Goal: Information Seeking & Learning: Find contact information

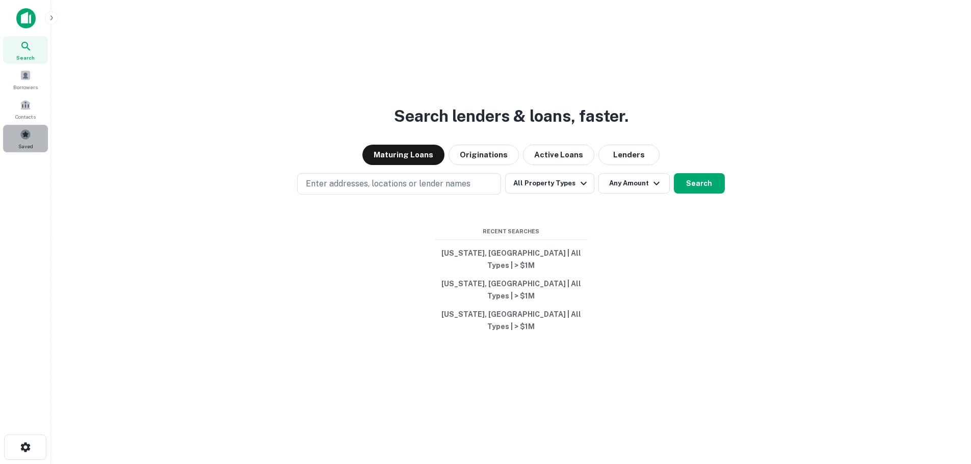
click at [24, 135] on span at bounding box center [25, 134] width 11 height 11
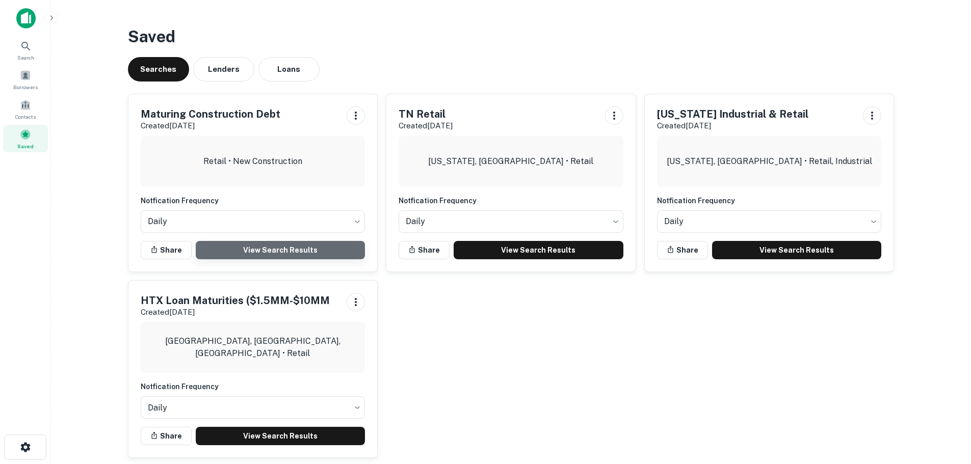
click at [329, 248] on link "View Search Results" at bounding box center [281, 250] width 170 height 18
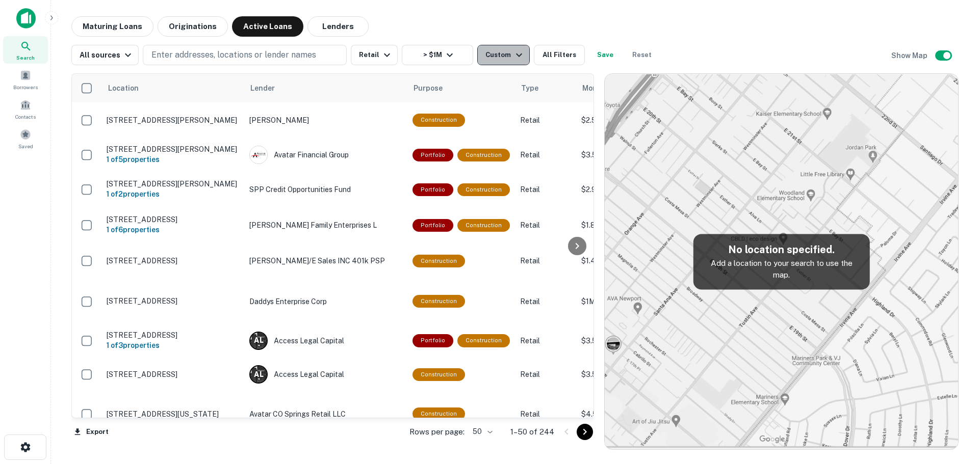
click at [517, 49] on icon "button" at bounding box center [519, 55] width 12 height 12
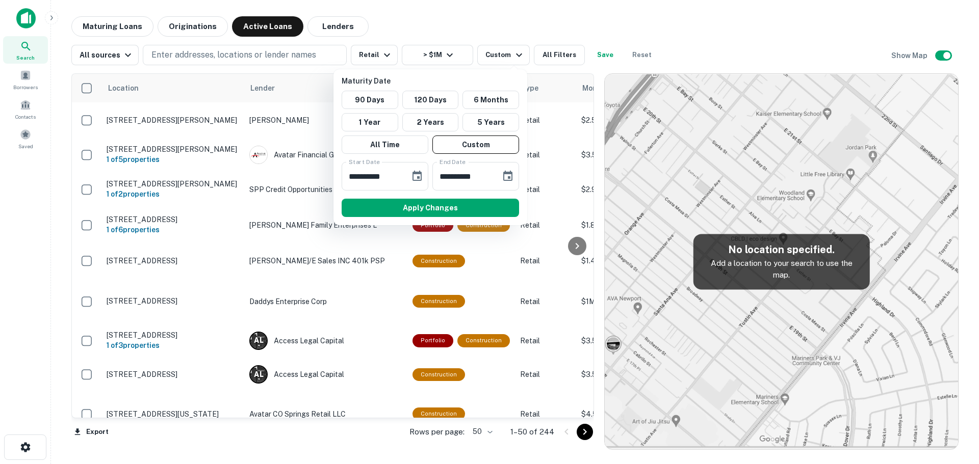
click at [610, 13] on div at bounding box center [489, 232] width 979 height 464
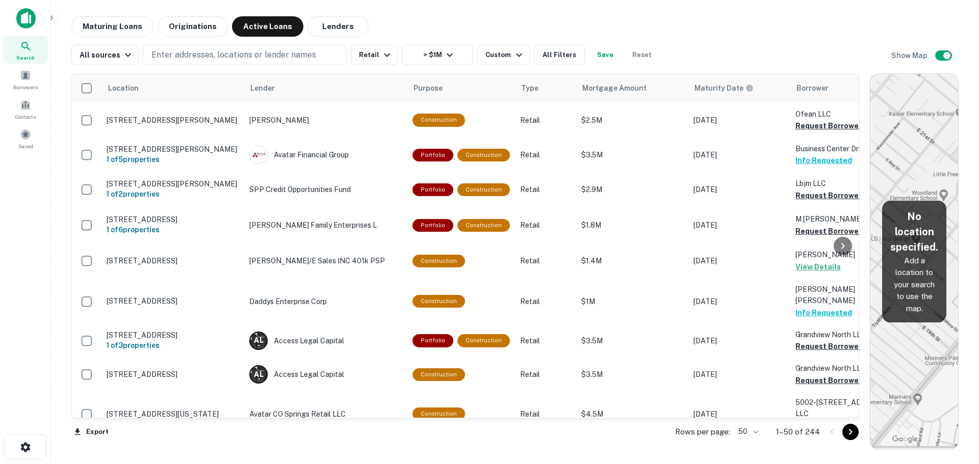
drag, startPoint x: 601, startPoint y: 240, endPoint x: 967, endPoint y: 253, distance: 366.3
click at [967, 253] on div "Maturing Loans Originations Active Loans Lenders All sources Enter addresses, l…" at bounding box center [514, 233] width 911 height 434
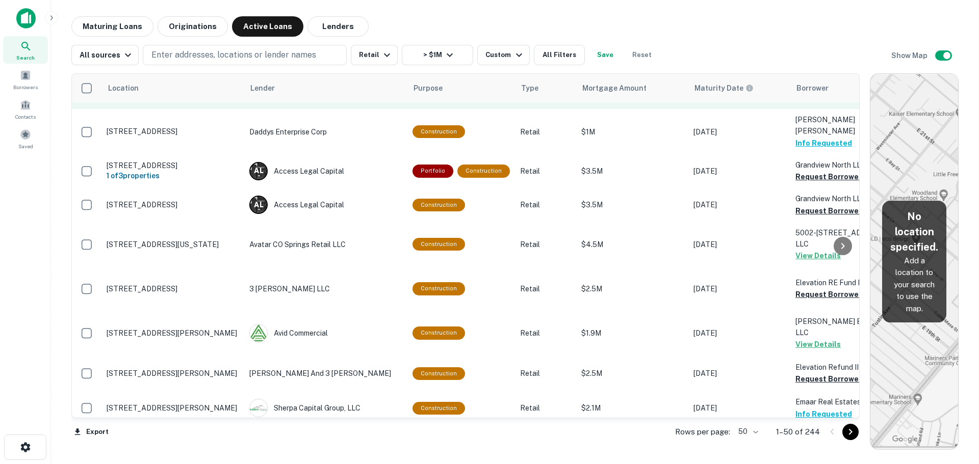
scroll to position [153, 0]
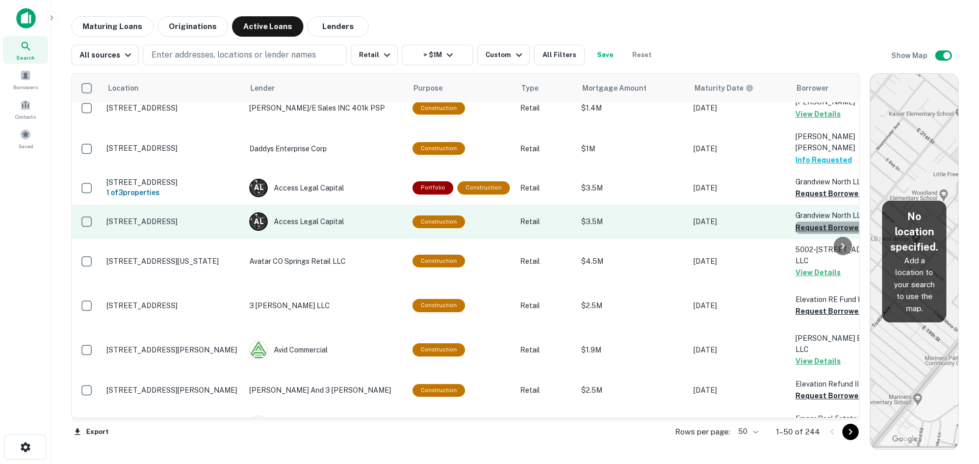
click at [815, 225] on button "Request Borrower Info" at bounding box center [836, 228] width 83 height 12
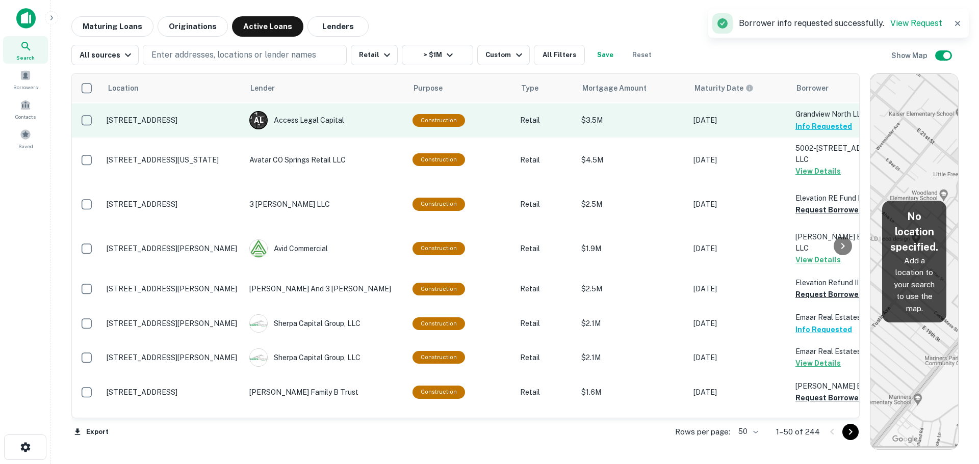
scroll to position [255, 0]
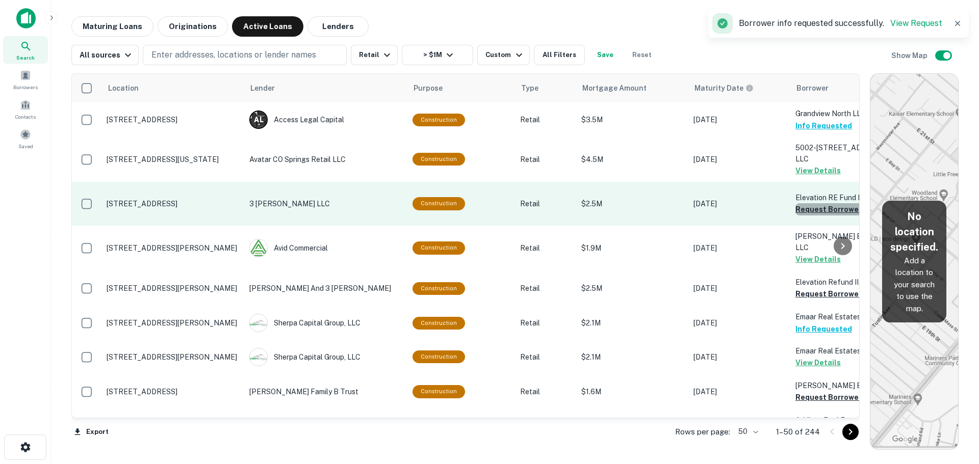
click at [813, 216] on button "Request Borrower Info" at bounding box center [836, 209] width 83 height 12
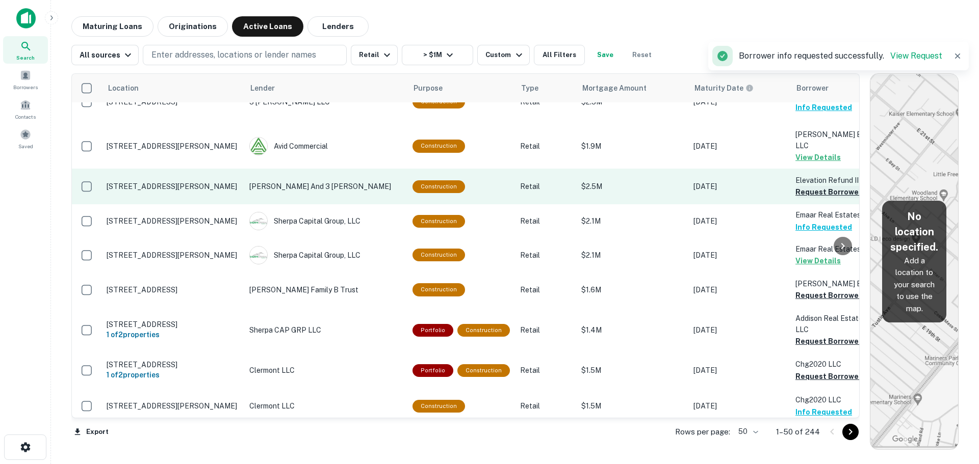
scroll to position [408, 0]
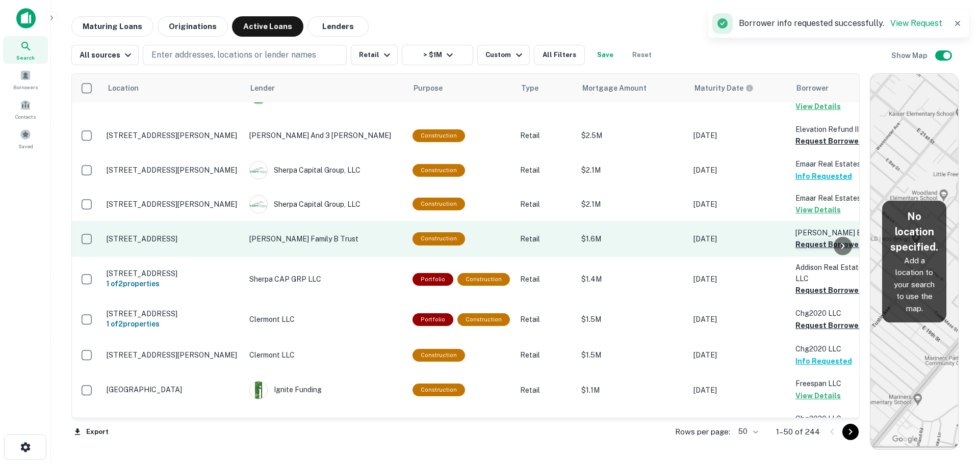
click at [800, 251] on button "Request Borrower Info" at bounding box center [836, 245] width 83 height 12
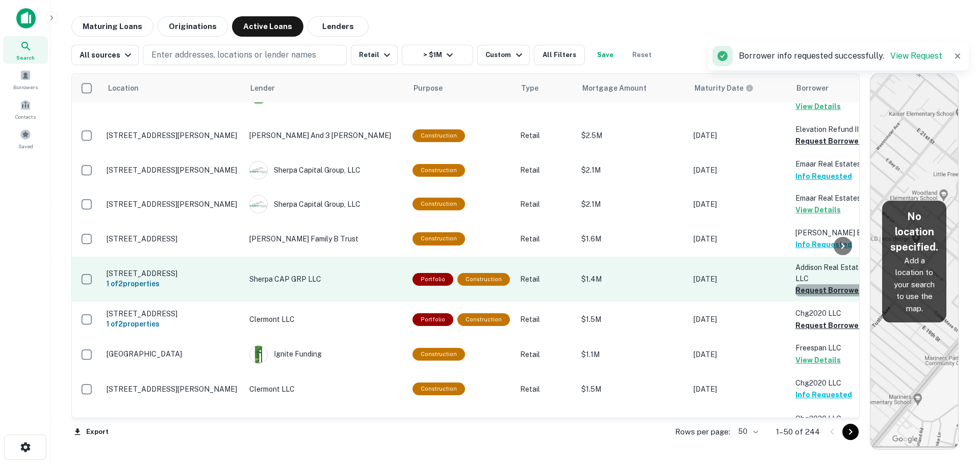
click at [801, 297] on button "Request Borrower Info" at bounding box center [836, 290] width 83 height 12
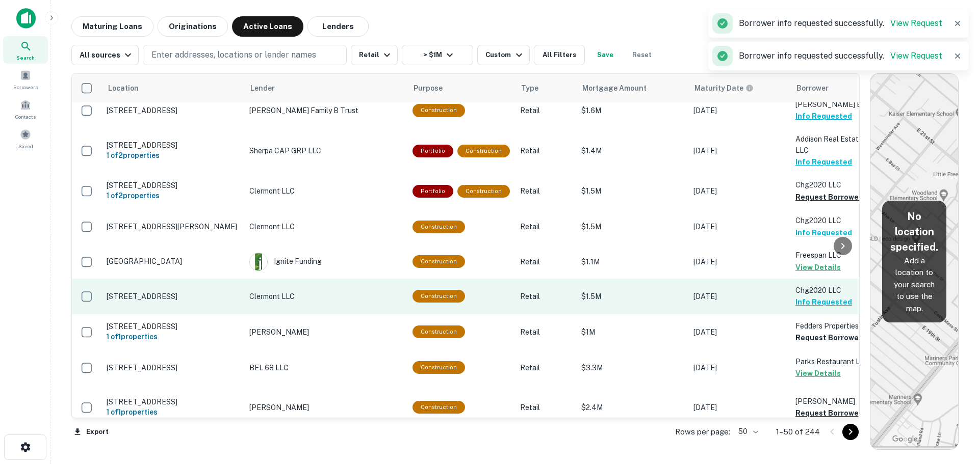
scroll to position [561, 0]
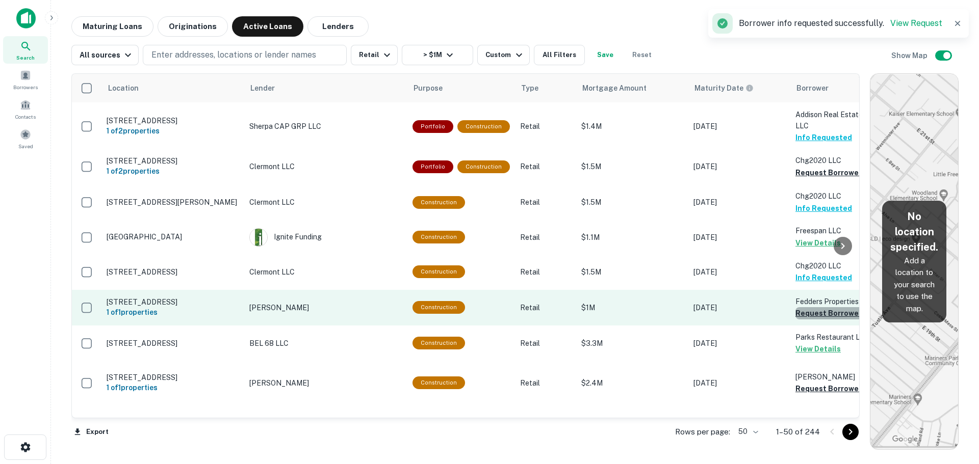
click at [799, 320] on button "Request Borrower Info" at bounding box center [836, 313] width 83 height 12
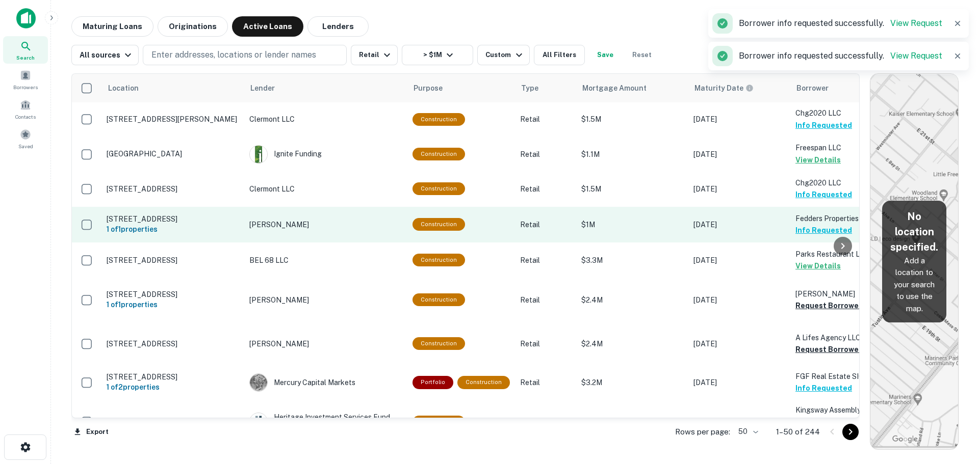
scroll to position [663, 0]
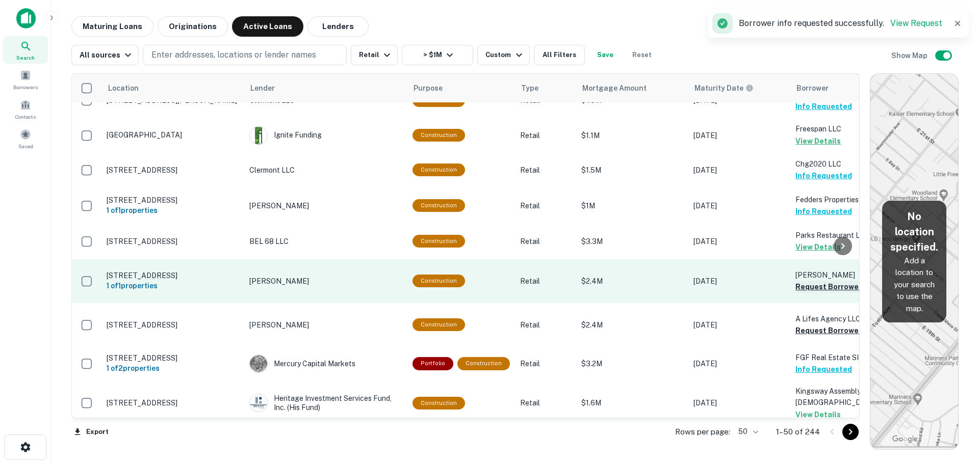
click at [802, 293] on button "Request Borrower Info" at bounding box center [836, 287] width 83 height 12
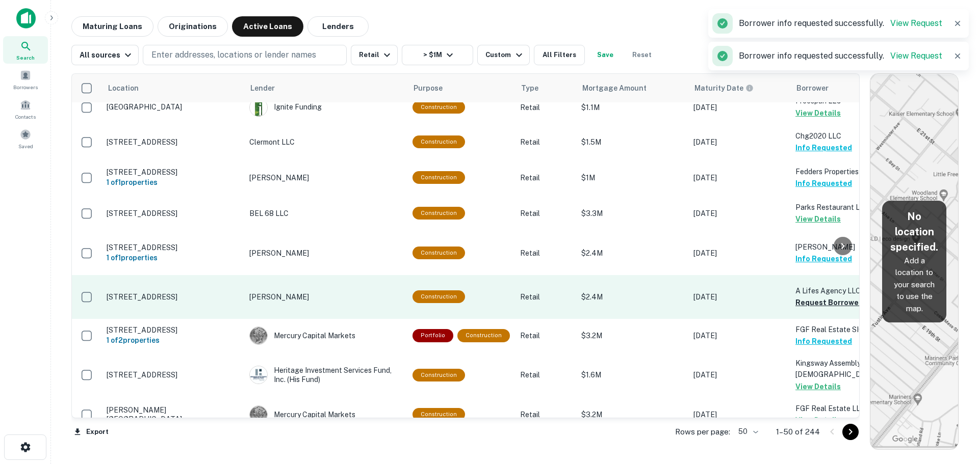
scroll to position [714, 0]
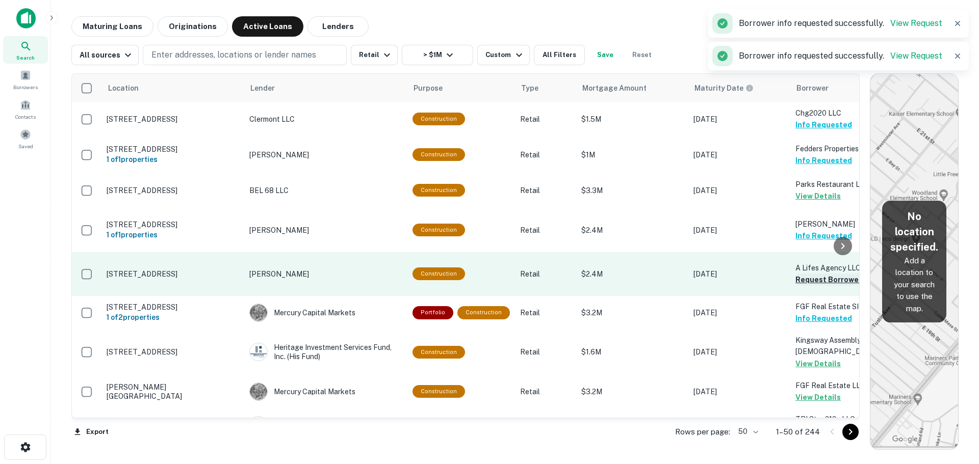
click at [807, 286] on button "Request Borrower Info" at bounding box center [836, 280] width 83 height 12
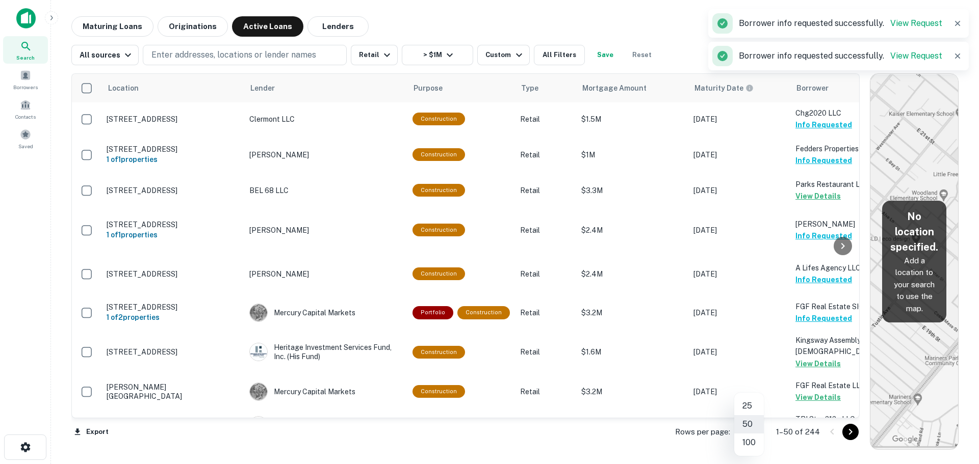
click at [752, 428] on body "Search Borrowers Contacts Saved Maturing Loans Originations Active Loans Lender…" at bounding box center [489, 232] width 979 height 464
click at [745, 444] on li "100" at bounding box center [749, 443] width 30 height 18
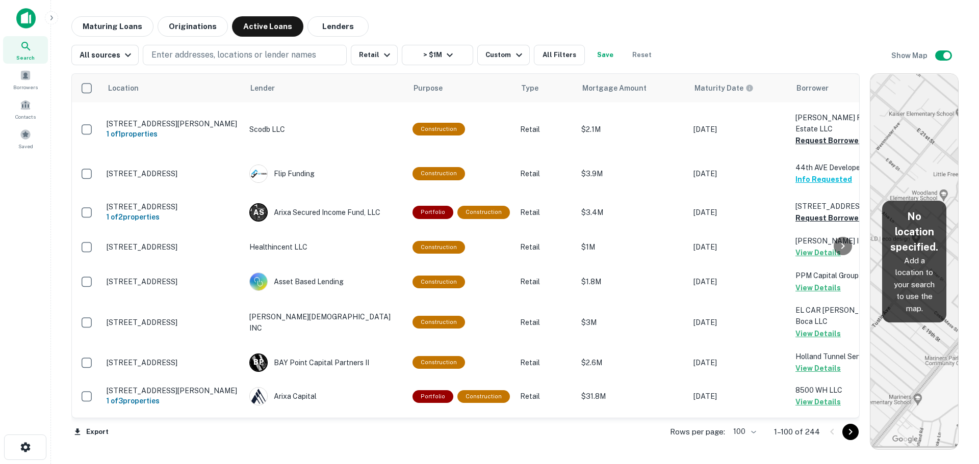
scroll to position [3340, 0]
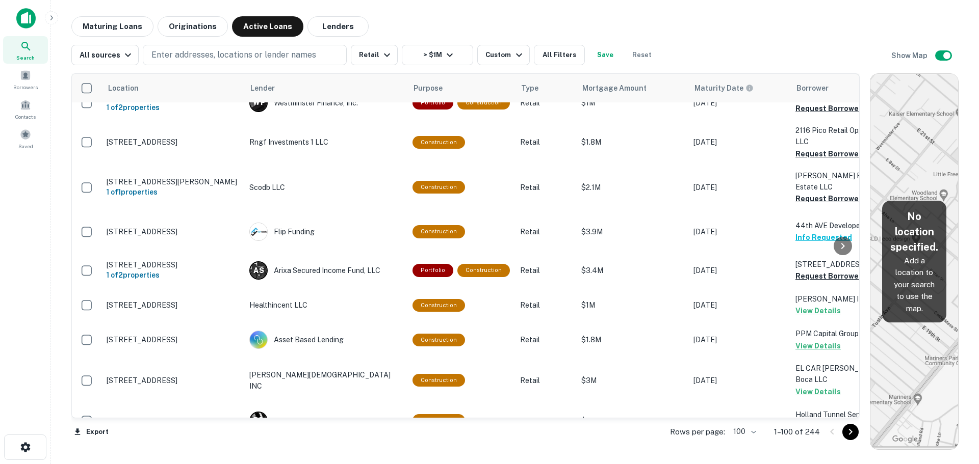
click at [804, 76] on button "Request Borrower Info" at bounding box center [836, 70] width 83 height 12
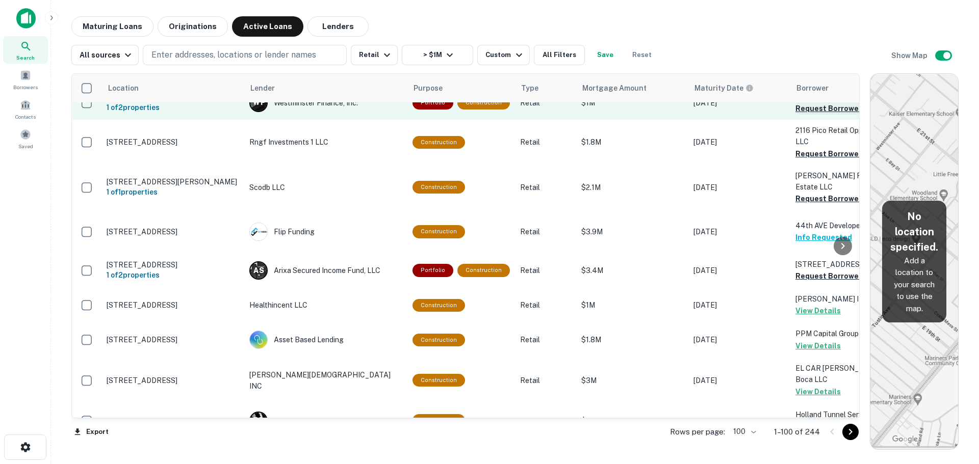
click at [805, 115] on button "Request Borrower Info" at bounding box center [836, 108] width 83 height 12
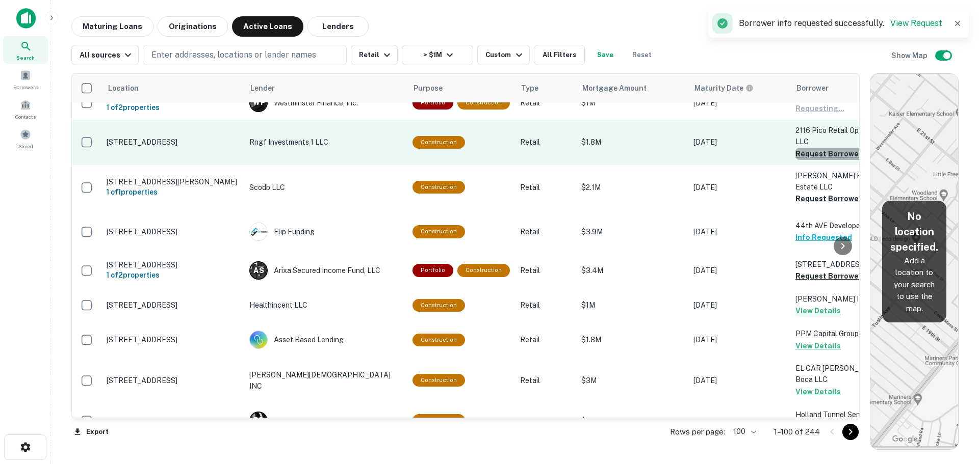
click at [805, 160] on button "Request Borrower Info" at bounding box center [836, 154] width 83 height 12
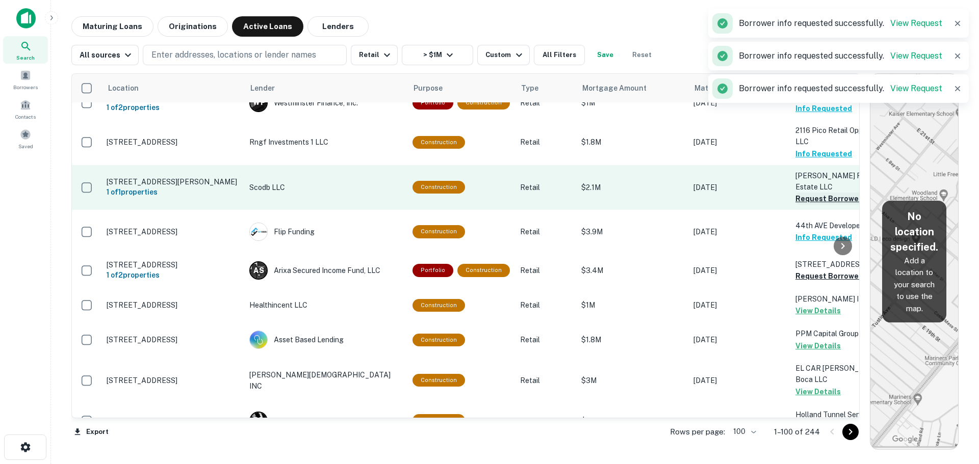
click at [798, 205] on button "Request Borrower Info" at bounding box center [836, 199] width 83 height 12
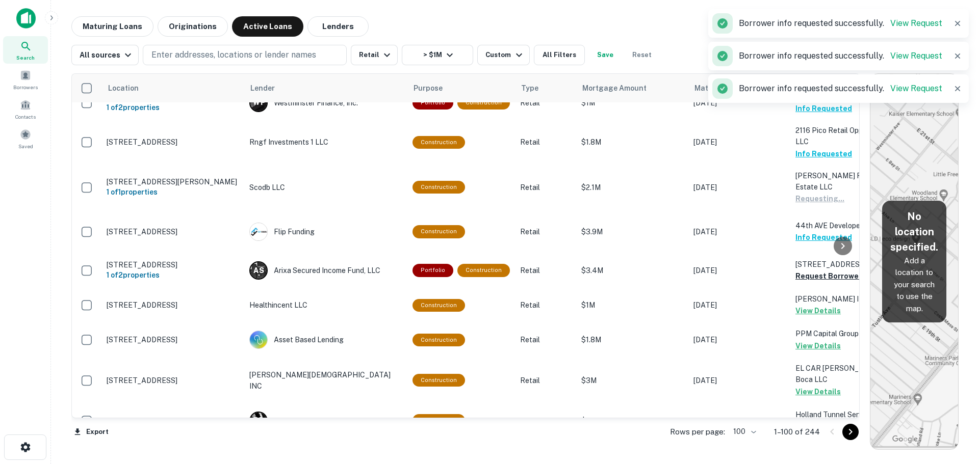
click at [821, 24] on p "Truong TAM" at bounding box center [846, 18] width 102 height 11
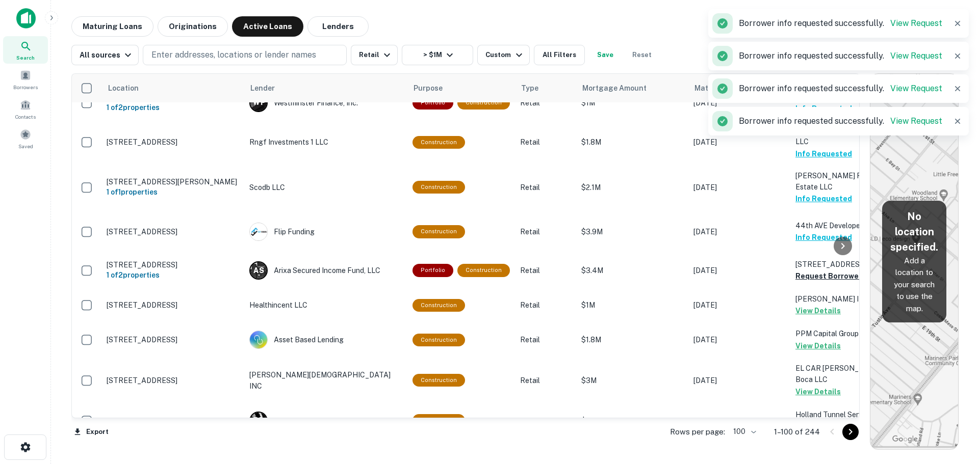
click at [809, 37] on button "Request Borrower Info" at bounding box center [836, 31] width 83 height 12
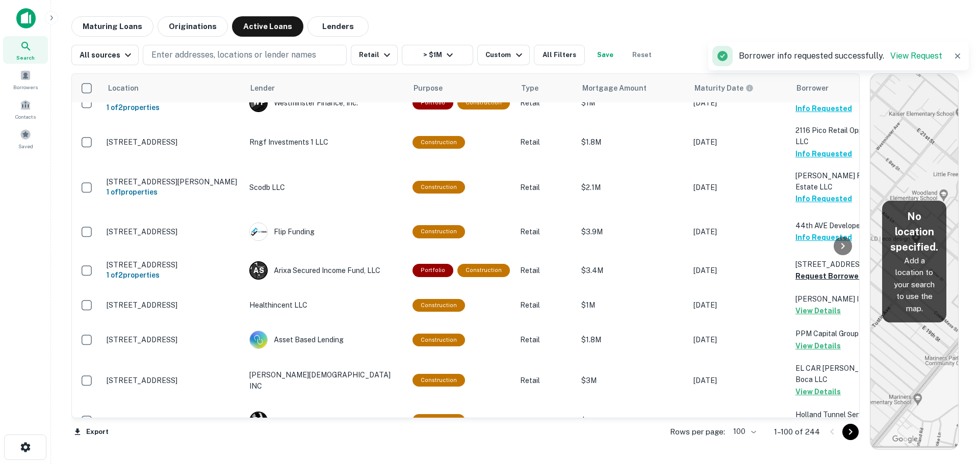
click at [851, 430] on icon "Go to next page" at bounding box center [850, 432] width 12 height 12
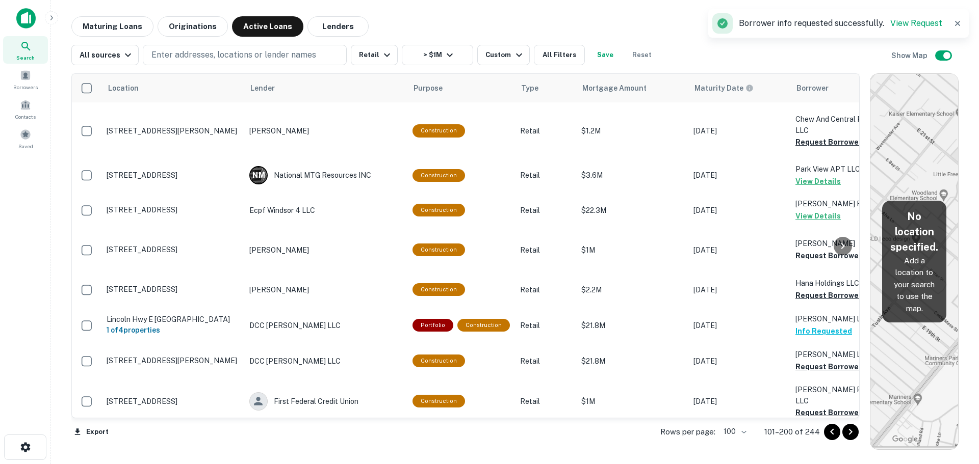
scroll to position [3493, 0]
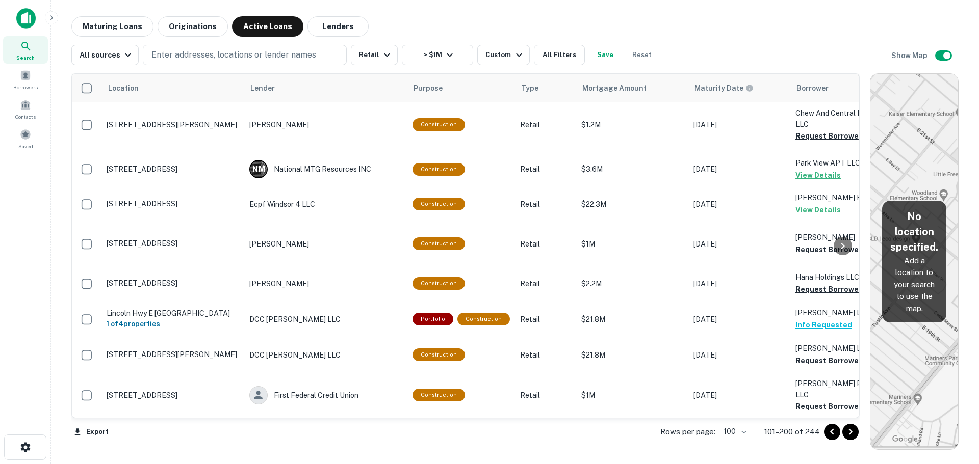
click at [816, 20] on button "Request Borrower Info" at bounding box center [836, 14] width 83 height 12
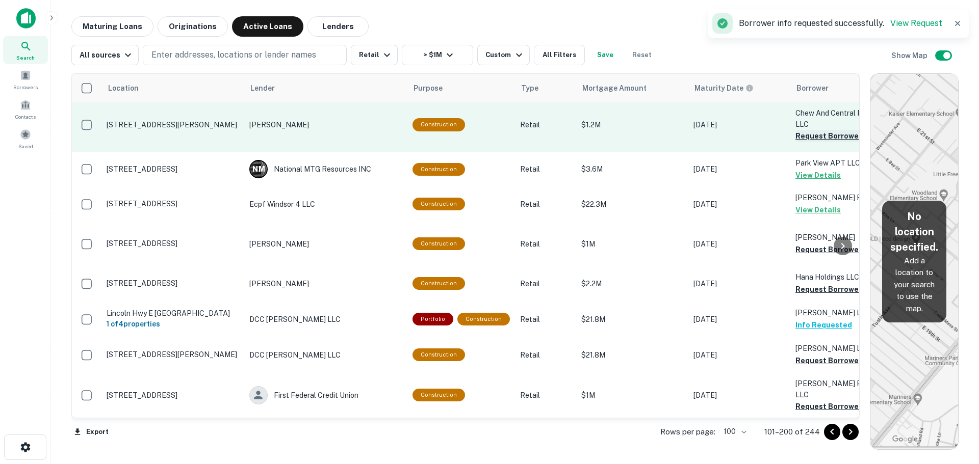
click at [806, 142] on button "Request Borrower Info" at bounding box center [836, 136] width 83 height 12
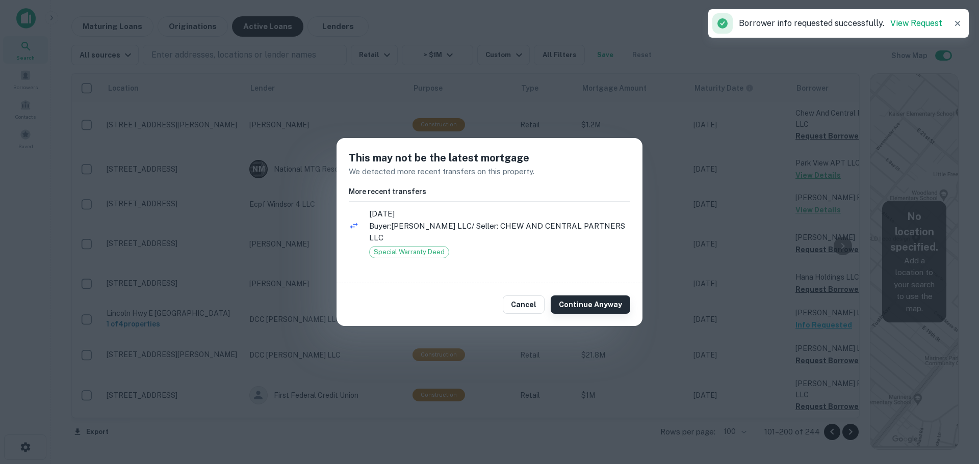
click at [609, 300] on button "Continue Anyway" at bounding box center [591, 305] width 80 height 18
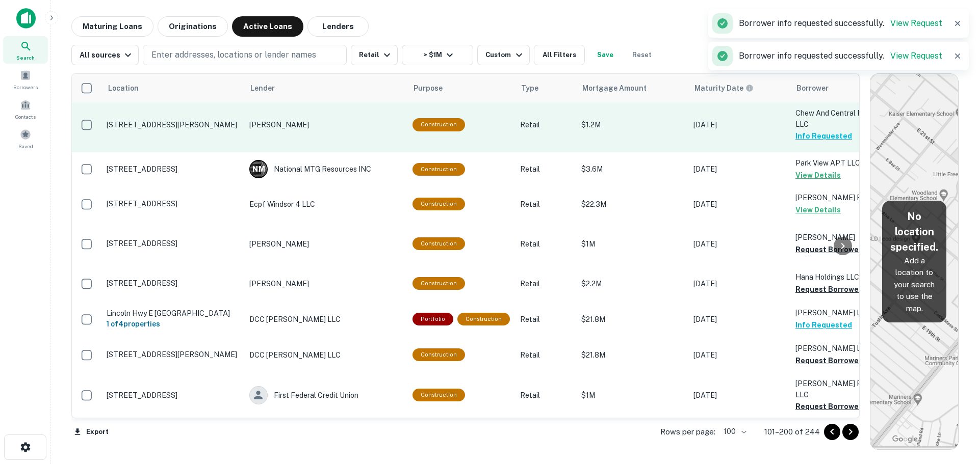
scroll to position [3696, 0]
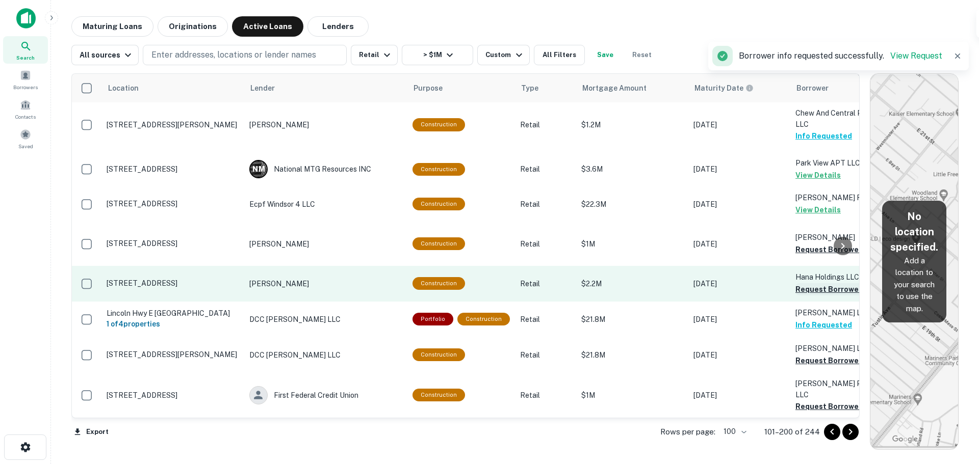
click at [819, 291] on button "Request Borrower Info" at bounding box center [836, 289] width 83 height 12
click at [818, 247] on button "Request Borrower Info" at bounding box center [836, 250] width 83 height 12
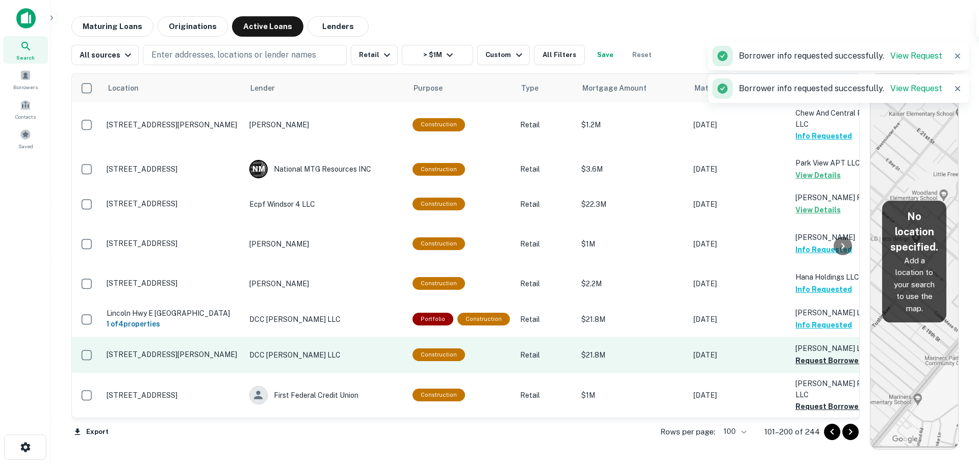
scroll to position [3740, 0]
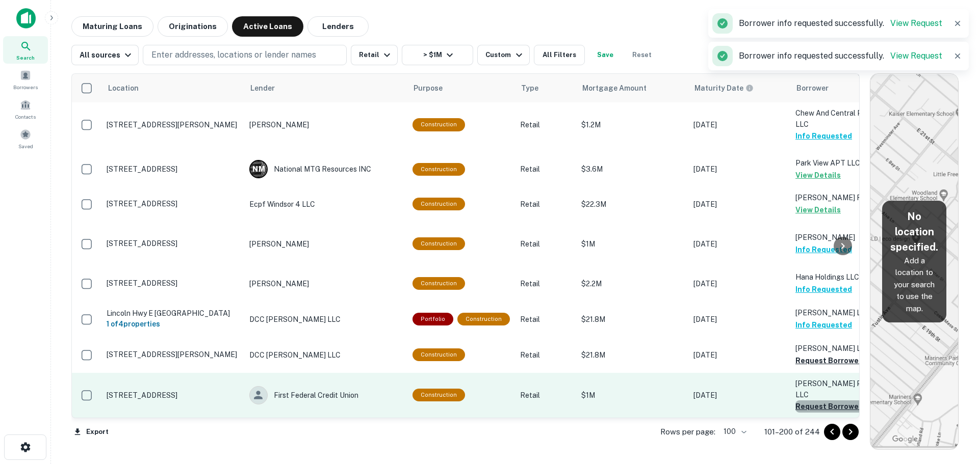
click at [807, 403] on button "Request Borrower Info" at bounding box center [836, 407] width 83 height 12
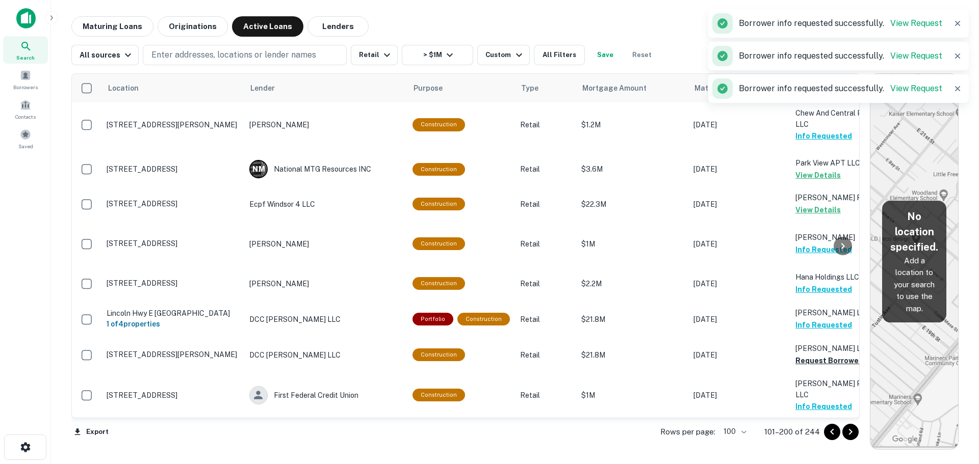
click at [849, 434] on icon "Go to next page" at bounding box center [851, 432] width 4 height 6
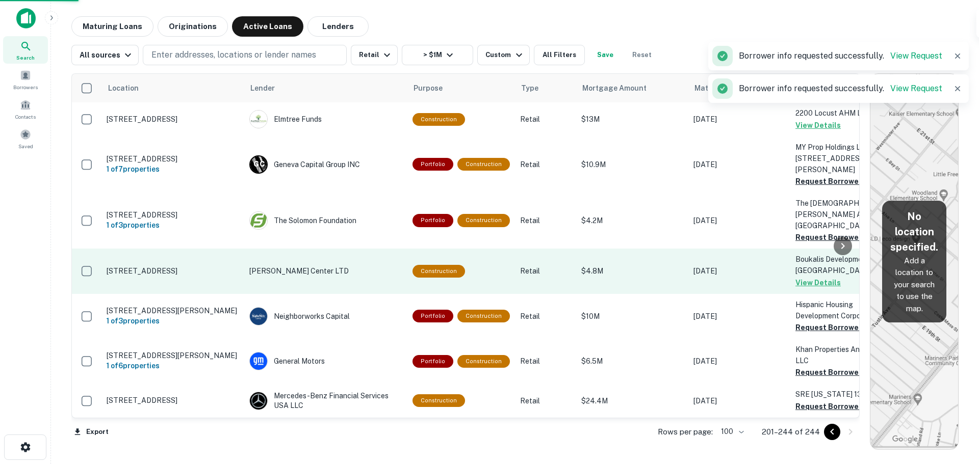
scroll to position [1466, 0]
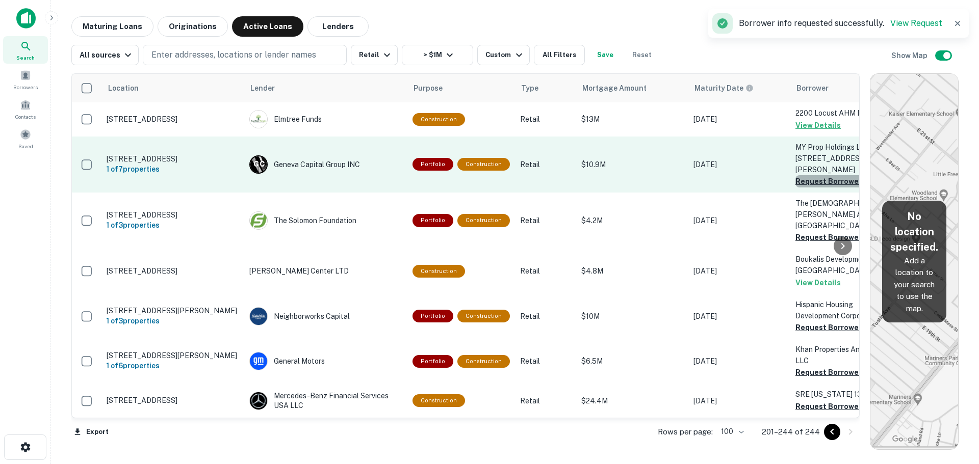
click at [827, 175] on button "Request Borrower Info" at bounding box center [836, 181] width 83 height 12
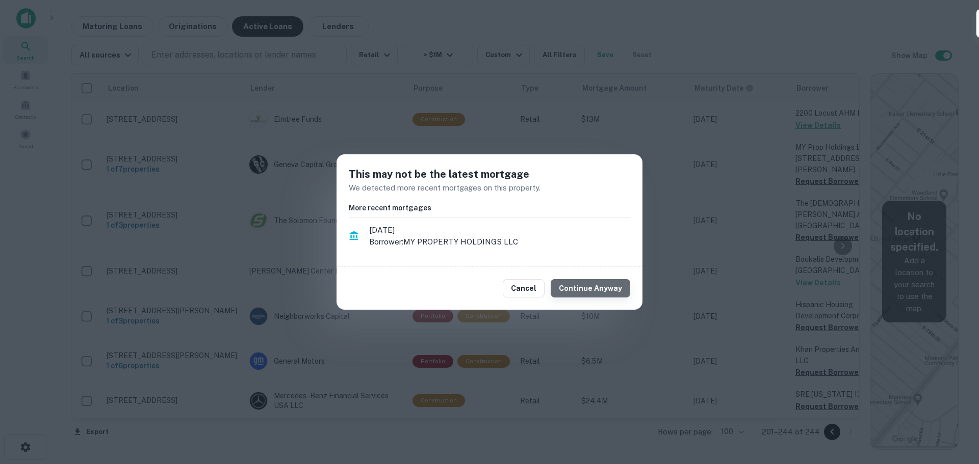
click at [605, 292] on button "Continue Anyway" at bounding box center [591, 288] width 80 height 18
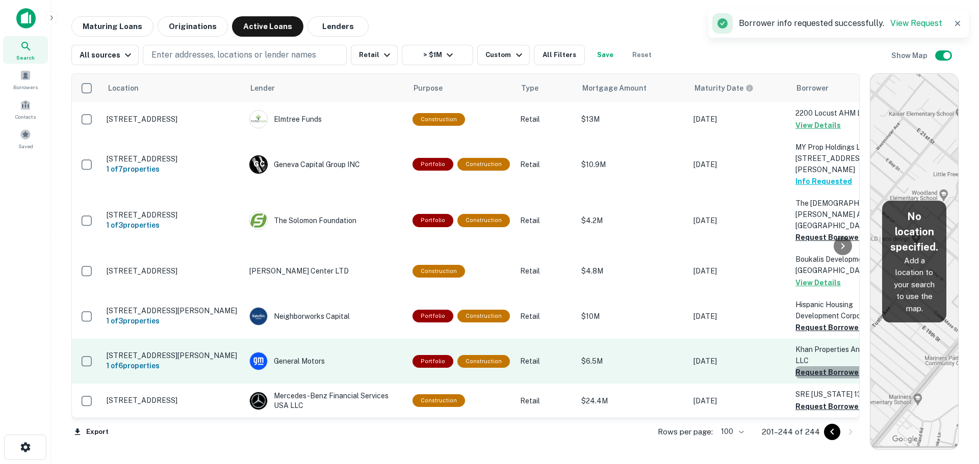
click at [813, 367] on button "Request Borrower Info" at bounding box center [836, 373] width 83 height 12
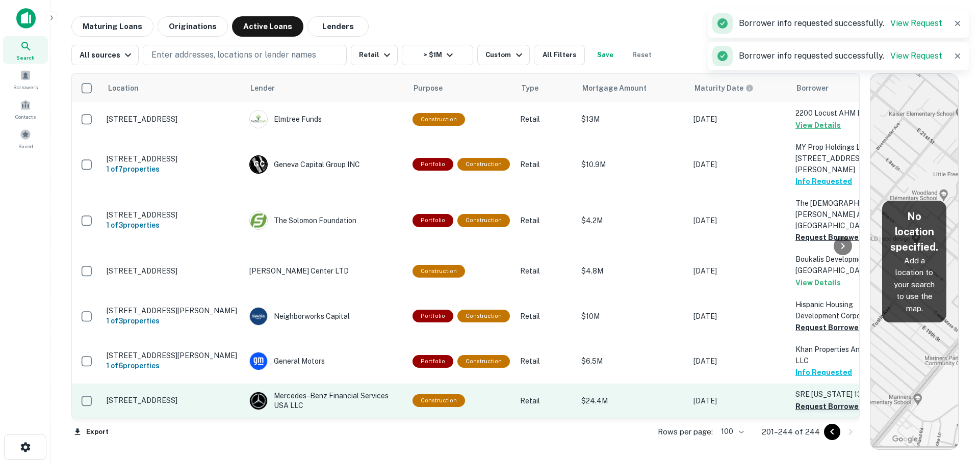
click at [795, 401] on button "Request Borrower Info" at bounding box center [836, 407] width 83 height 12
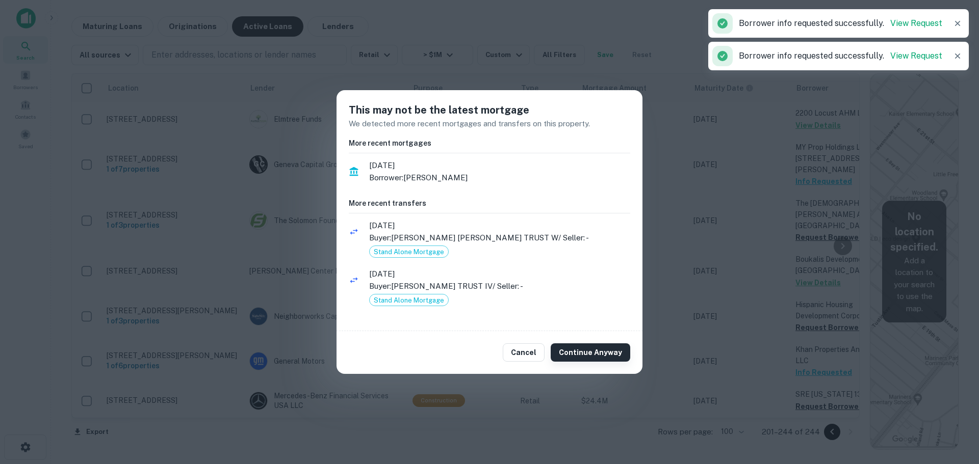
click at [595, 355] on button "Continue Anyway" at bounding box center [591, 353] width 80 height 18
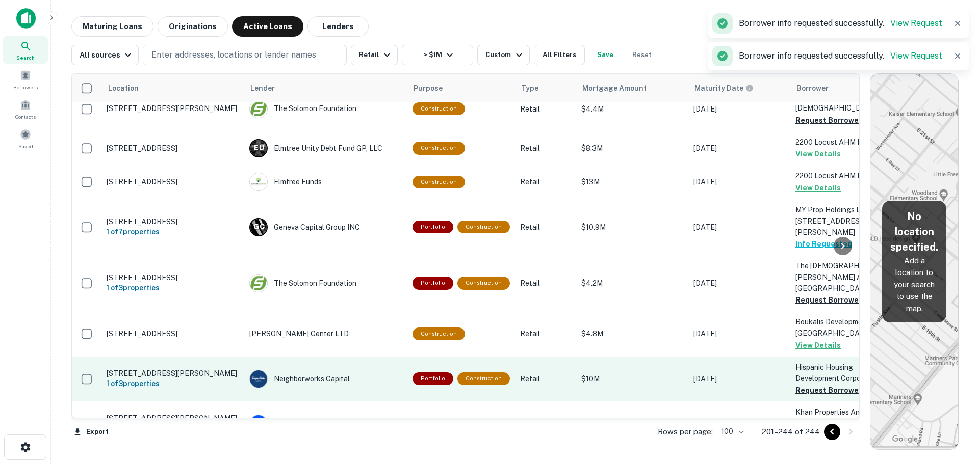
scroll to position [1262, 0]
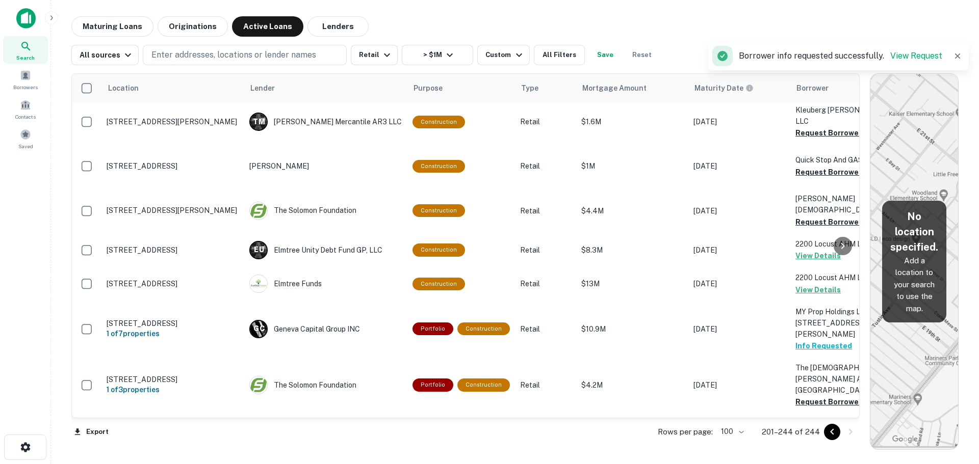
click at [833, 193] on div at bounding box center [842, 246] width 20 height 344
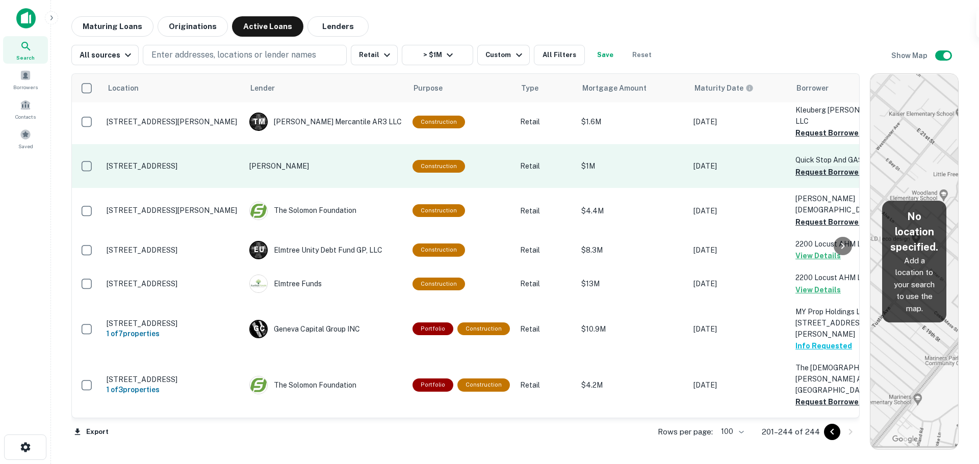
click at [811, 178] on button "Request Borrower Info" at bounding box center [836, 172] width 83 height 12
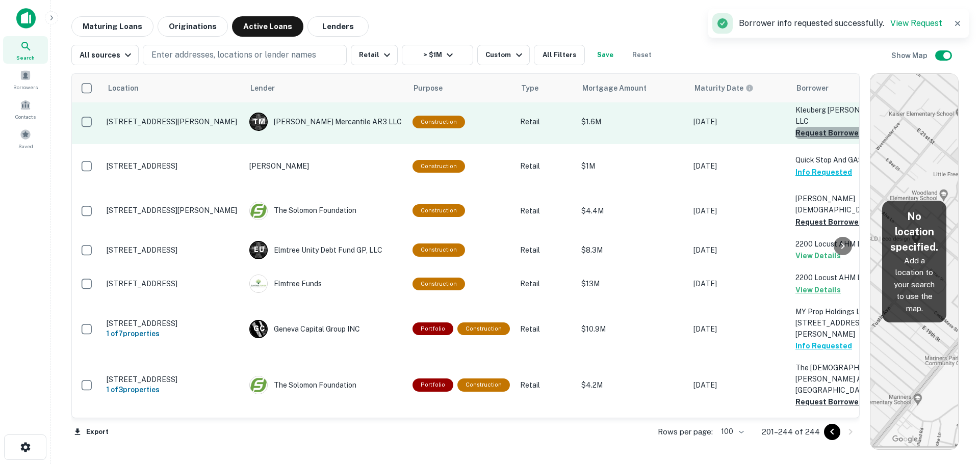
click at [816, 139] on button "Request Borrower Info" at bounding box center [836, 133] width 83 height 12
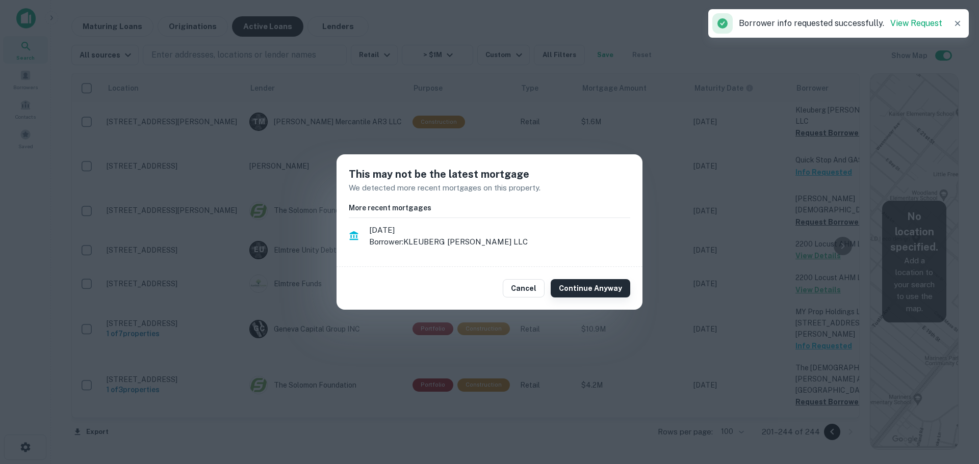
click at [588, 280] on button "Continue Anyway" at bounding box center [591, 288] width 80 height 18
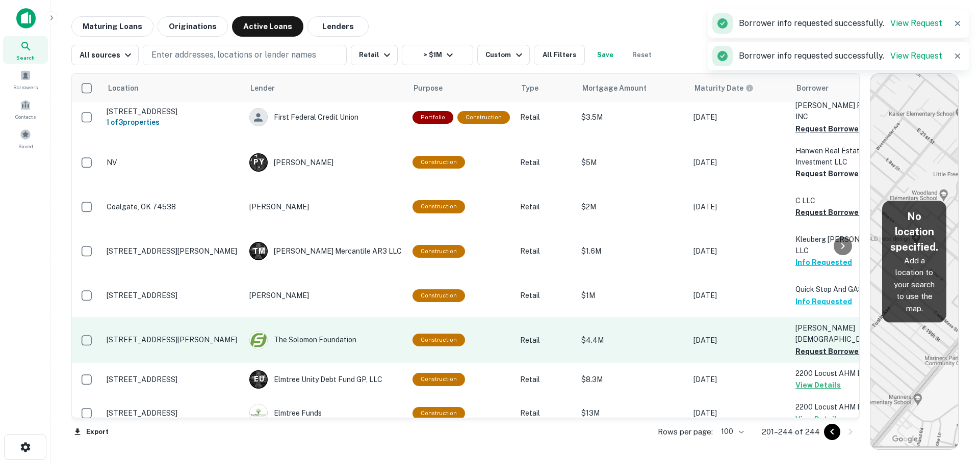
scroll to position [1109, 0]
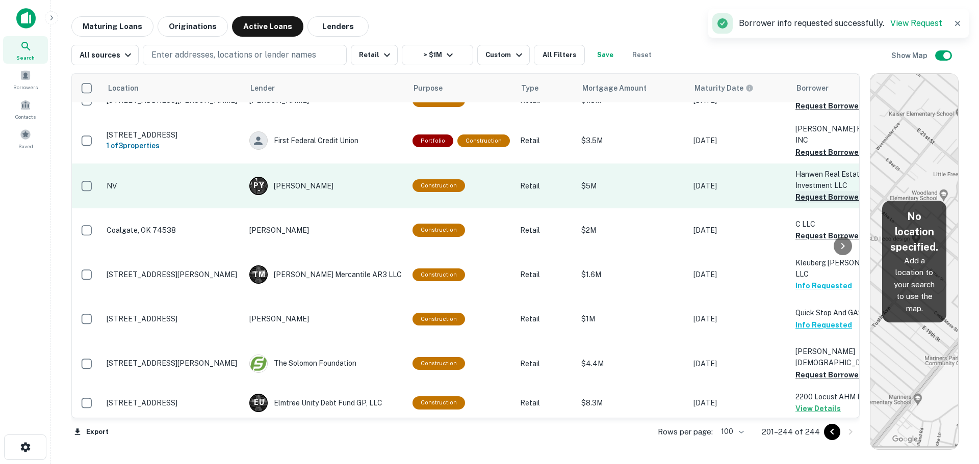
click at [810, 196] on button "Request Borrower Info" at bounding box center [836, 197] width 83 height 12
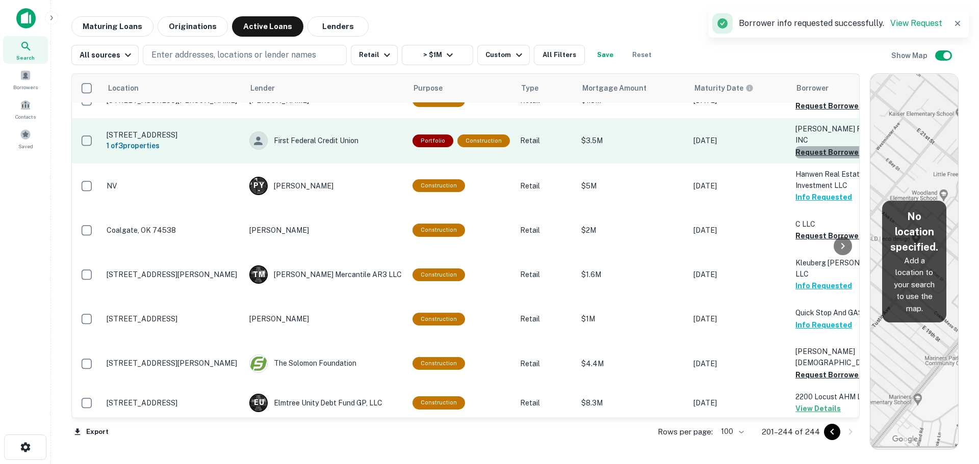
click at [813, 150] on button "Request Borrower Info" at bounding box center [836, 152] width 83 height 12
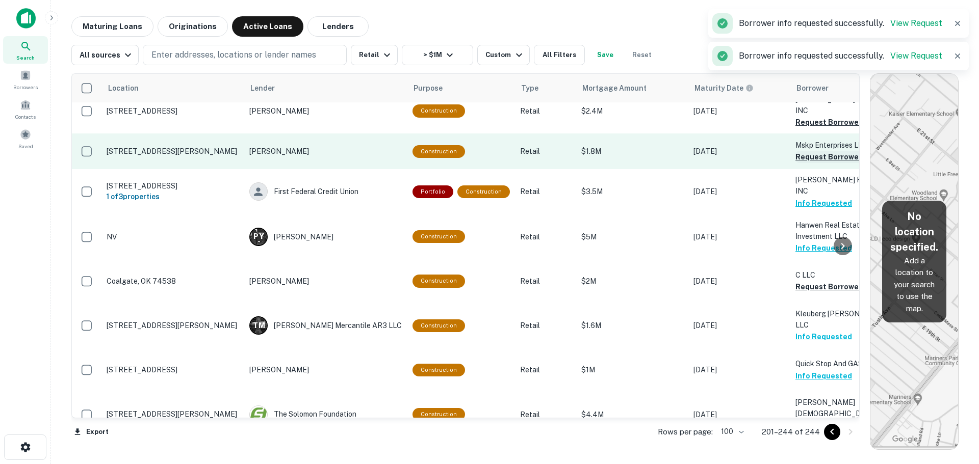
click at [811, 160] on button "Request Borrower Info" at bounding box center [836, 157] width 83 height 12
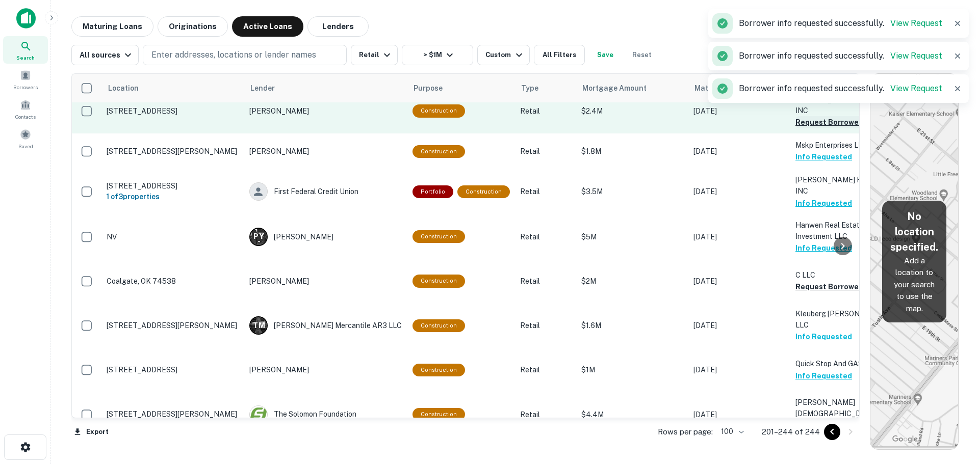
click at [814, 128] on button "Request Borrower Info" at bounding box center [836, 122] width 83 height 12
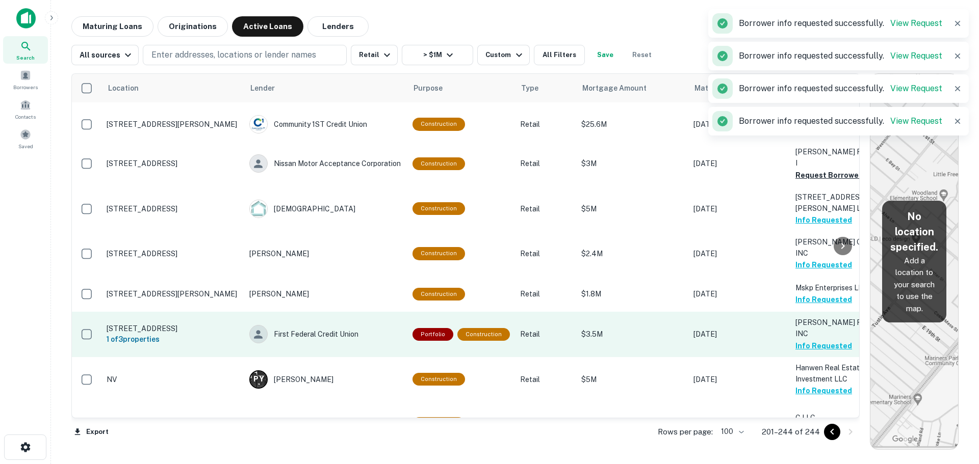
scroll to position [905, 0]
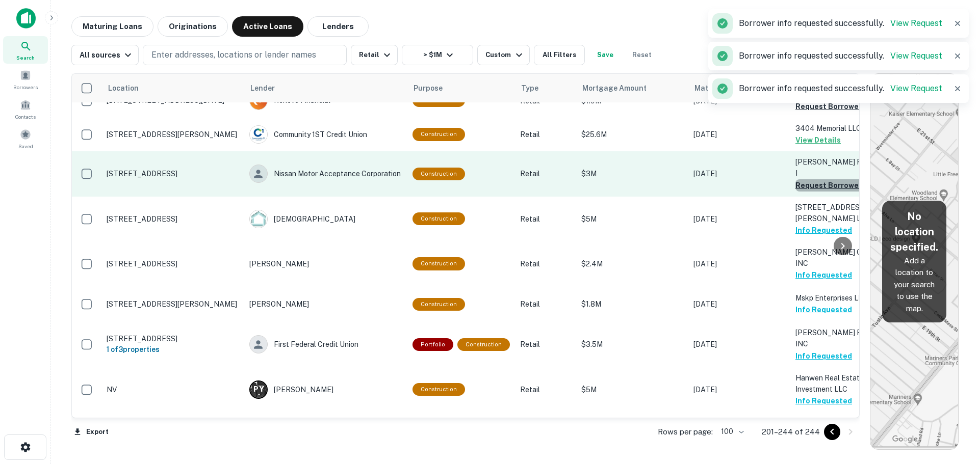
click at [821, 192] on button "Request Borrower Info" at bounding box center [836, 185] width 83 height 12
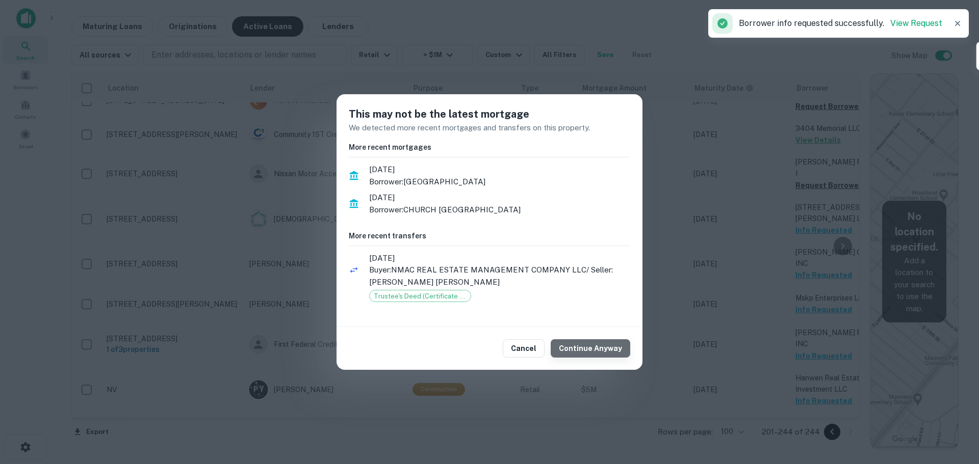
click at [606, 342] on button "Continue Anyway" at bounding box center [591, 349] width 80 height 18
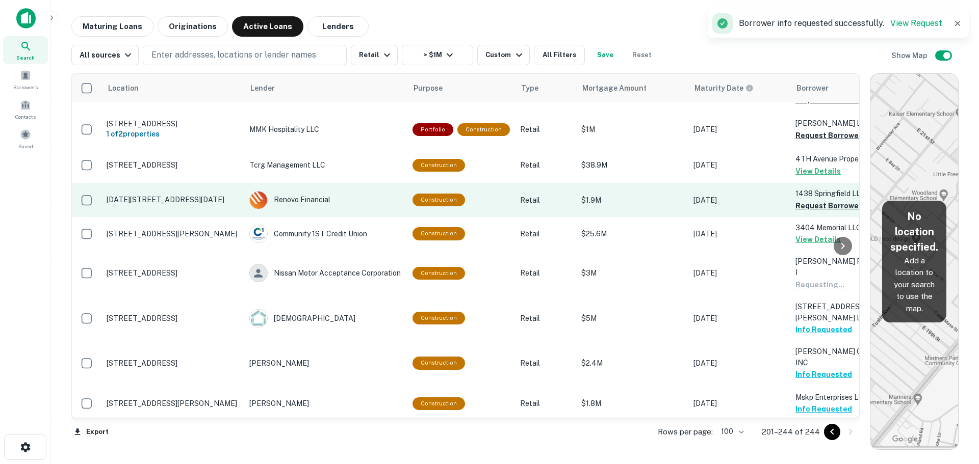
scroll to position [803, 0]
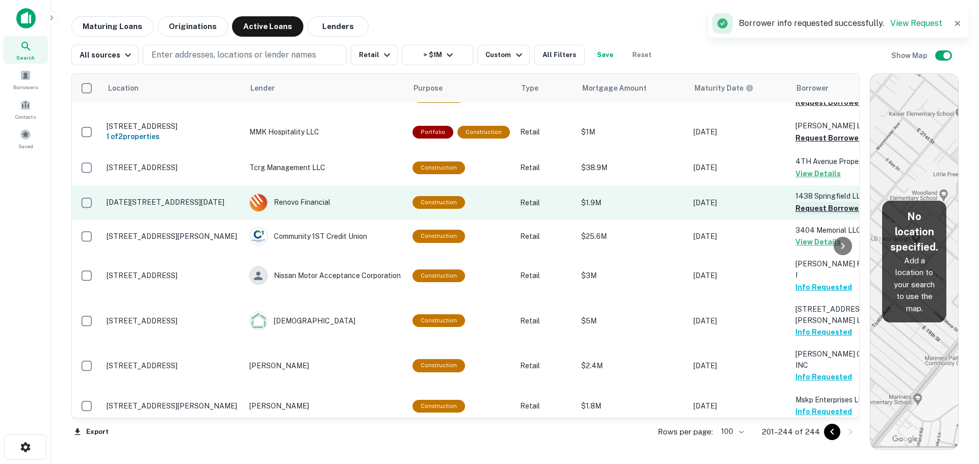
click at [800, 215] on button "Request Borrower Info" at bounding box center [836, 208] width 83 height 12
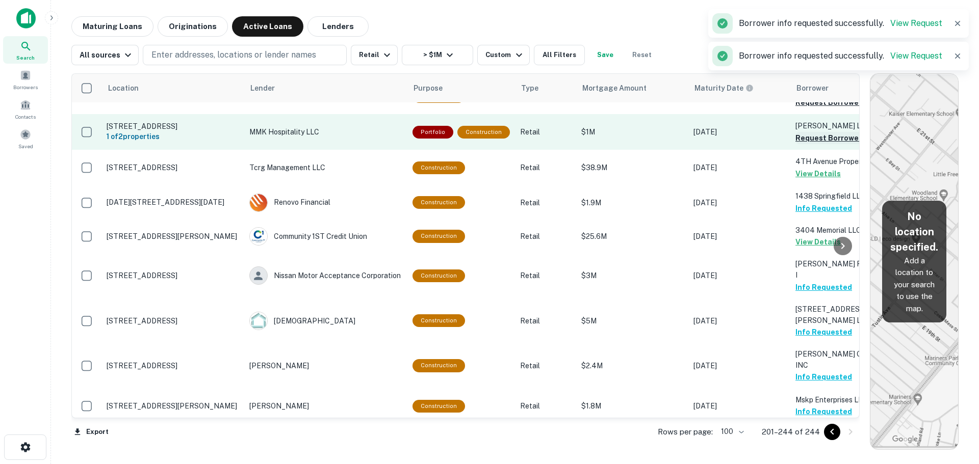
click at [803, 144] on button "Request Borrower Info" at bounding box center [836, 138] width 83 height 12
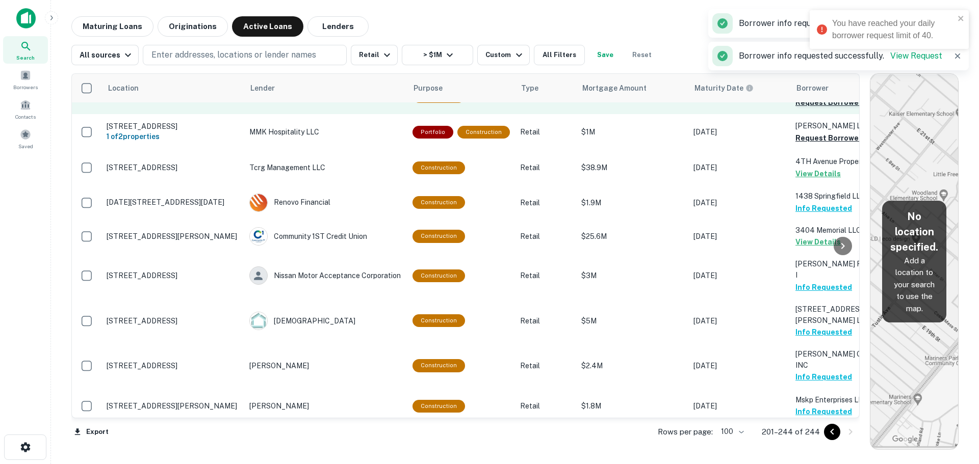
click at [811, 109] on button "Request Borrower Info" at bounding box center [836, 102] width 83 height 12
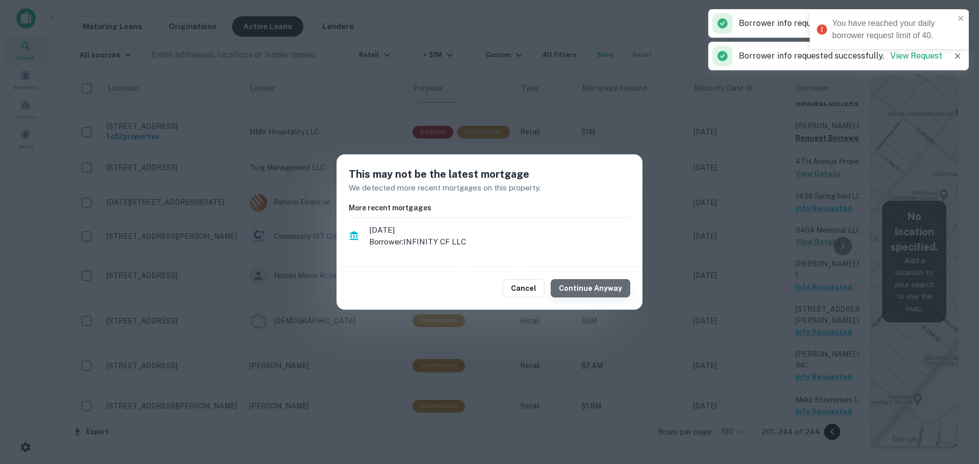
click at [618, 284] on button "Continue Anyway" at bounding box center [591, 288] width 80 height 18
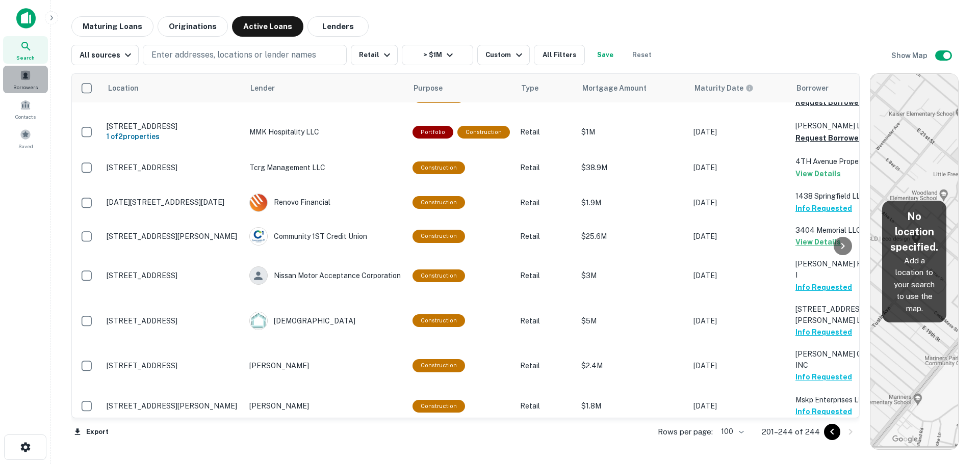
click at [32, 88] on span "Borrowers" at bounding box center [25, 87] width 24 height 8
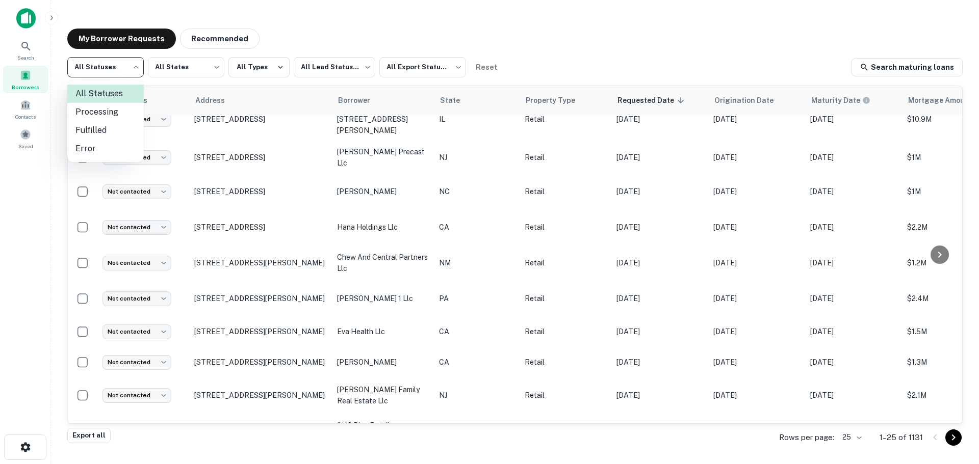
click at [108, 72] on body "Search Borrowers Contacts Saved My Borrower Requests Recommended All Statuses *…" at bounding box center [489, 232] width 979 height 464
click at [111, 128] on li "Fulfilled" at bounding box center [105, 130] width 76 height 18
type input "*********"
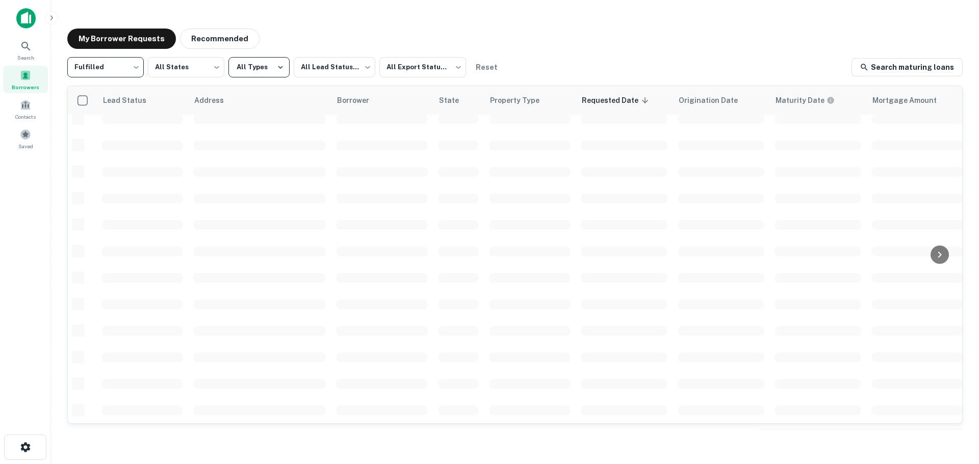
click at [285, 61] on button "All Types" at bounding box center [258, 67] width 61 height 20
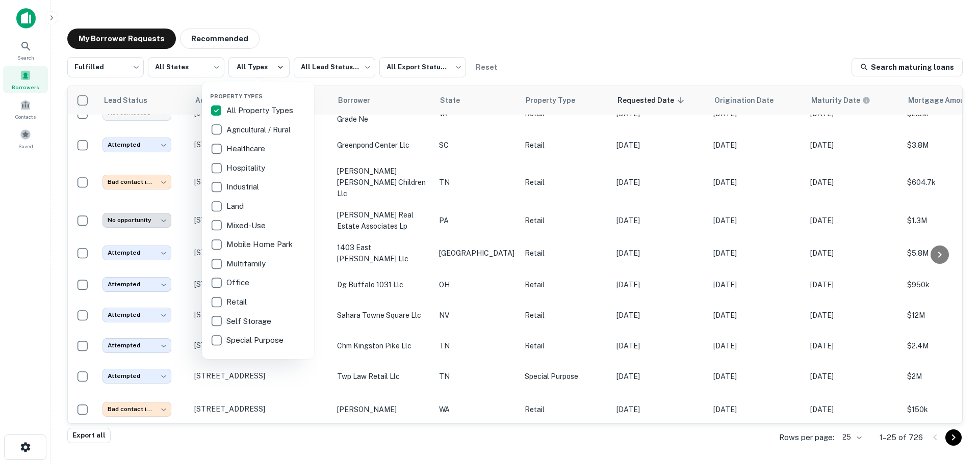
click at [347, 62] on div at bounding box center [489, 232] width 979 height 464
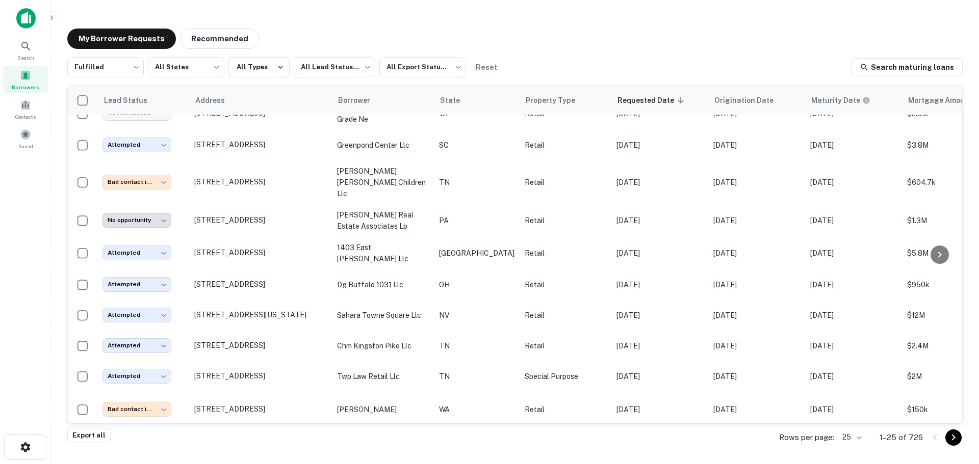
click at [341, 74] on body "Search Borrowers Contacts Saved My Borrower Requests Recommended Fulfilled ****…" at bounding box center [489, 232] width 979 height 464
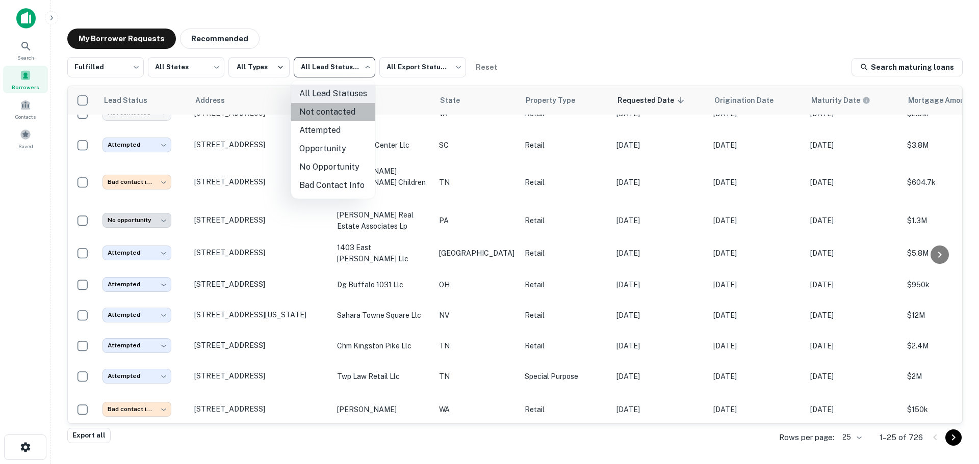
click at [341, 110] on li "Not contacted" at bounding box center [333, 112] width 84 height 18
type input "****"
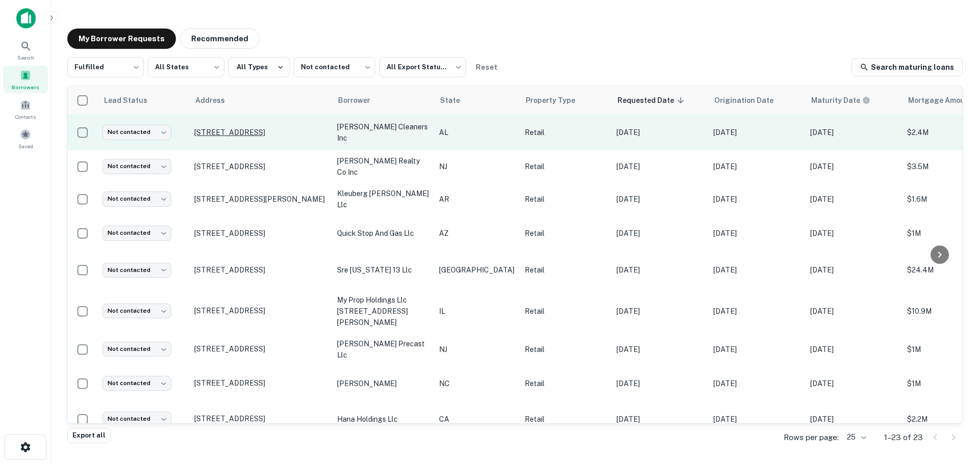
click at [272, 130] on p "[STREET_ADDRESS]" at bounding box center [260, 132] width 133 height 9
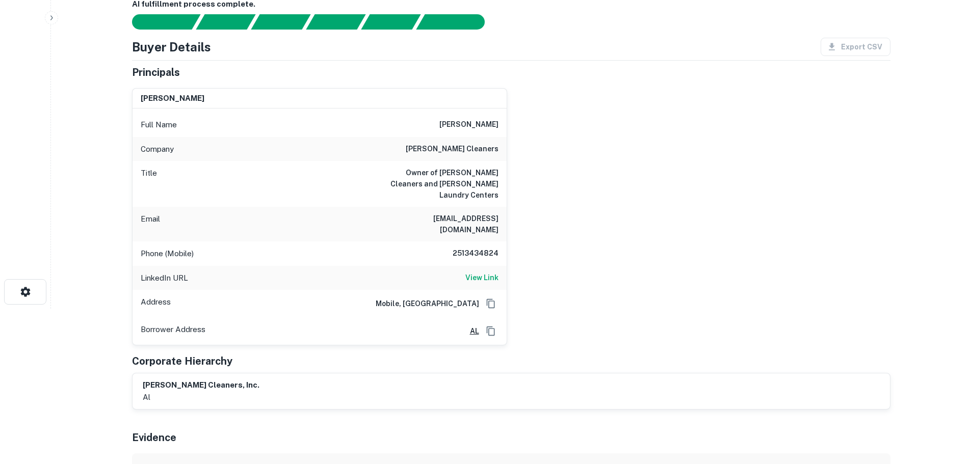
scroll to position [204, 0]
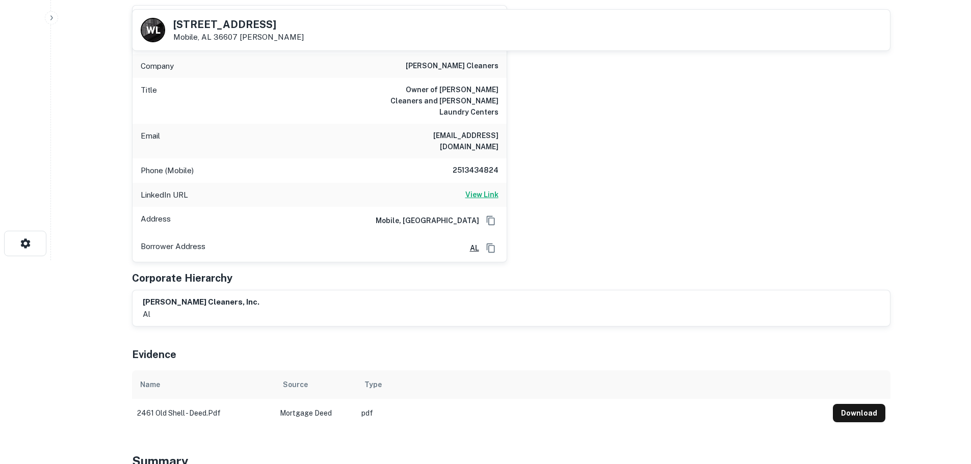
click at [484, 189] on h6 "View Link" at bounding box center [481, 194] width 33 height 11
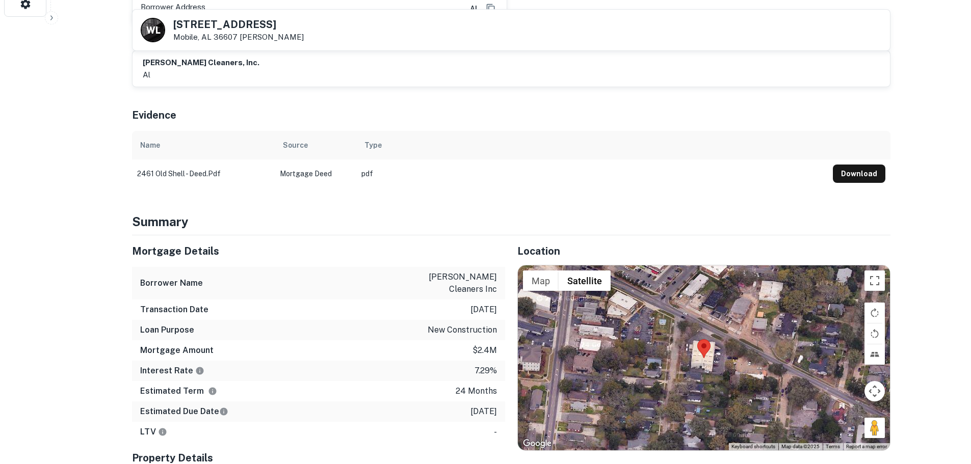
scroll to position [459, 0]
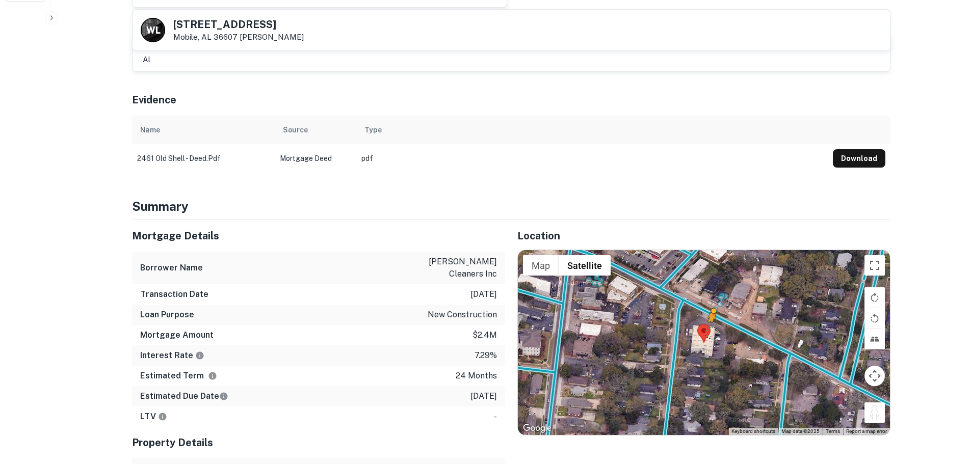
drag, startPoint x: 879, startPoint y: 398, endPoint x: 712, endPoint y: 306, distance: 191.2
click at [712, 306] on div "To activate drag with keyboard, press Alt + Enter. Once in keyboard drag state,…" at bounding box center [704, 342] width 372 height 185
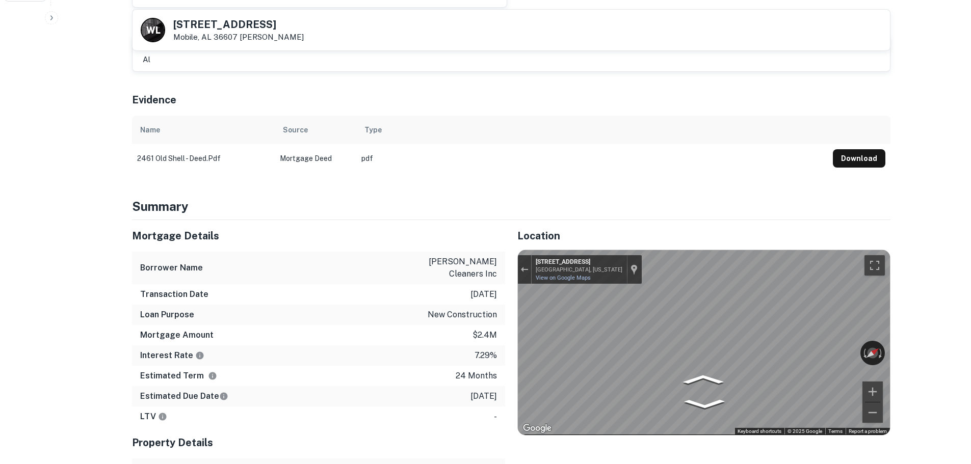
click at [865, 343] on div "← Move left → Move right ↑ Move up ↓ Move down + Zoom in - Zoom out 2461 Old Sh…" at bounding box center [704, 342] width 372 height 185
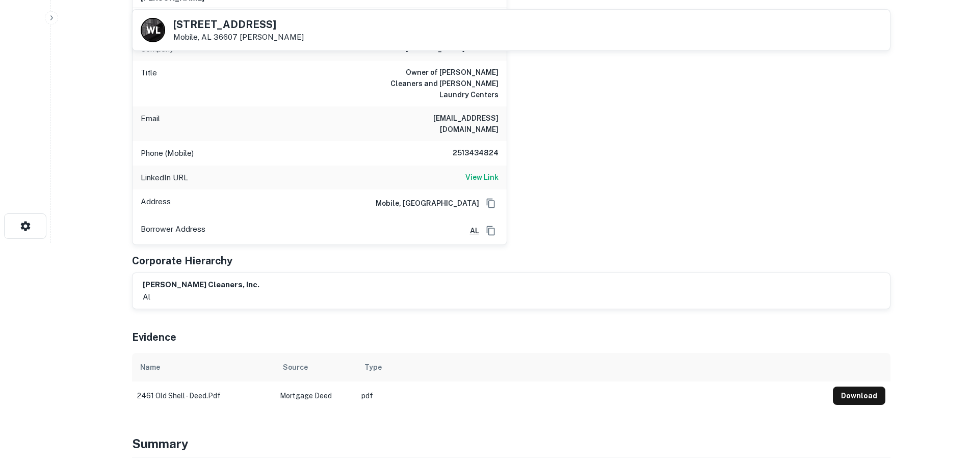
scroll to position [102, 0]
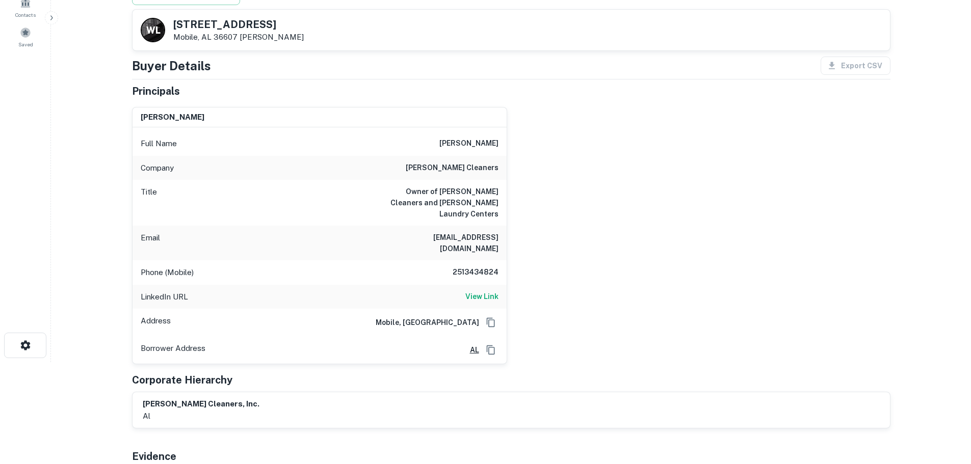
click at [484, 267] on h6 "2513434824" at bounding box center [467, 273] width 61 height 12
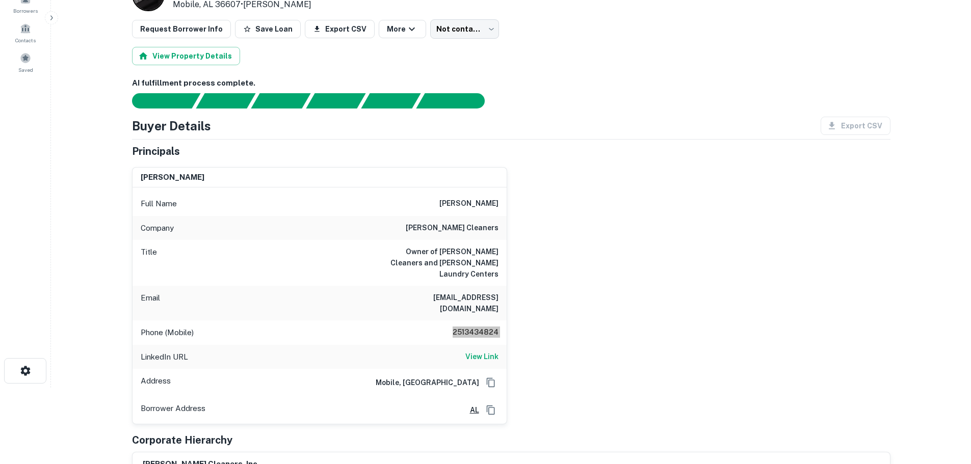
scroll to position [0, 0]
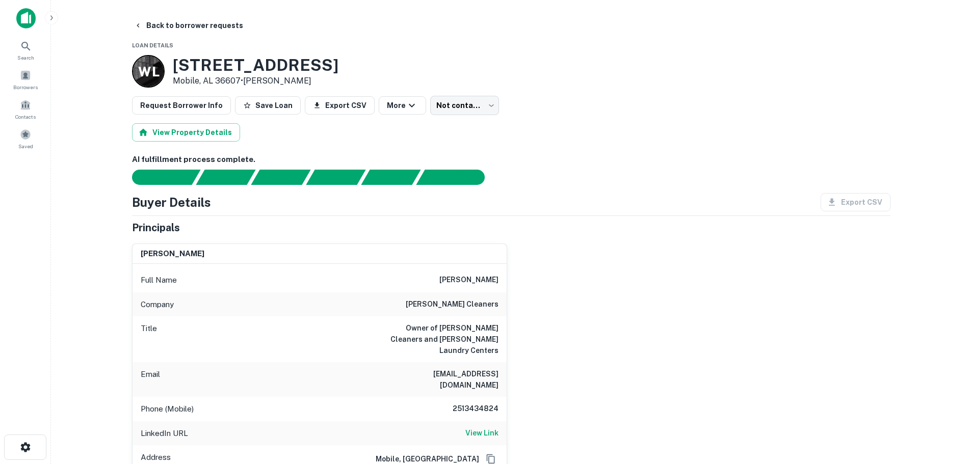
click at [202, 11] on main "Back to borrower requests Loan Details W L 2461 Old Shell Rd Mobile, AL 36607 •…" at bounding box center [511, 232] width 920 height 464
click at [217, 22] on button "Back to borrower requests" at bounding box center [188, 25] width 117 height 18
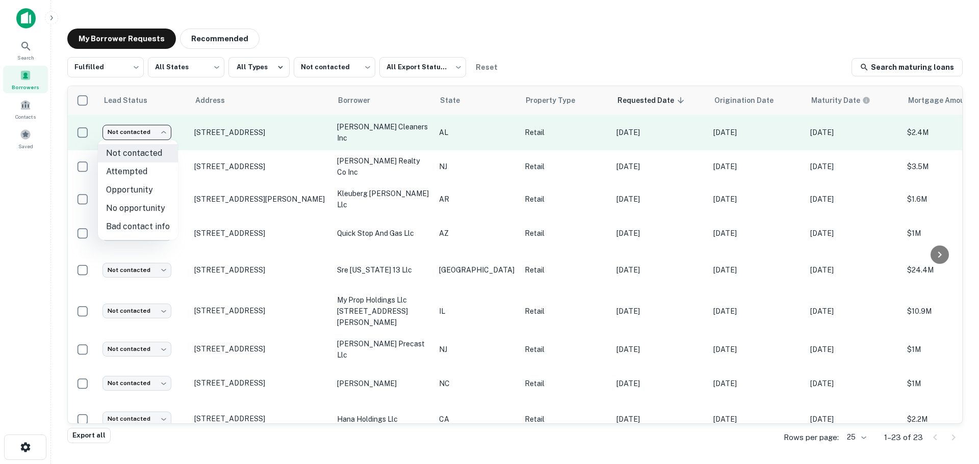
click at [132, 136] on body "Search Borrowers Contacts Saved My Borrower Requests Recommended Fulfilled ****…" at bounding box center [489, 232] width 979 height 464
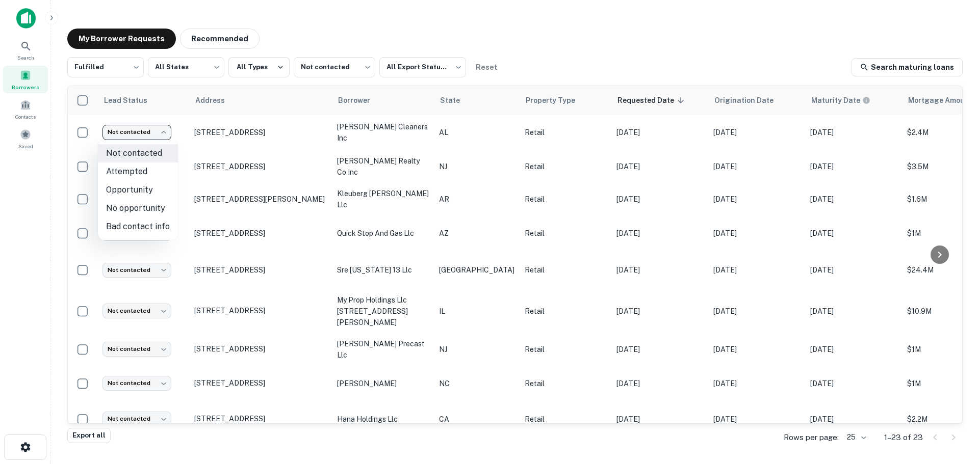
click at [149, 172] on li "Attempted" at bounding box center [138, 172] width 80 height 18
type input "*********"
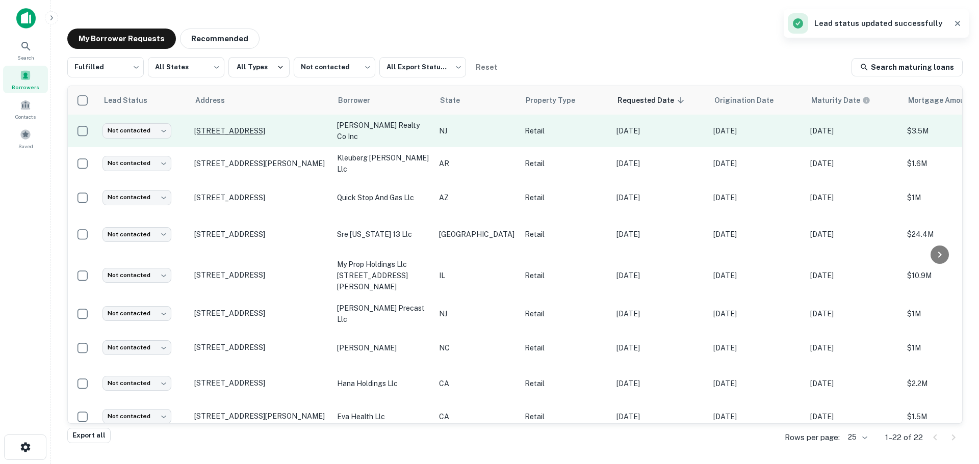
click at [235, 127] on p "[STREET_ADDRESS]" at bounding box center [260, 130] width 133 height 9
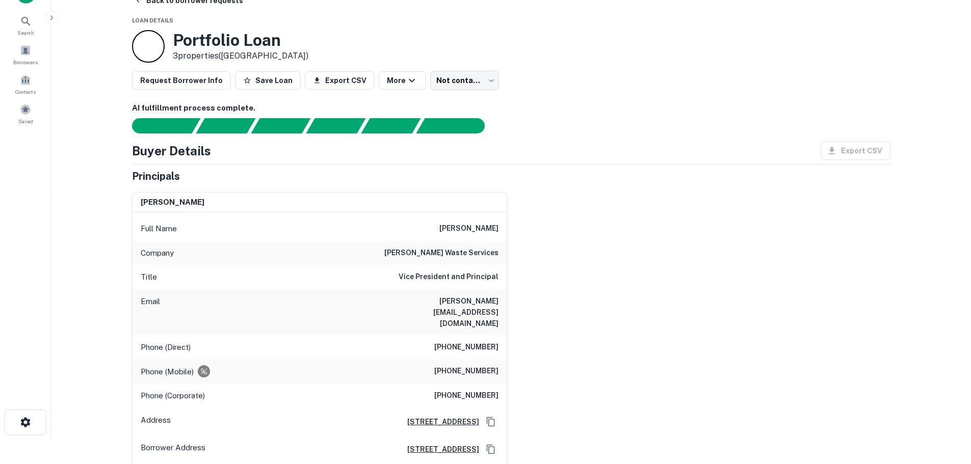
scroll to position [5, 0]
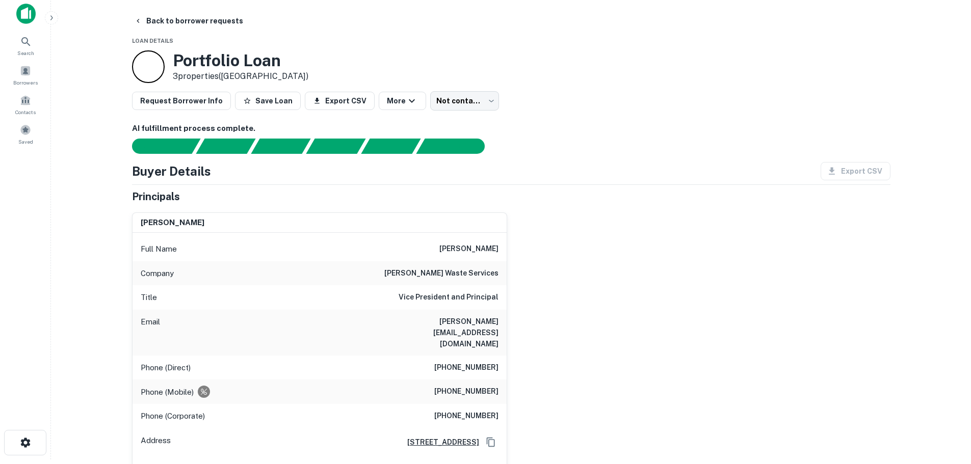
click at [475, 362] on h6 "(201) 472-1028" at bounding box center [466, 368] width 64 height 12
copy h6 "(201) 472-1028"
click at [491, 380] on div "Phone (Mobile) (201) 232-4446" at bounding box center [320, 392] width 374 height 24
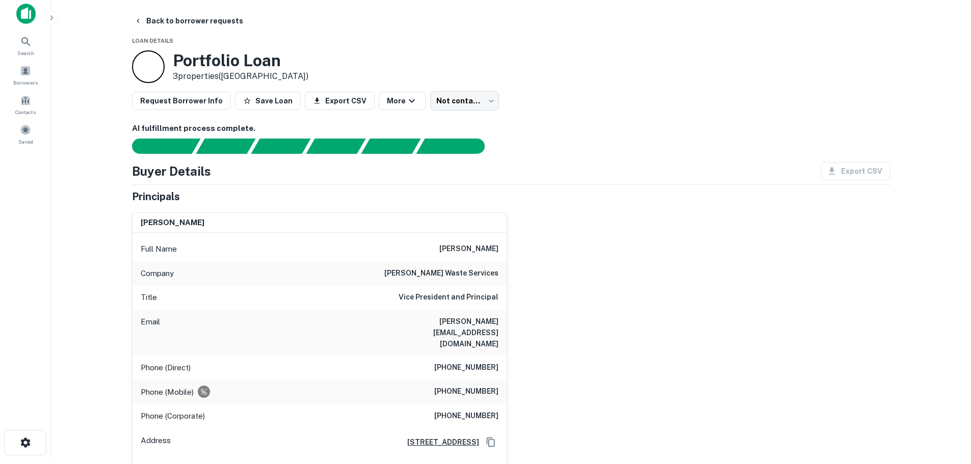
click at [486, 386] on h6 "(201) 232-4446" at bounding box center [466, 392] width 64 height 12
copy h6 "(201) 232-4446"
click at [181, 27] on button "Back to borrower requests" at bounding box center [188, 21] width 117 height 18
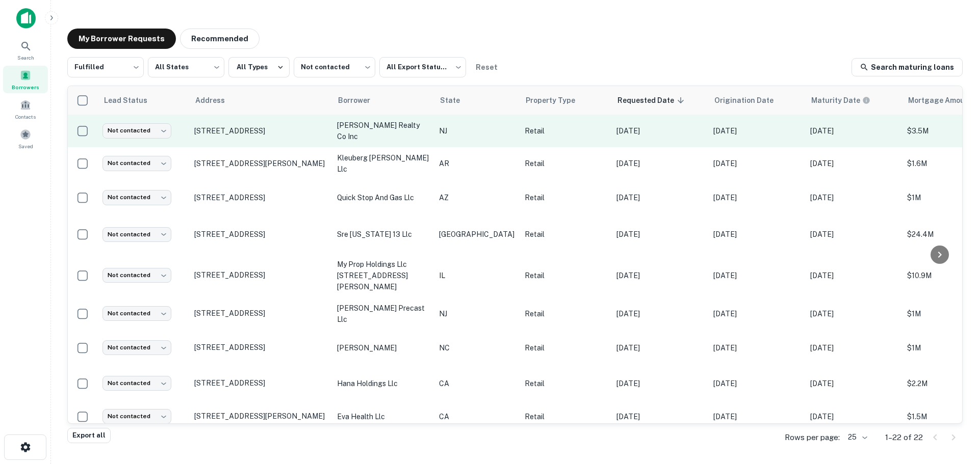
click at [142, 120] on td "Not contacted **** ​" at bounding box center [143, 131] width 92 height 33
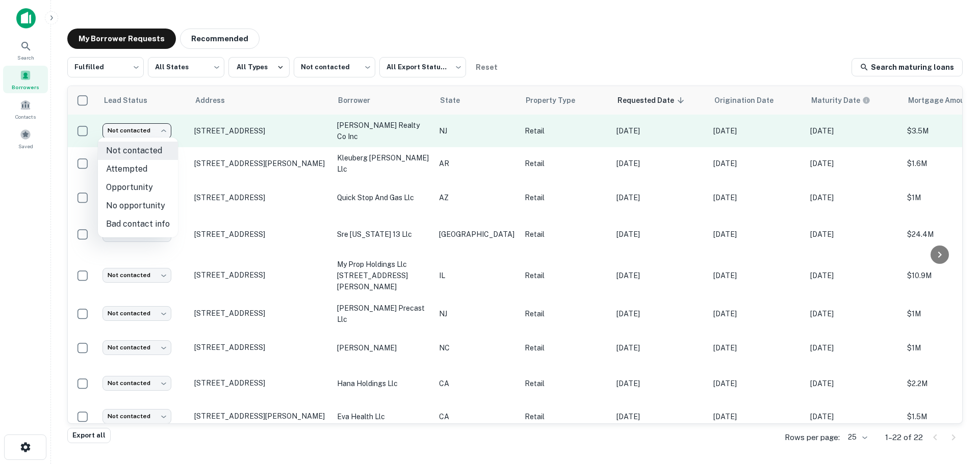
click at [144, 135] on body "Search Borrowers Contacts Saved My Borrower Requests Recommended Fulfilled ****…" at bounding box center [489, 232] width 979 height 464
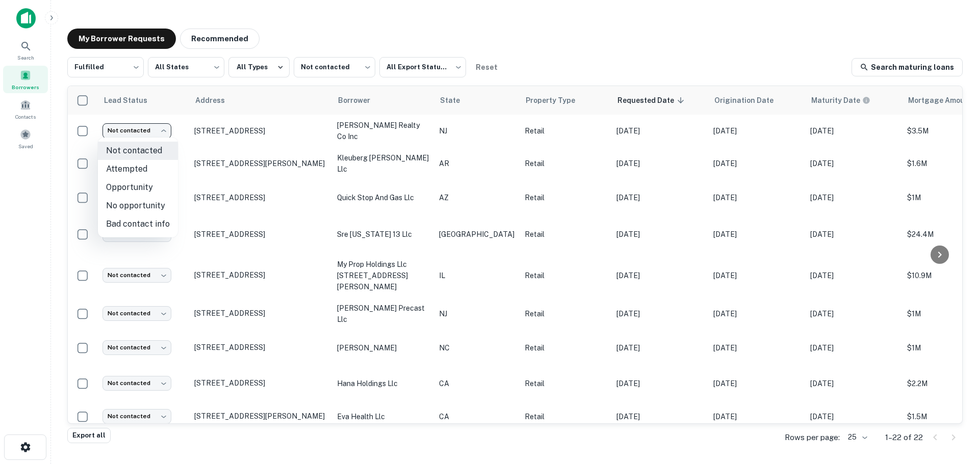
click at [135, 168] on li "Attempted" at bounding box center [138, 169] width 80 height 18
type input "*********"
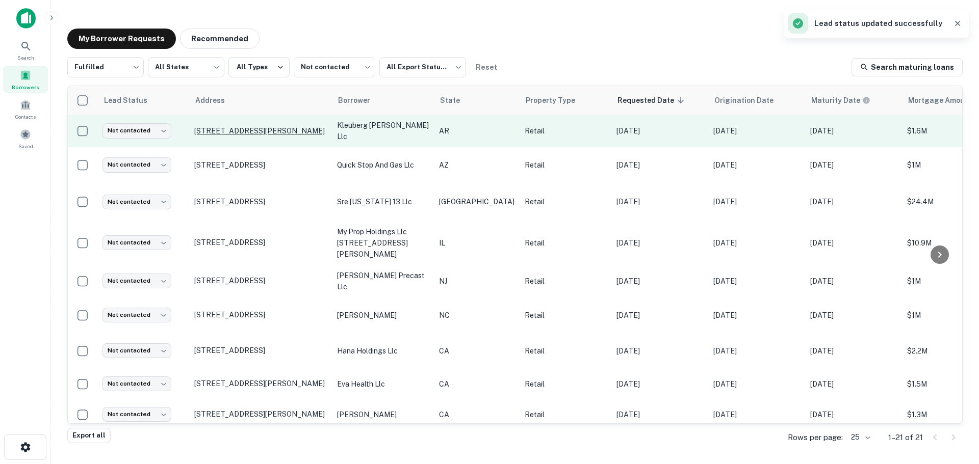
click at [273, 131] on p "[STREET_ADDRESS][PERSON_NAME]" at bounding box center [260, 130] width 133 height 9
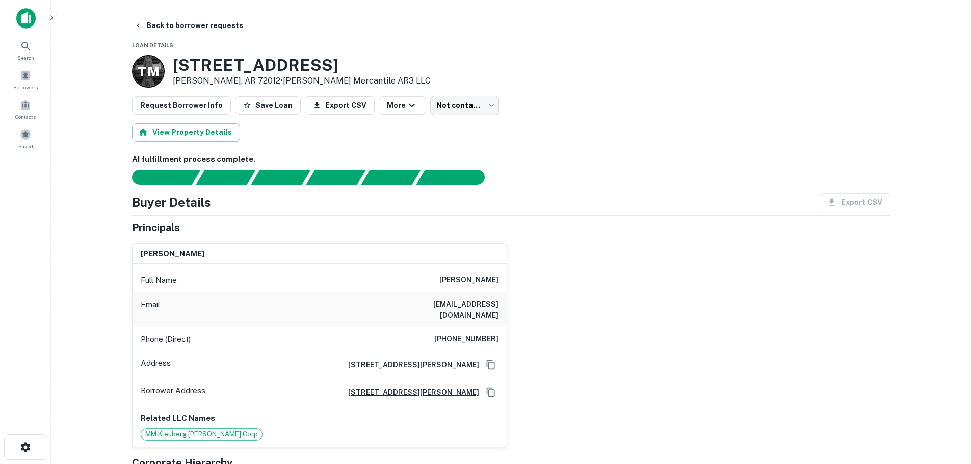
click at [313, 67] on h3 "200 W CENTER ST" at bounding box center [302, 65] width 258 height 19
copy h3 "200 W CENTER ST"
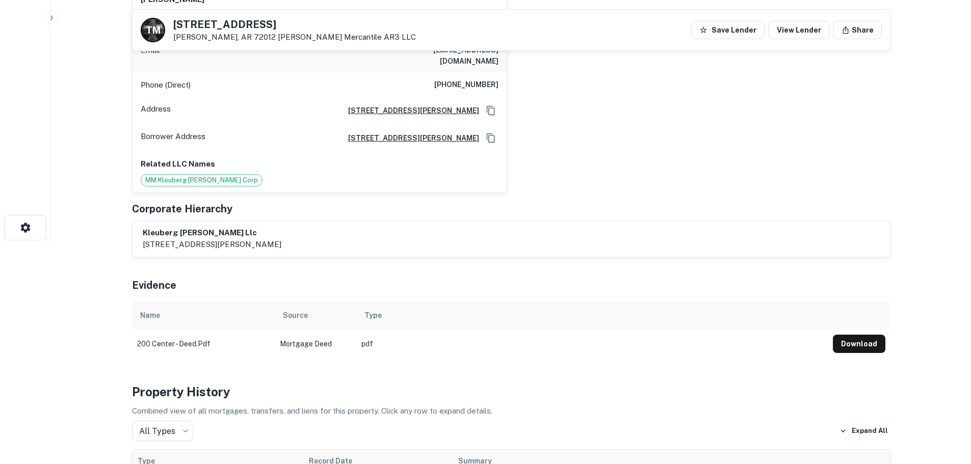
scroll to position [51, 0]
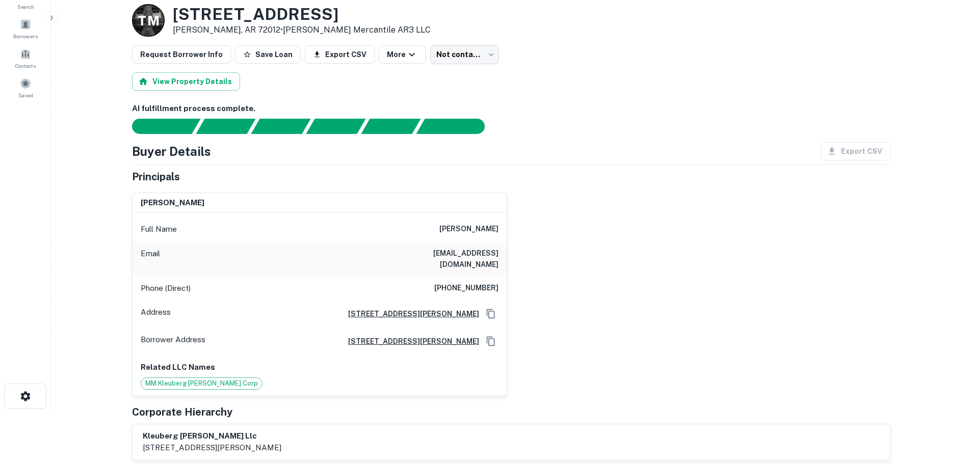
click at [475, 282] on h6 "(516) 319-6456" at bounding box center [466, 288] width 64 height 12
copy h6 "(516) 319-6456"
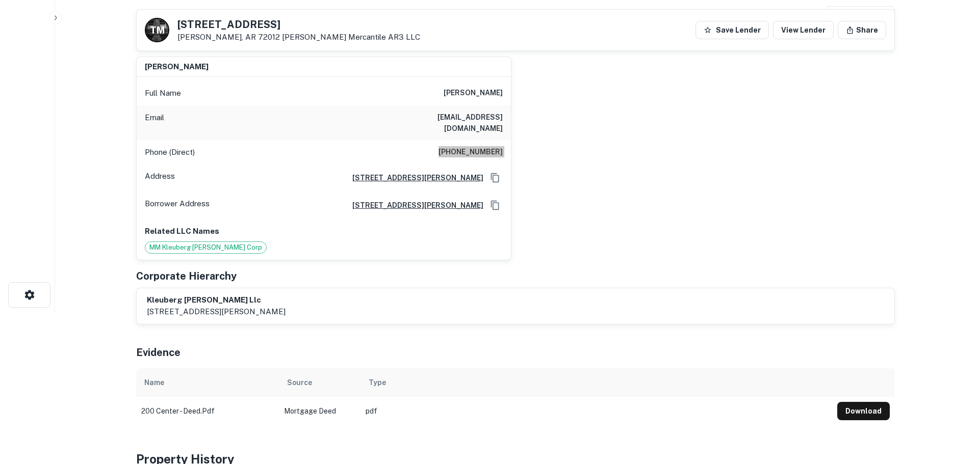
scroll to position [0, 0]
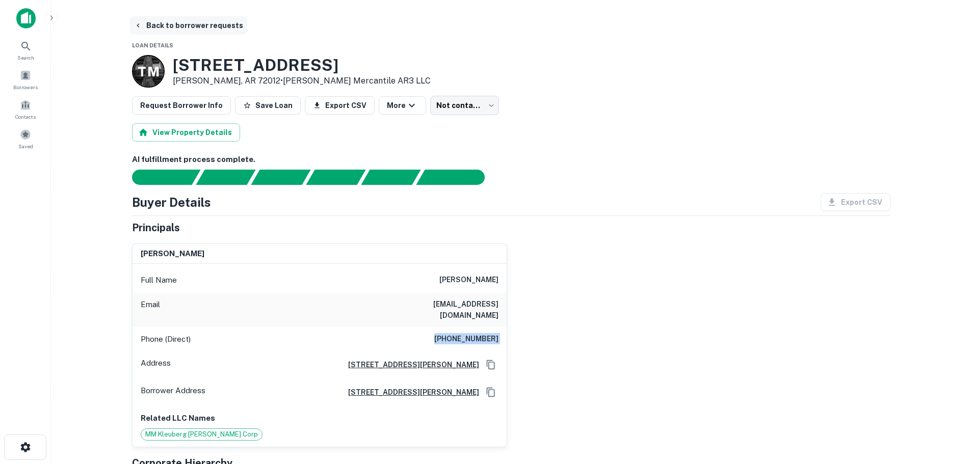
click at [219, 24] on button "Back to borrower requests" at bounding box center [188, 25] width 117 height 18
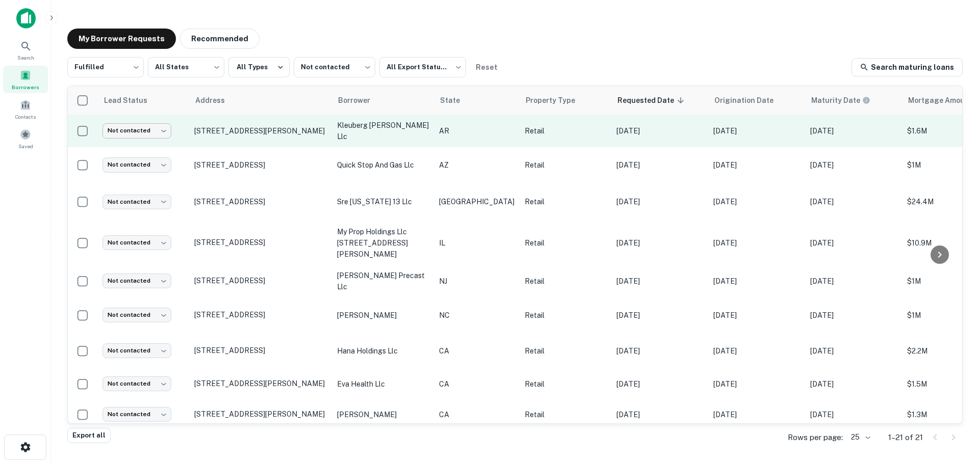
click at [144, 136] on body "Search Borrowers Contacts Saved My Borrower Requests Recommended Fulfilled ****…" at bounding box center [489, 232] width 979 height 464
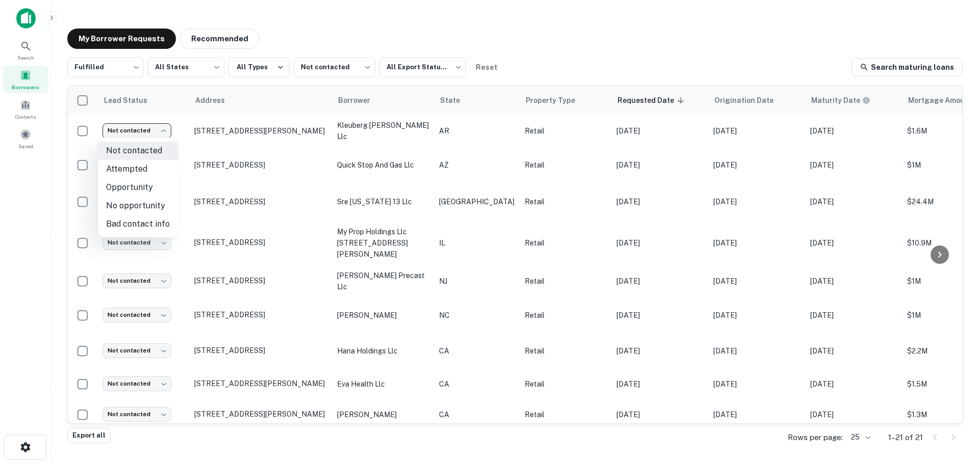
click at [146, 166] on li "Attempted" at bounding box center [138, 169] width 80 height 18
type input "*********"
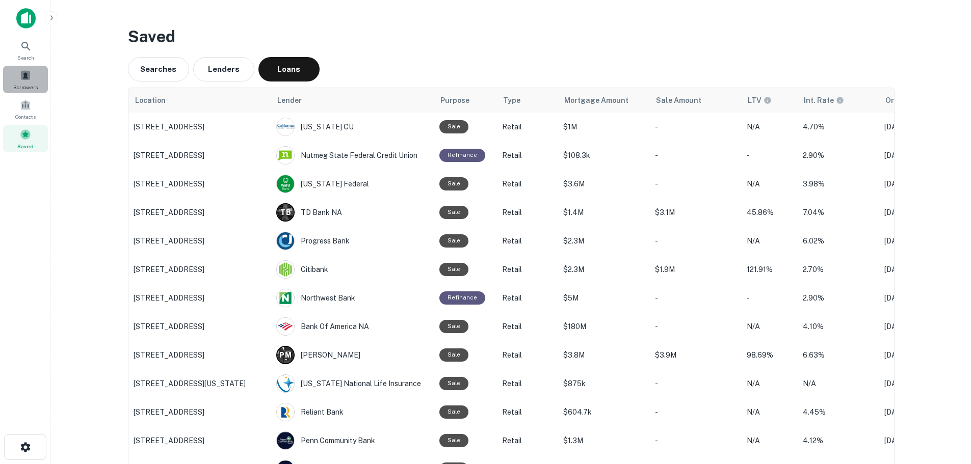
click at [33, 88] on span "Borrowers" at bounding box center [25, 87] width 24 height 8
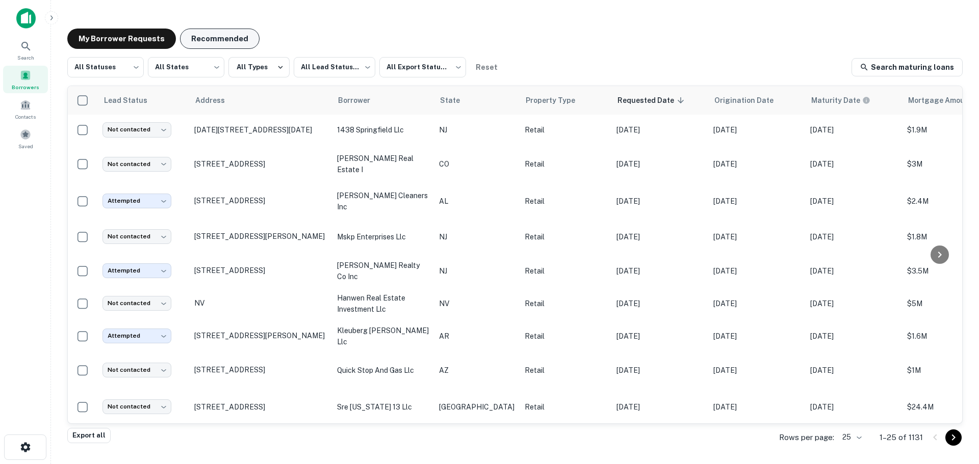
click at [203, 40] on button "Recommended" at bounding box center [220, 39] width 80 height 20
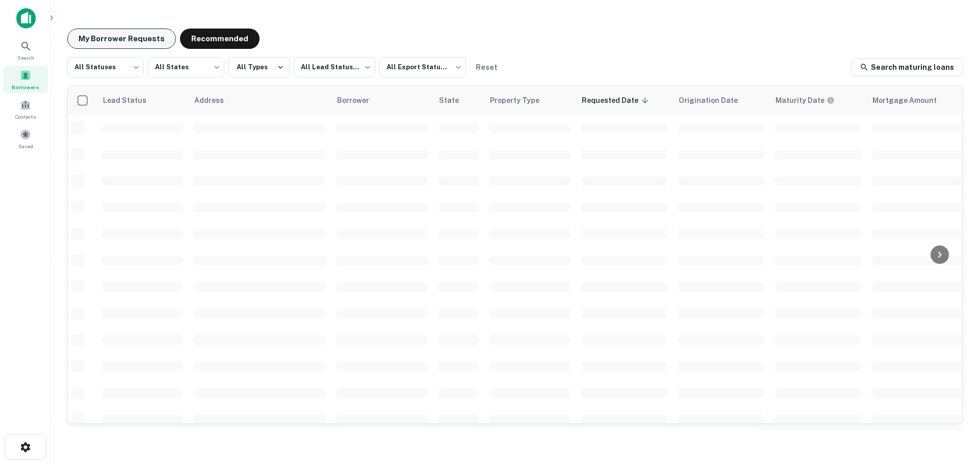
click at [150, 35] on button "My Borrower Requests" at bounding box center [121, 39] width 109 height 20
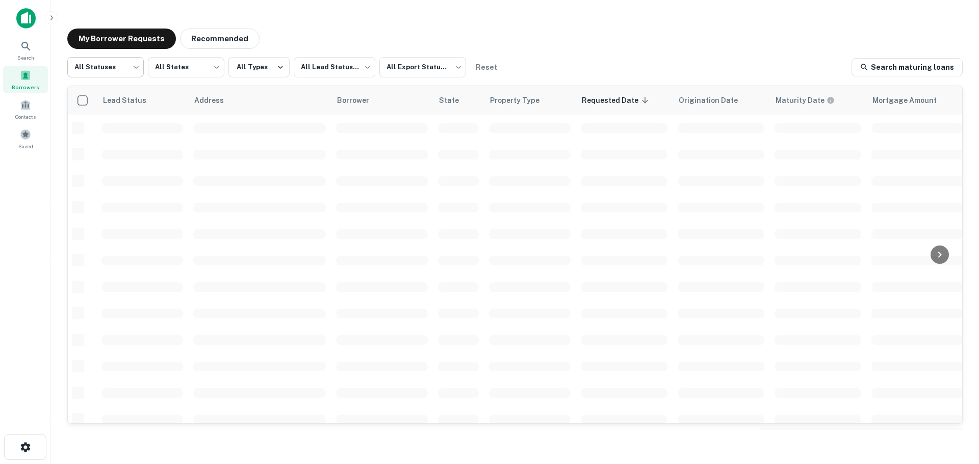
click at [133, 70] on body "Search Borrowers Contacts Saved My Borrower Requests Recommended All Statuses *…" at bounding box center [489, 232] width 979 height 464
click at [106, 133] on li "Fulfilled" at bounding box center [105, 130] width 76 height 18
type input "*********"
click at [317, 74] on body "Search Borrowers Contacts Saved My Borrower Requests Recommended Fulfilled ****…" at bounding box center [489, 232] width 979 height 464
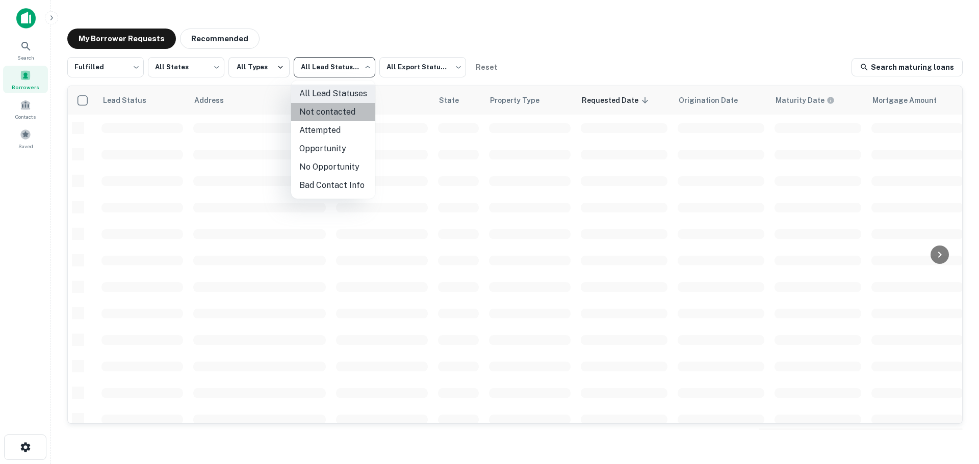
click at [338, 110] on li "Not contacted" at bounding box center [333, 112] width 84 height 18
type input "****"
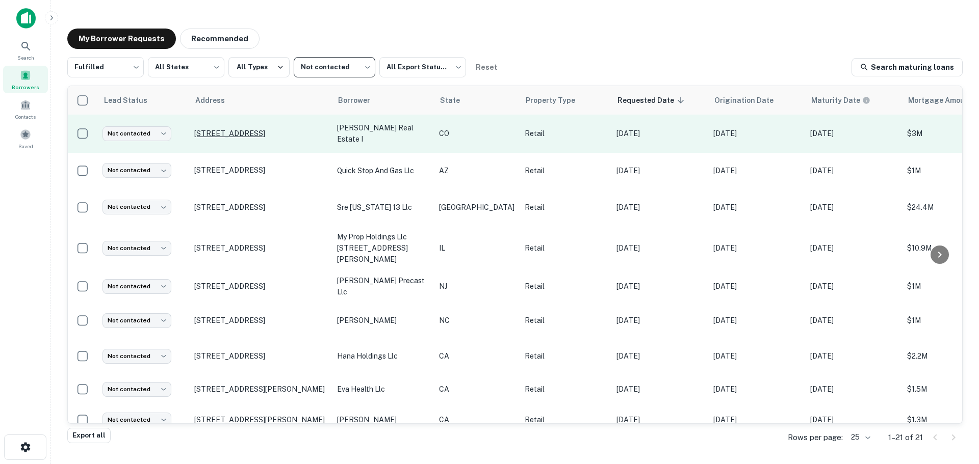
click at [282, 135] on p "[STREET_ADDRESS]" at bounding box center [260, 133] width 133 height 9
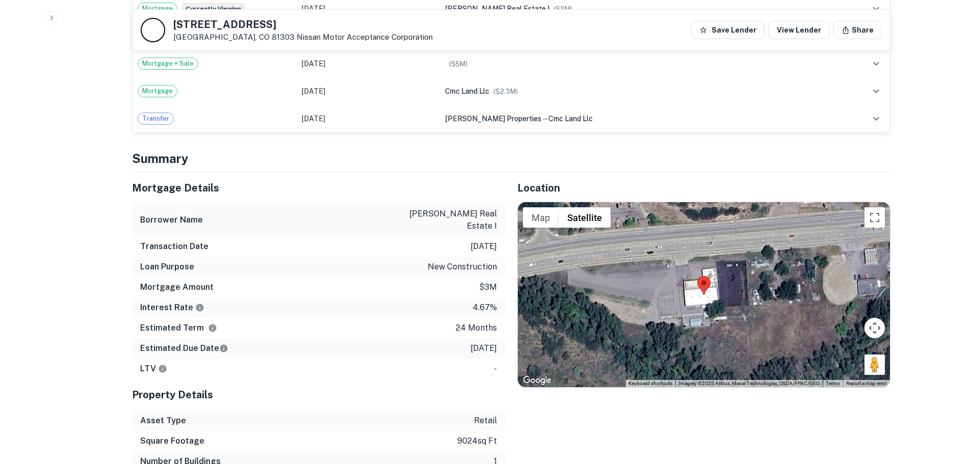
scroll to position [765, 0]
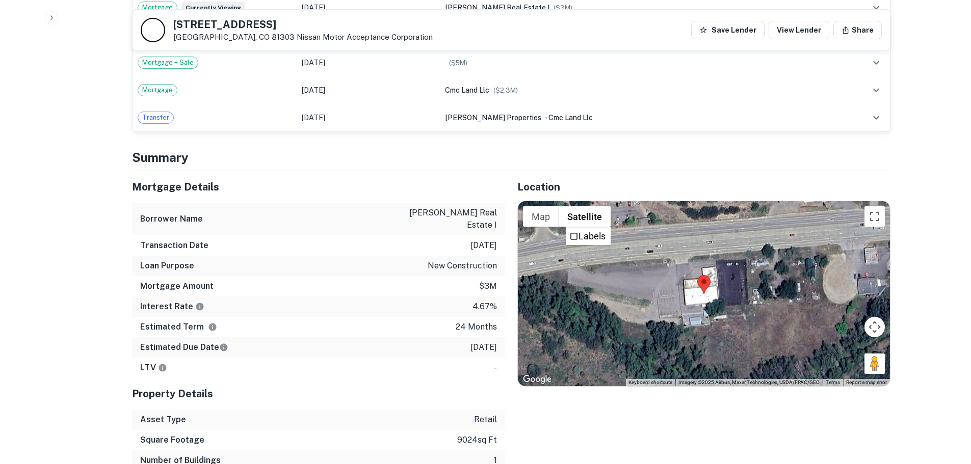
click at [191, 20] on h5 "[STREET_ADDRESS]" at bounding box center [302, 24] width 259 height 10
copy h5 "[STREET_ADDRESS]"
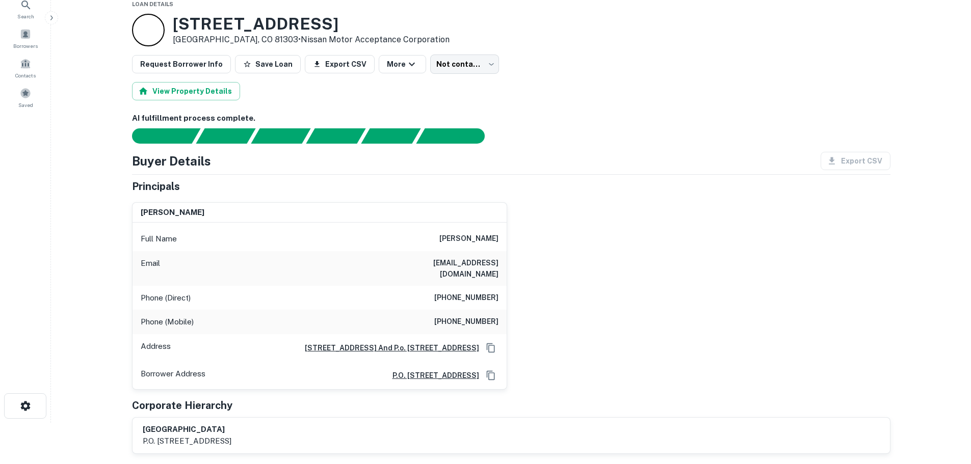
scroll to position [0, 0]
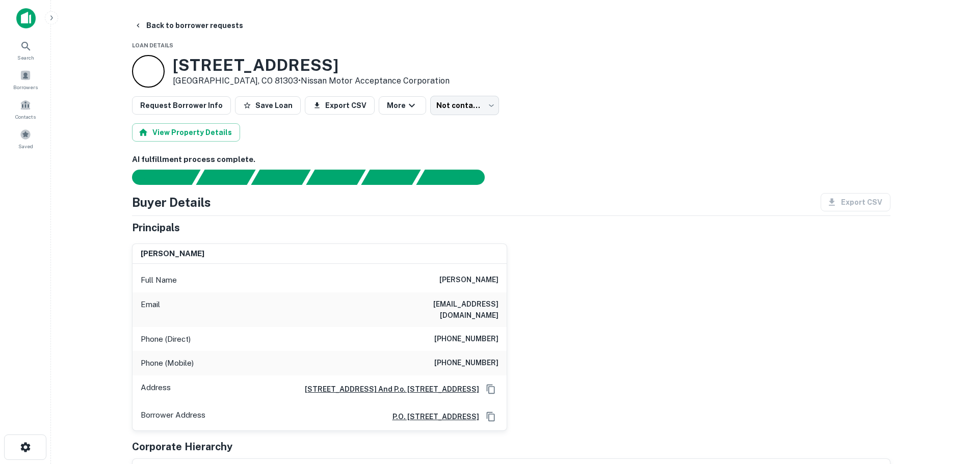
click at [481, 333] on h6 "[PHONE_NUMBER]" at bounding box center [466, 339] width 64 height 12
copy h6 "[PHONE_NUMBER]"
click at [193, 32] on button "Back to borrower requests" at bounding box center [188, 25] width 117 height 18
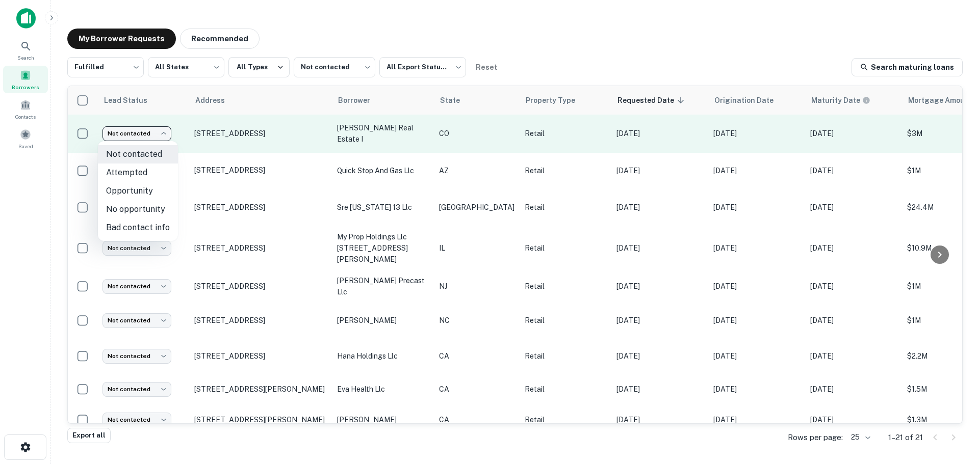
click at [112, 133] on body "Search Borrowers Contacts Saved My Borrower Requests Recommended Fulfilled ****…" at bounding box center [489, 232] width 979 height 464
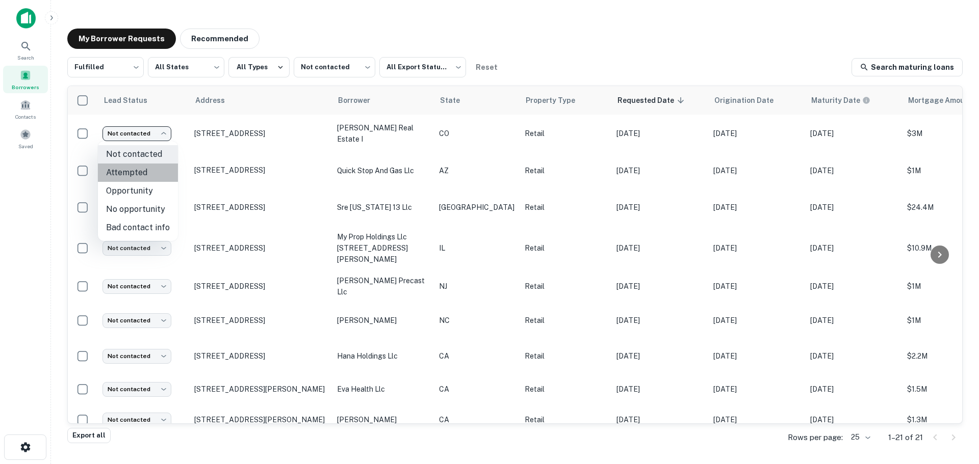
click at [156, 177] on li "Attempted" at bounding box center [138, 173] width 80 height 18
type input "*********"
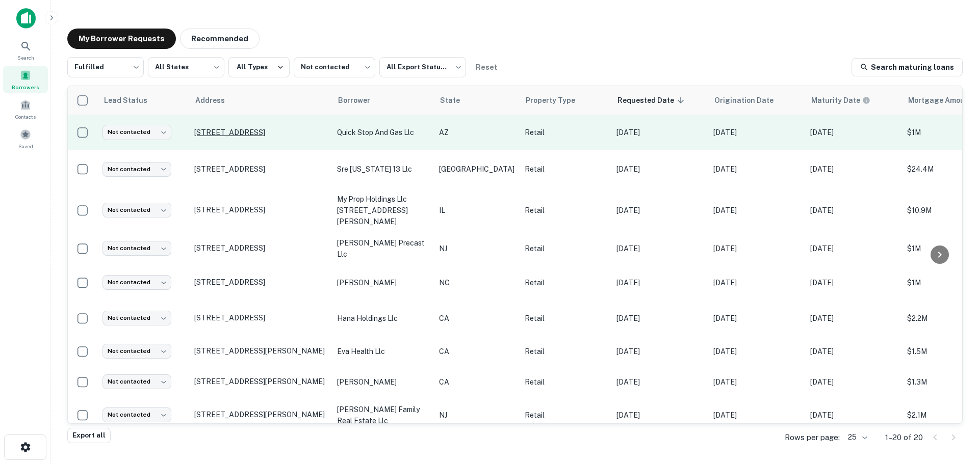
click at [263, 128] on p "[STREET_ADDRESS]" at bounding box center [260, 132] width 133 height 9
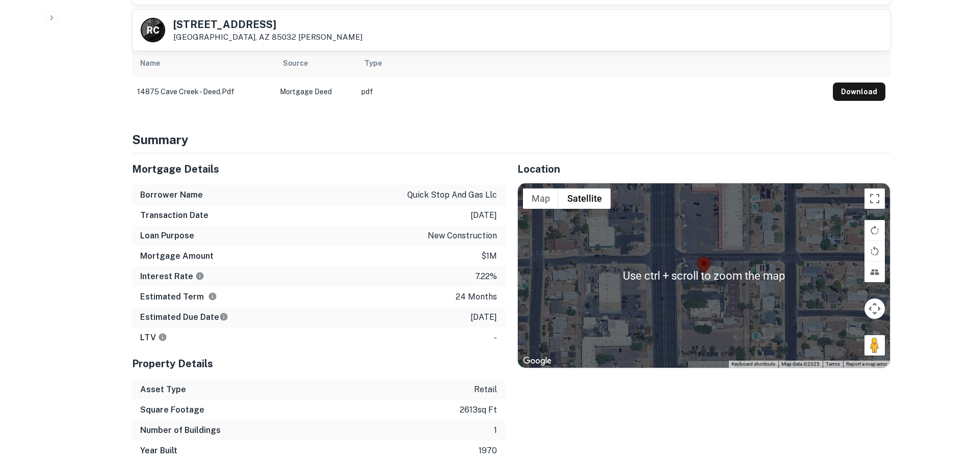
scroll to position [561, 0]
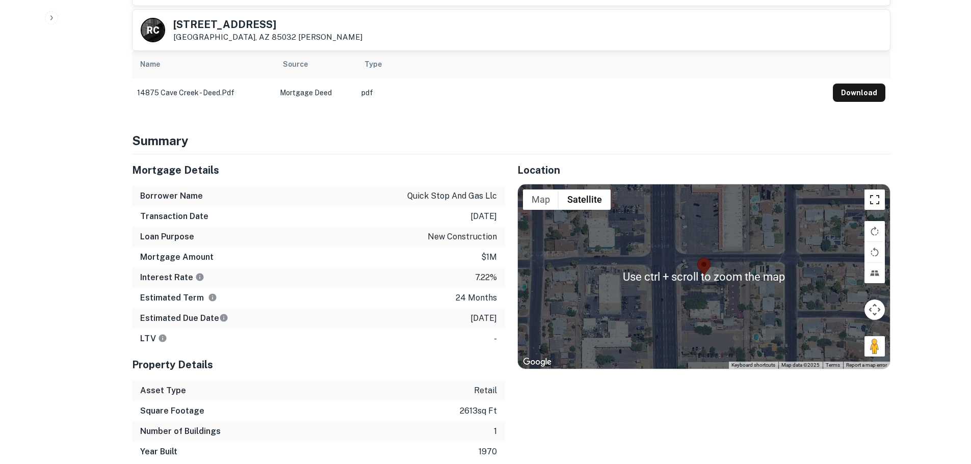
click at [872, 190] on button "Toggle fullscreen view" at bounding box center [875, 200] width 20 height 20
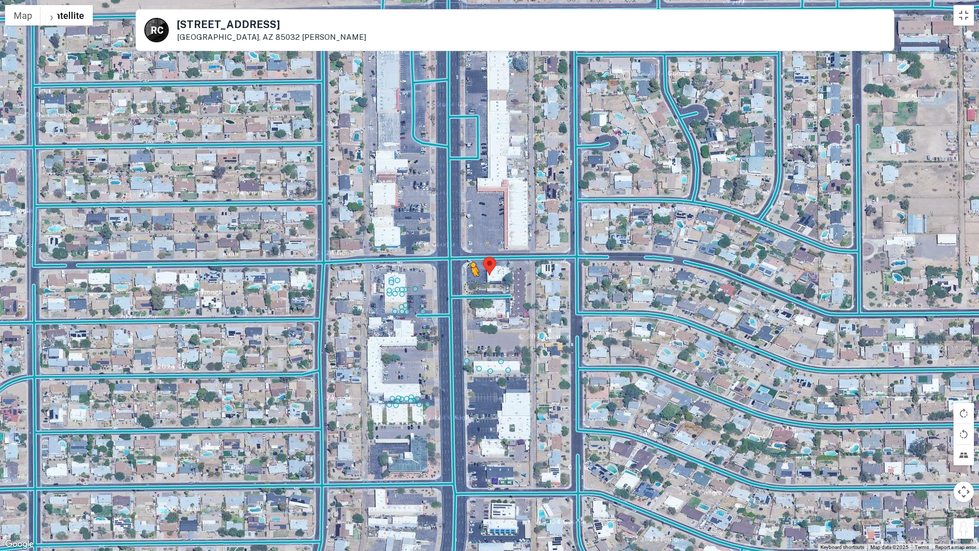
drag, startPoint x: 959, startPoint y: 523, endPoint x: 472, endPoint y: 286, distance: 542.4
click at [472, 286] on div "To activate drag with keyboard, press Alt + Enter. Once in keyboard drag state,…" at bounding box center [489, 275] width 979 height 551
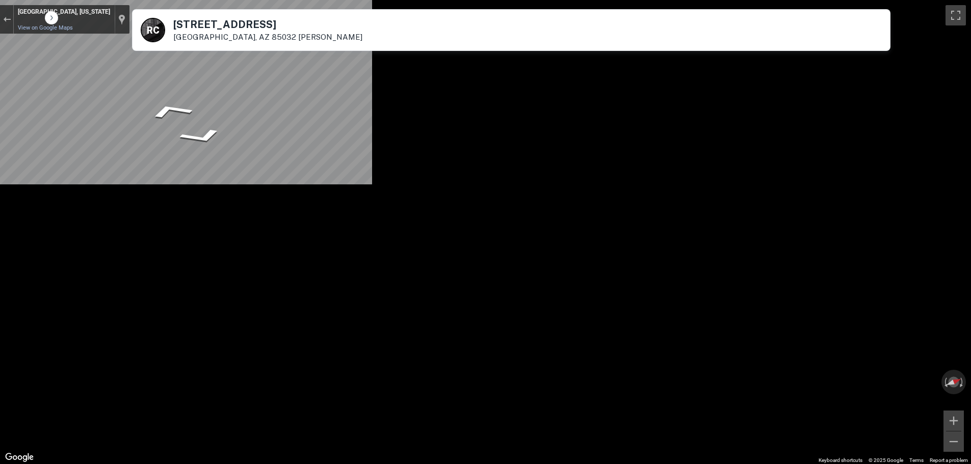
scroll to position [102, 0]
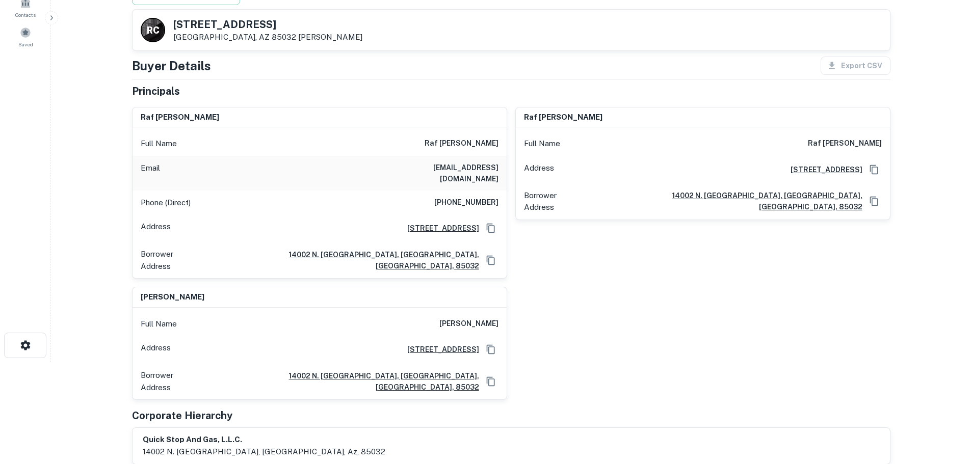
click at [466, 200] on div "Phone (Direct) [PHONE_NUMBER]" at bounding box center [320, 203] width 374 height 24
click at [466, 199] on div "Phone (Direct) [PHONE_NUMBER]" at bounding box center [320, 203] width 374 height 24
copy h6 "[PHONE_NUMBER]"
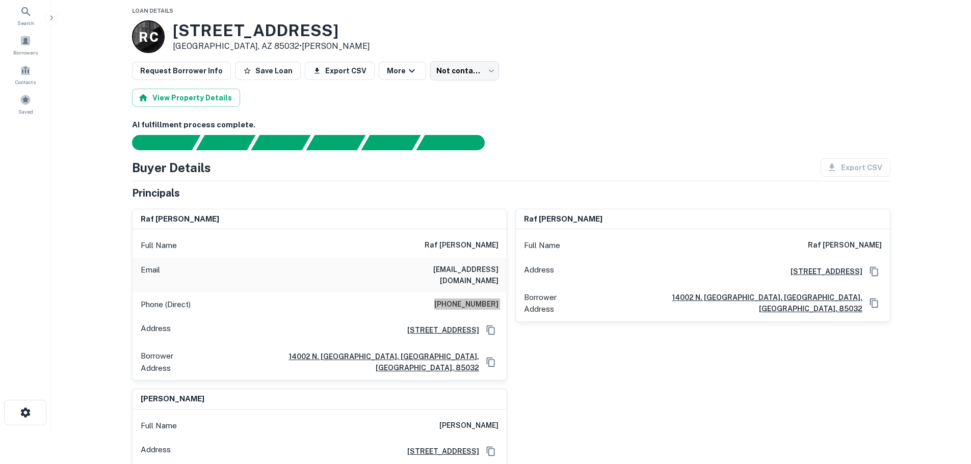
scroll to position [0, 0]
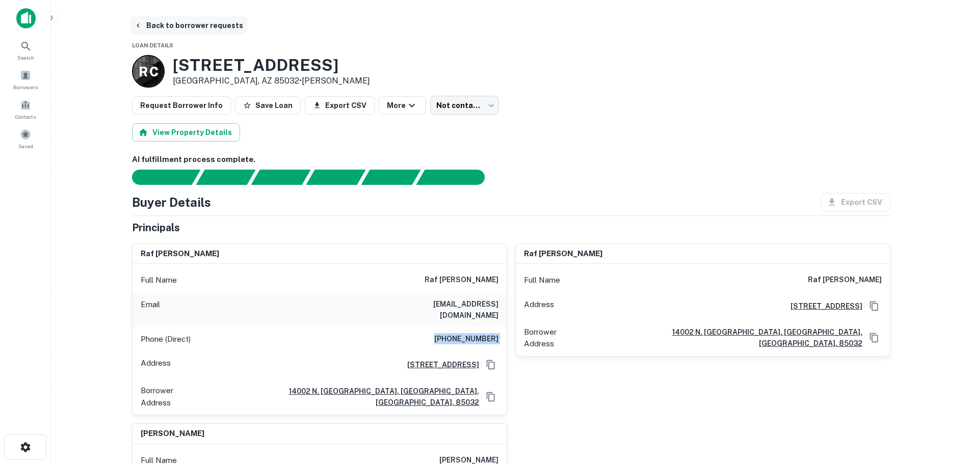
click at [211, 21] on button "Back to borrower requests" at bounding box center [188, 25] width 117 height 18
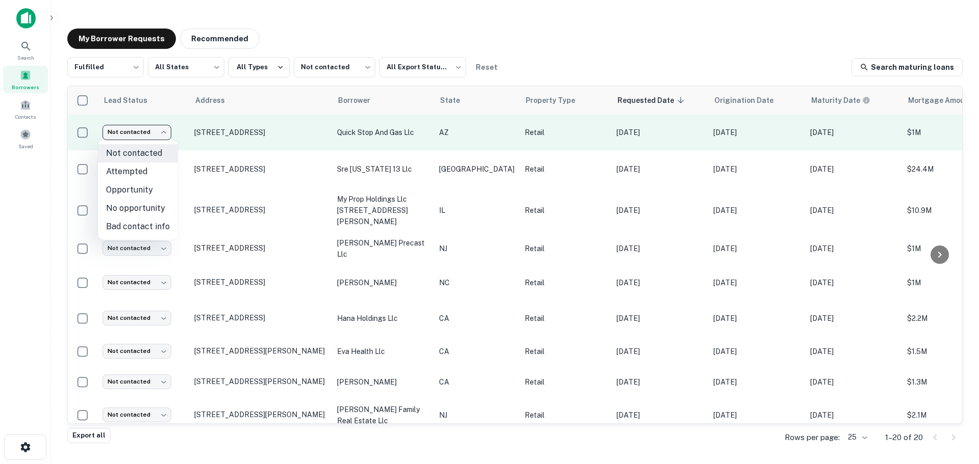
click at [141, 138] on body "Search Borrowers Contacts Saved My Borrower Requests Recommended Fulfilled ****…" at bounding box center [489, 232] width 979 height 464
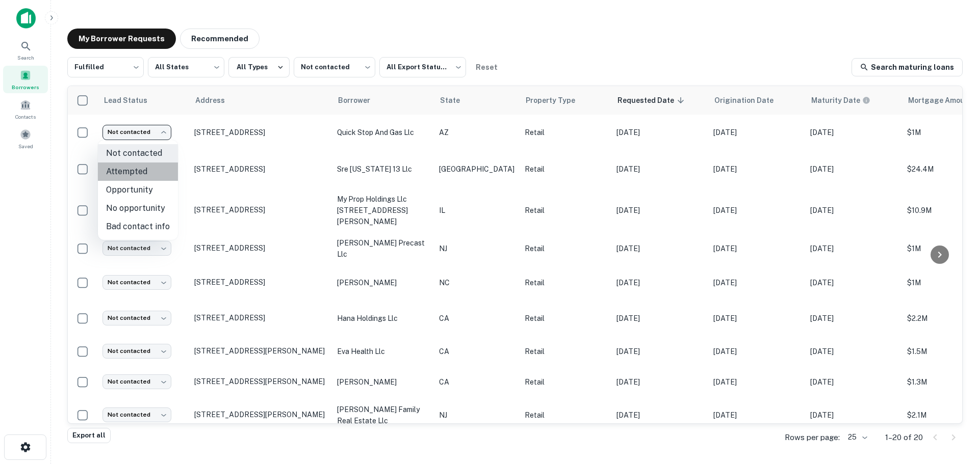
click at [160, 170] on li "Attempted" at bounding box center [138, 172] width 80 height 18
type input "*********"
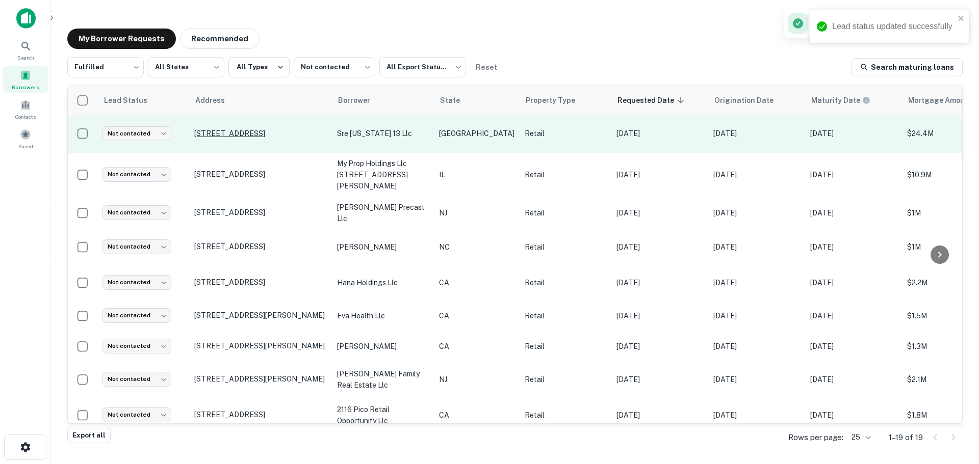
click at [271, 129] on p "[STREET_ADDRESS]" at bounding box center [260, 133] width 133 height 9
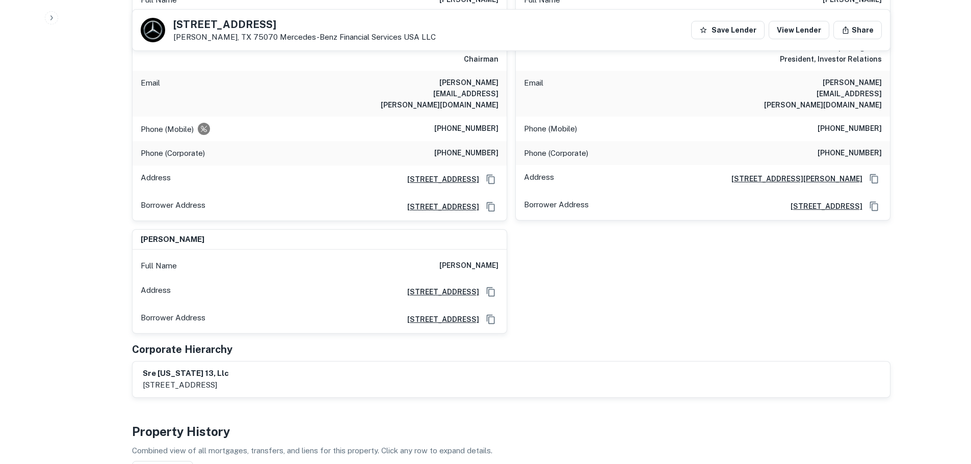
scroll to position [663, 0]
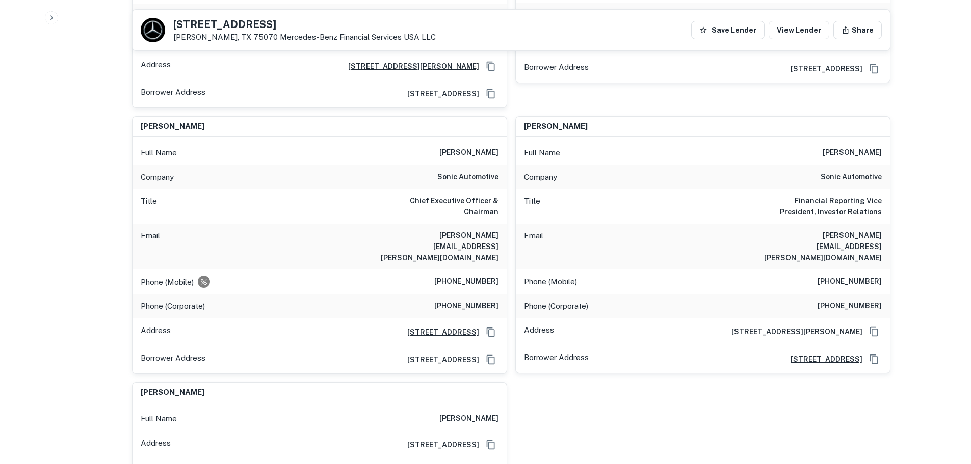
click at [466, 171] on h6 "sonic automotive" at bounding box center [467, 177] width 61 height 12
copy h6 "sonic automotive"
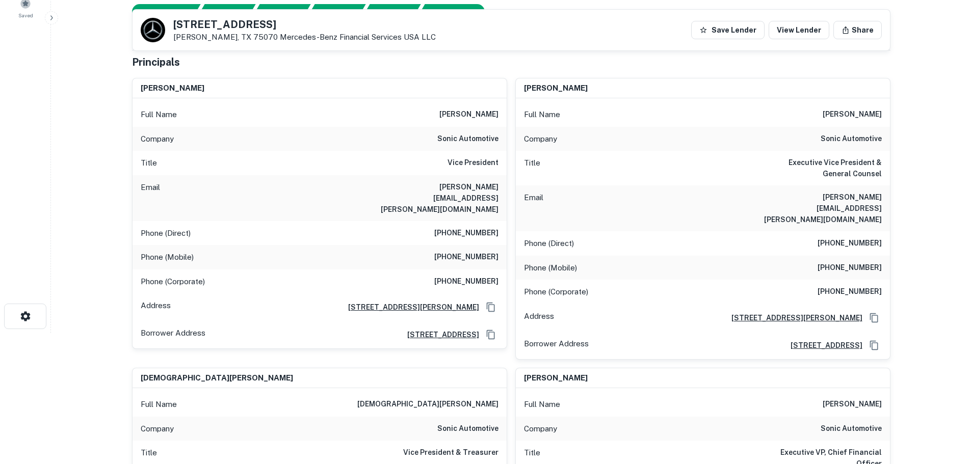
scroll to position [0, 0]
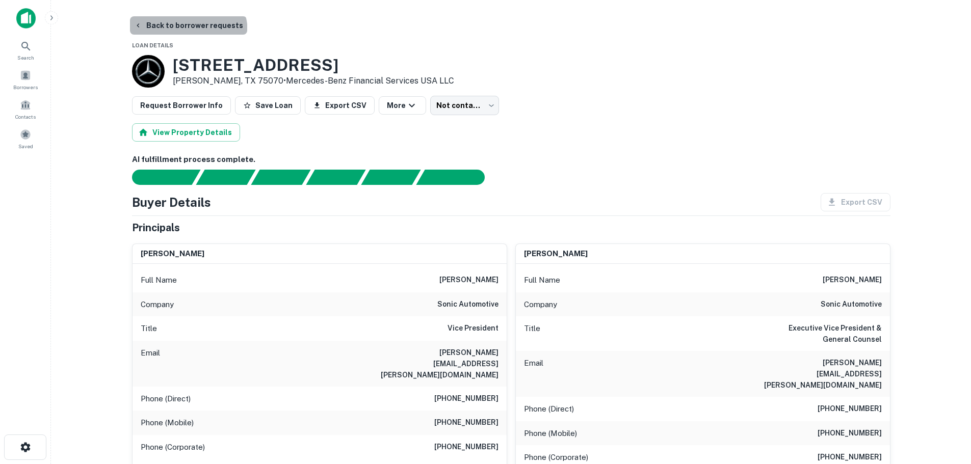
click at [187, 32] on button "Back to borrower requests" at bounding box center [188, 25] width 117 height 18
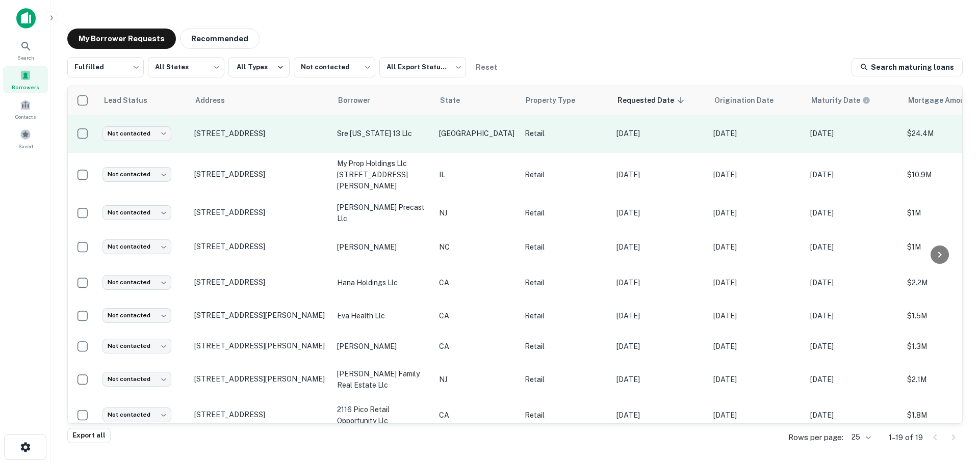
click at [121, 141] on td "Not contacted **** ​" at bounding box center [143, 134] width 92 height 38
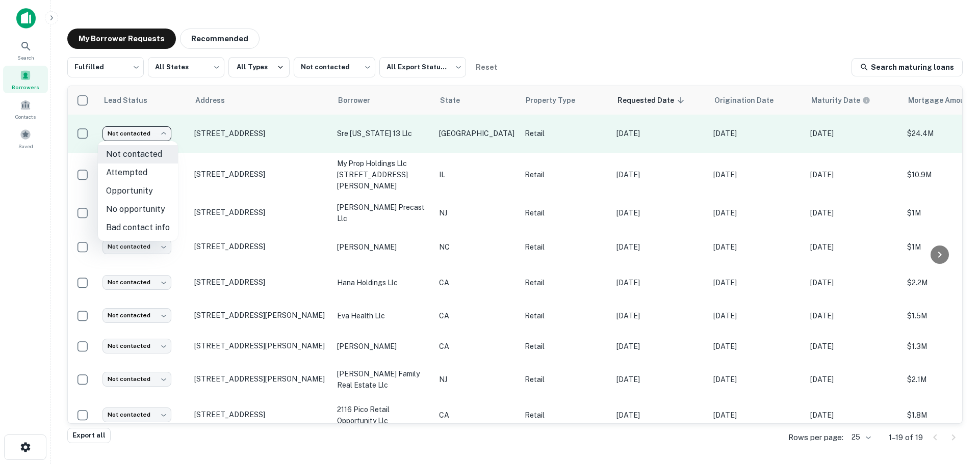
click at [130, 130] on body "Search Borrowers Contacts Saved My Borrower Requests Recommended Fulfilled ****…" at bounding box center [489, 232] width 979 height 464
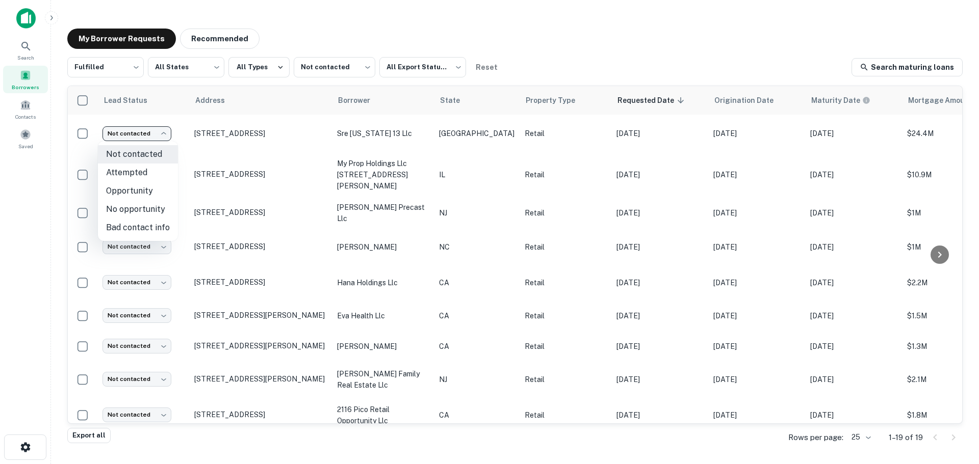
click at [135, 209] on li "No opportunity" at bounding box center [138, 209] width 80 height 18
type input "**********"
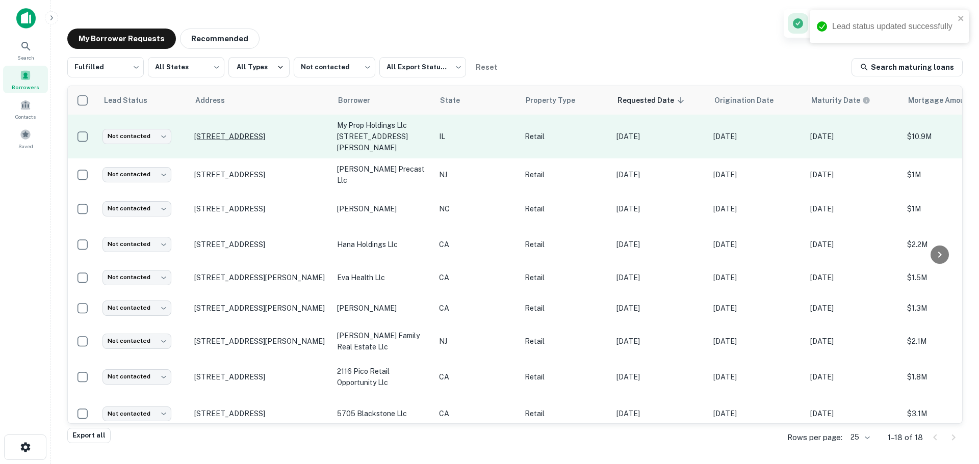
click at [285, 132] on p "[STREET_ADDRESS]" at bounding box center [260, 136] width 133 height 9
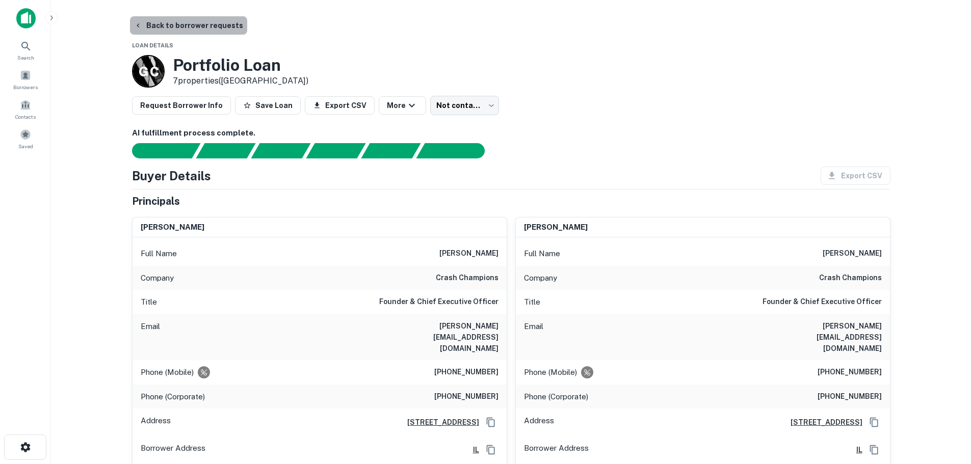
click at [219, 28] on button "Back to borrower requests" at bounding box center [188, 25] width 117 height 18
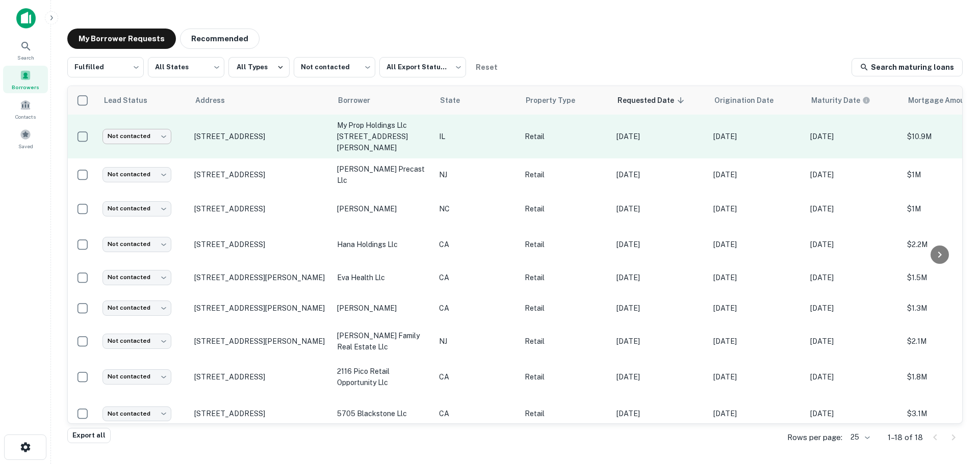
click at [133, 131] on body "Search Borrowers Contacts Saved My Borrower Requests Recommended Fulfilled ****…" at bounding box center [489, 232] width 979 height 464
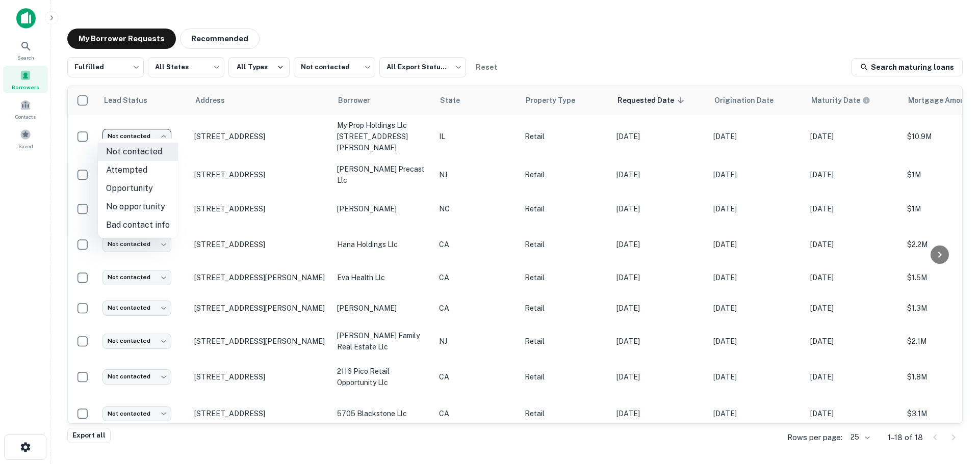
click at [140, 202] on li "No opportunity" at bounding box center [138, 207] width 80 height 18
type input "**********"
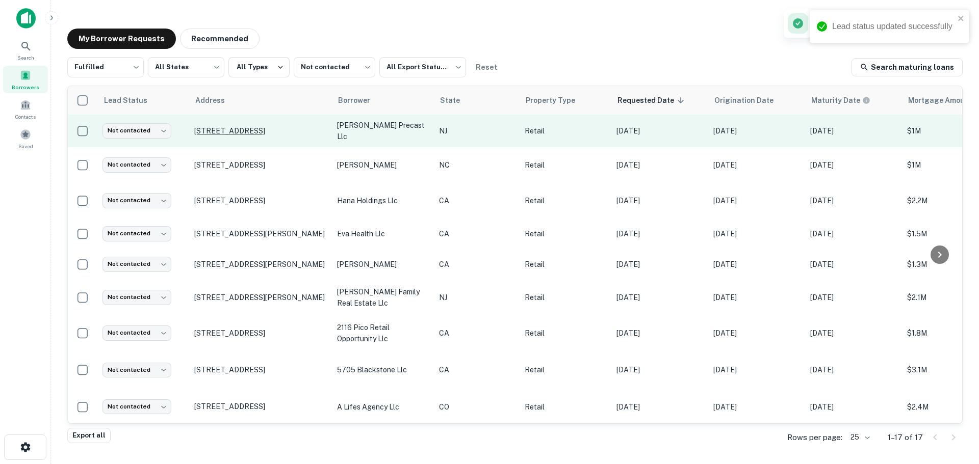
click at [259, 127] on p "[STREET_ADDRESS]" at bounding box center [260, 130] width 133 height 9
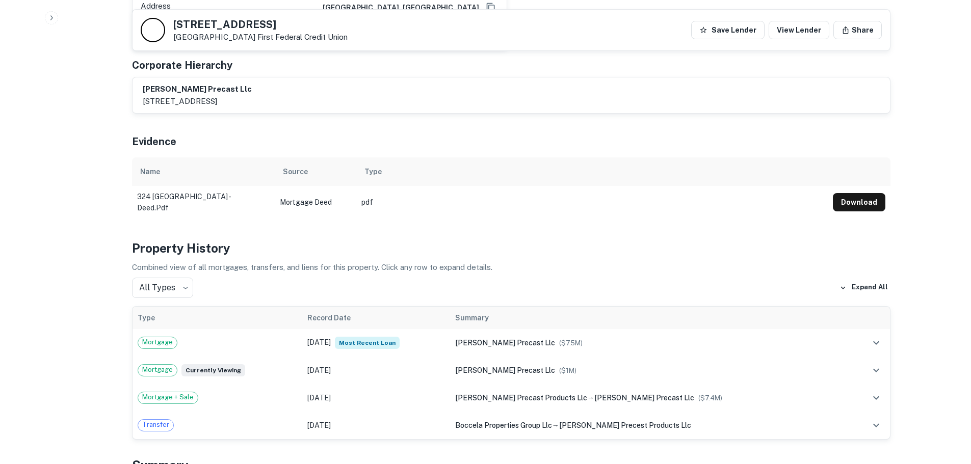
scroll to position [1020, 0]
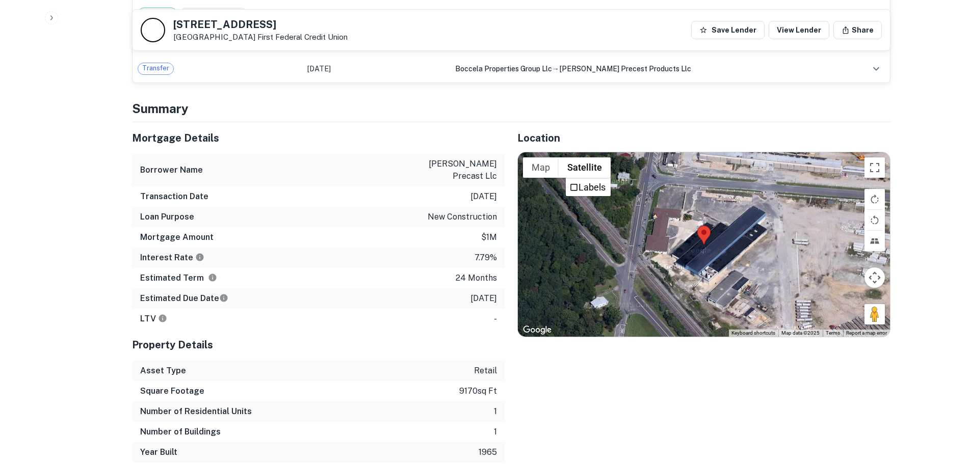
click at [215, 21] on h5 "[STREET_ADDRESS]" at bounding box center [260, 24] width 174 height 10
copy h5 "[STREET_ADDRESS]"
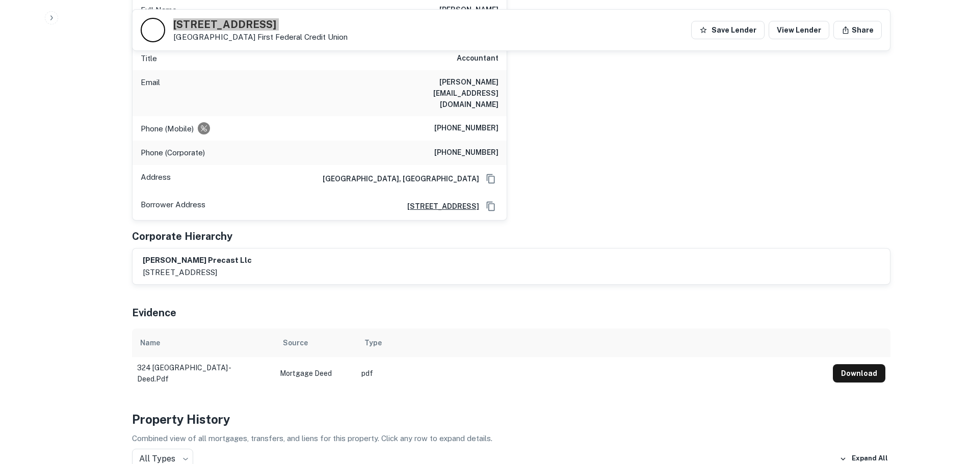
scroll to position [357, 0]
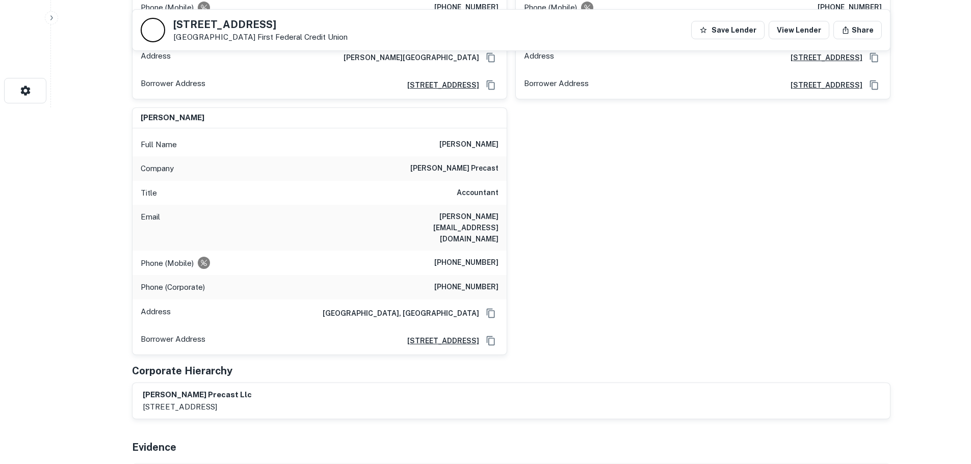
click at [494, 163] on h6 "[PERSON_NAME] precast" at bounding box center [454, 169] width 88 height 12
copy h6 "[PERSON_NAME] precast"
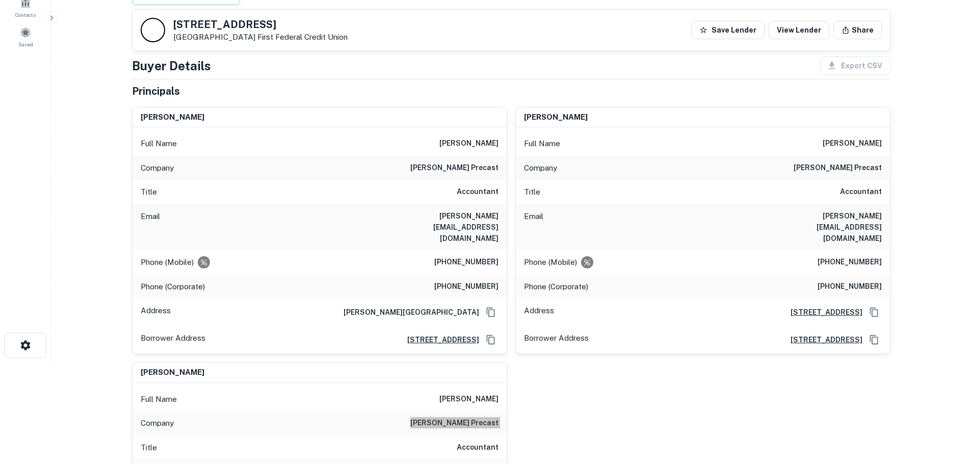
scroll to position [255, 0]
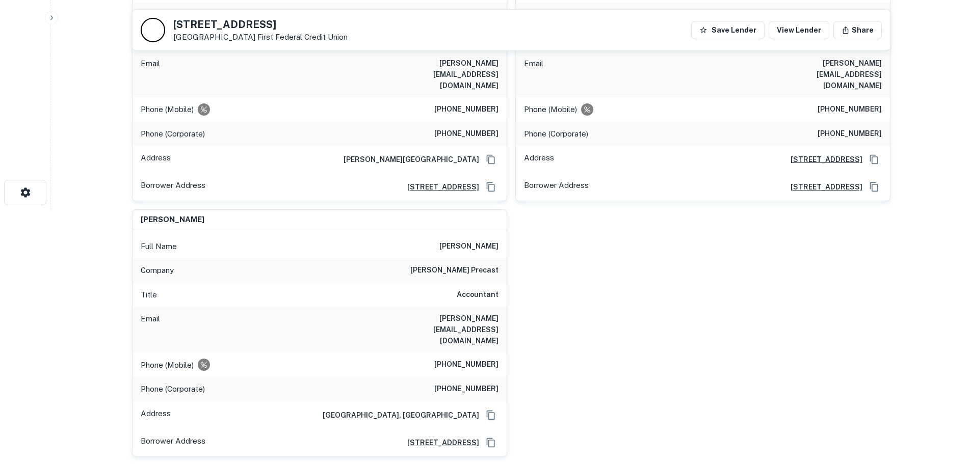
click at [476, 353] on div "Phone (Mobile) [PHONE_NUMBER]" at bounding box center [320, 365] width 374 height 24
copy h6 "[PHONE_NUMBER]"
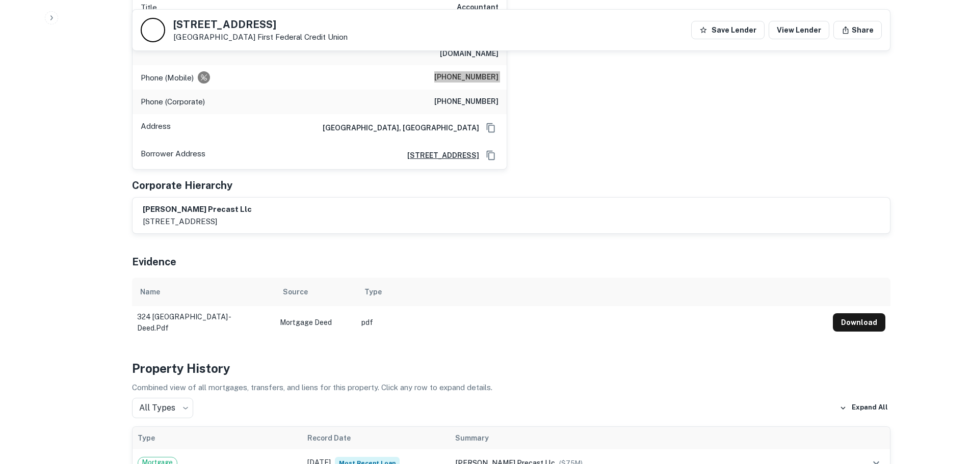
scroll to position [408, 0]
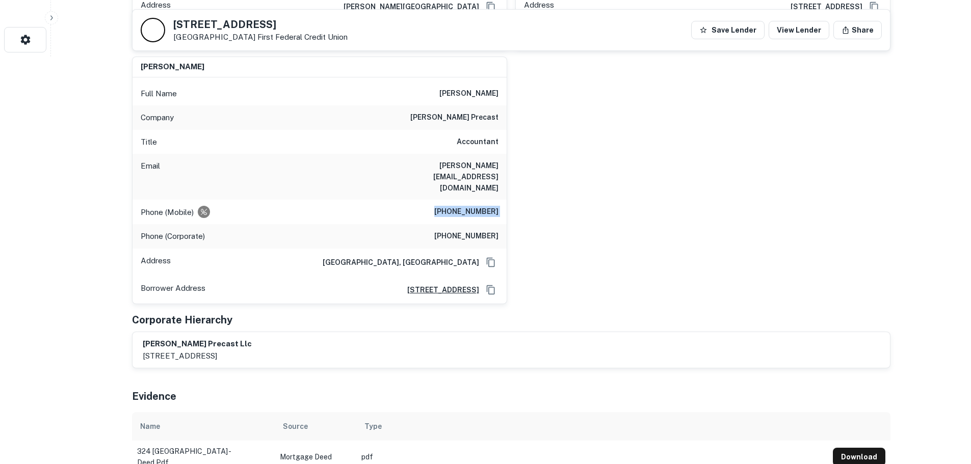
click at [476, 230] on h6 "[PHONE_NUMBER]" at bounding box center [466, 236] width 64 height 12
copy h6 "[PHONE_NUMBER]"
click at [444, 206] on h6 "[PHONE_NUMBER]" at bounding box center [466, 212] width 64 height 12
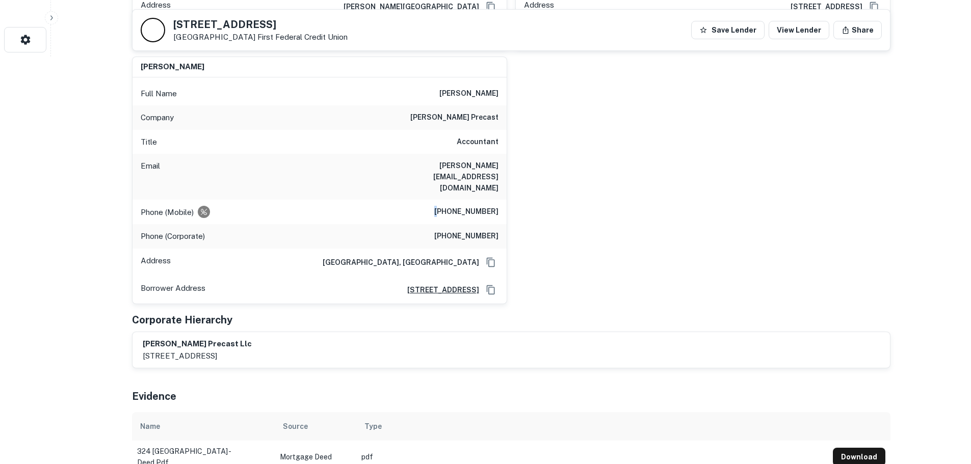
click at [444, 206] on h6 "[PHONE_NUMBER]" at bounding box center [466, 212] width 64 height 12
copy h6 "[PHONE_NUMBER]"
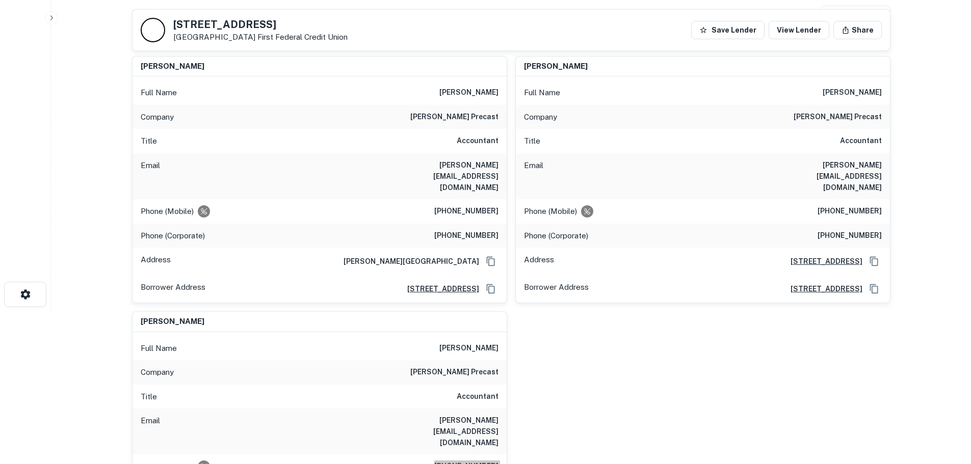
scroll to position [0, 0]
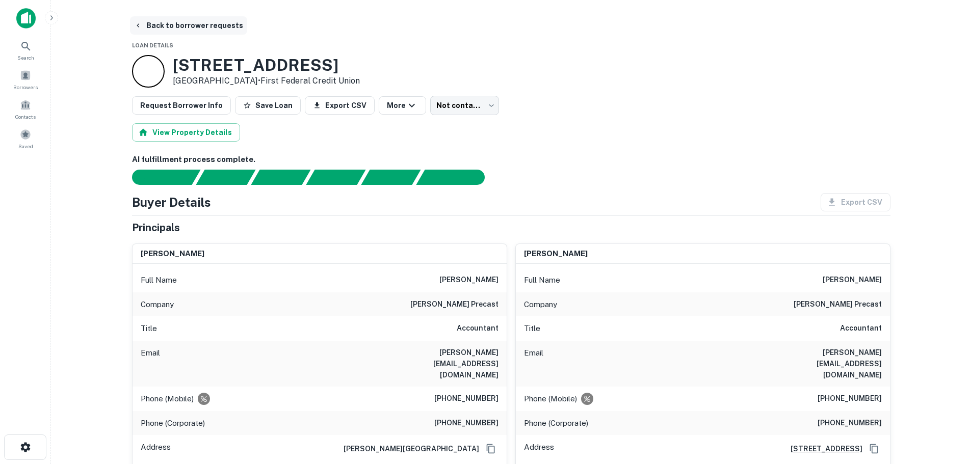
click at [217, 31] on button "Back to borrower requests" at bounding box center [188, 25] width 117 height 18
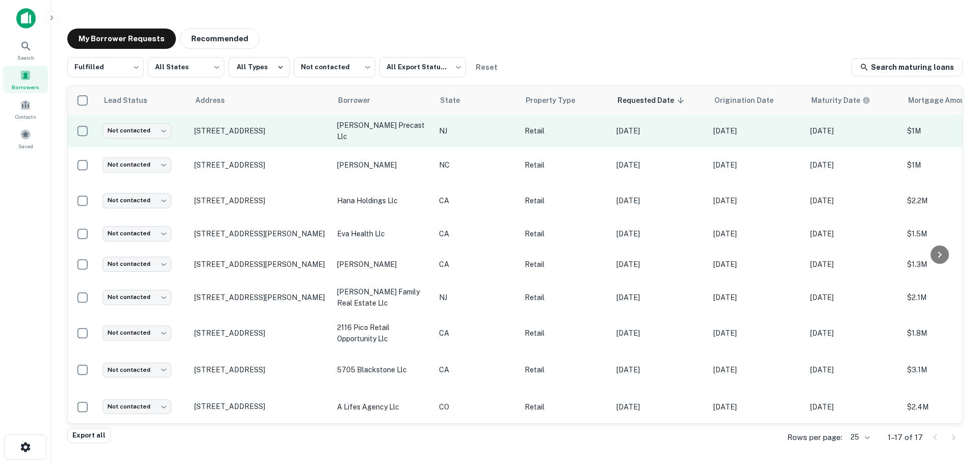
click at [157, 121] on td "Not contacted **** ​" at bounding box center [143, 131] width 92 height 33
click at [156, 128] on body "Search Borrowers Contacts Saved My Borrower Requests Recommended Fulfilled ****…" at bounding box center [489, 232] width 979 height 464
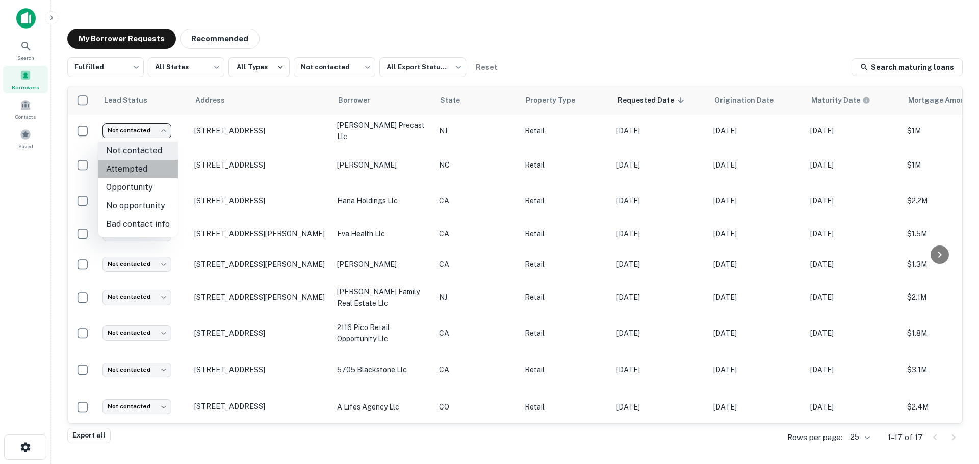
click at [149, 168] on li "Attempted" at bounding box center [138, 169] width 80 height 18
type input "*********"
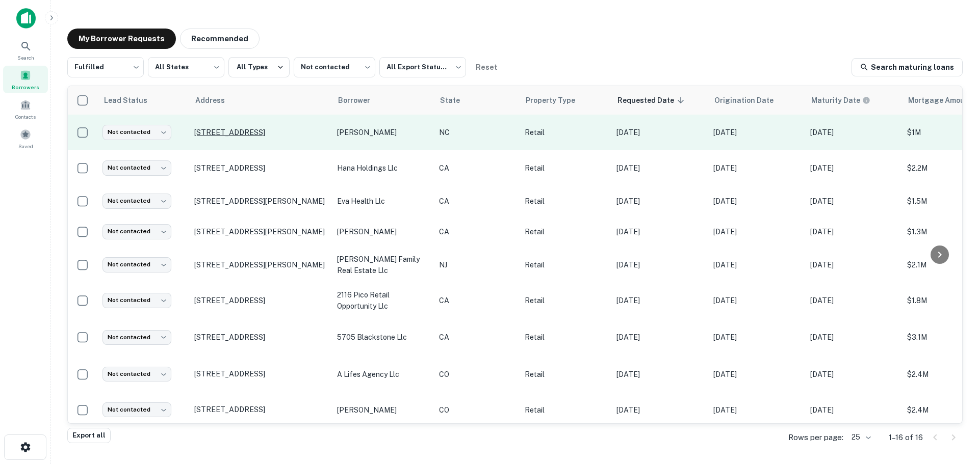
click at [268, 134] on p "[STREET_ADDRESS]" at bounding box center [260, 132] width 133 height 9
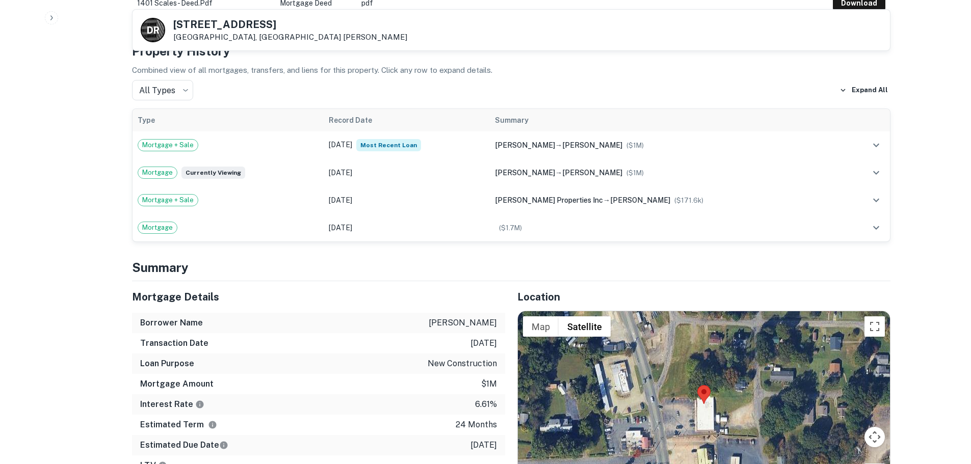
scroll to position [714, 0]
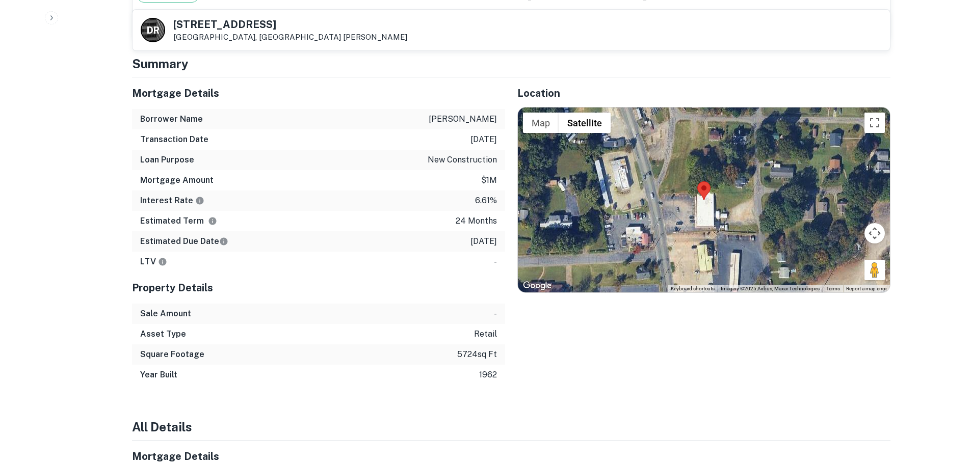
click at [244, 23] on h5 "[STREET_ADDRESS]" at bounding box center [290, 24] width 234 height 10
copy h5 "[STREET_ADDRESS]"
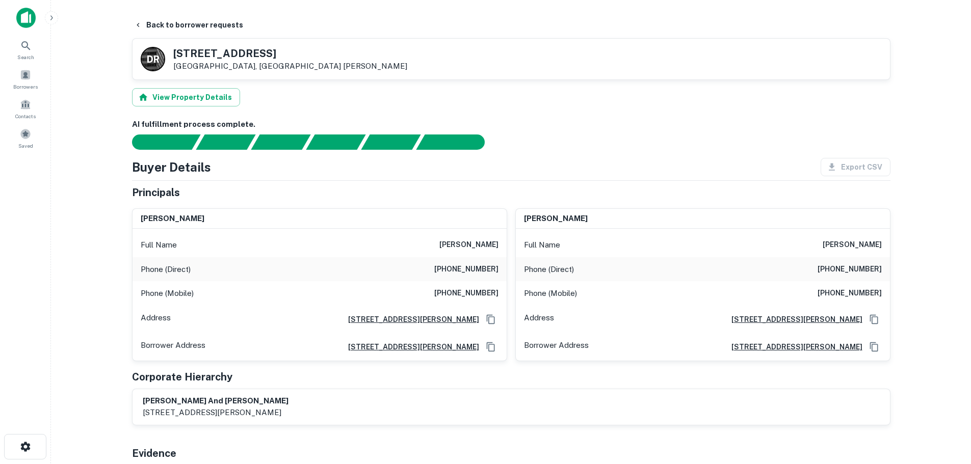
scroll to position [0, 0]
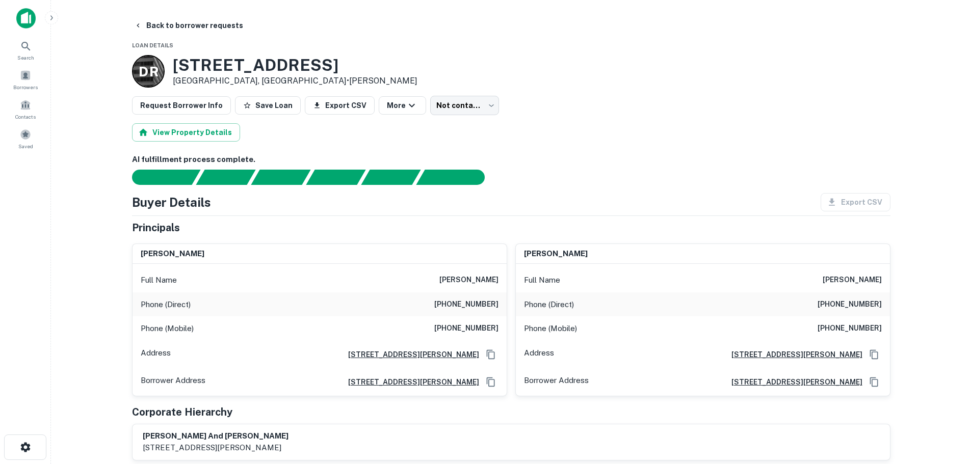
click at [468, 305] on h6 "[PHONE_NUMBER]" at bounding box center [466, 305] width 64 height 12
click at [470, 332] on h6 "[PHONE_NUMBER]" at bounding box center [466, 329] width 64 height 12
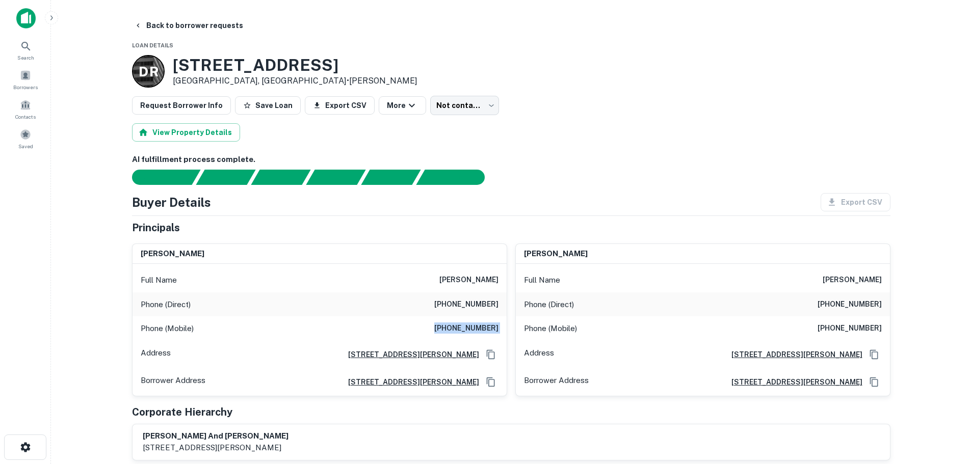
click at [470, 332] on h6 "[PHONE_NUMBER]" at bounding box center [466, 329] width 64 height 12
drag, startPoint x: 857, startPoint y: 305, endPoint x: 857, endPoint y: 312, distance: 6.6
click at [857, 312] on div "Phone (Direct) [PHONE_NUMBER]" at bounding box center [703, 305] width 374 height 24
click at [864, 303] on h6 "[PHONE_NUMBER]" at bounding box center [850, 305] width 64 height 12
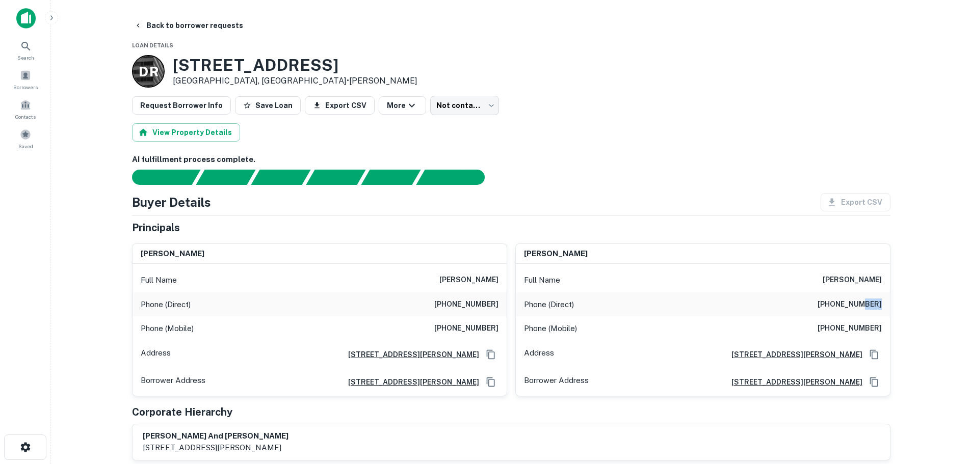
click at [864, 303] on h6 "[PHONE_NUMBER]" at bounding box center [850, 305] width 64 height 12
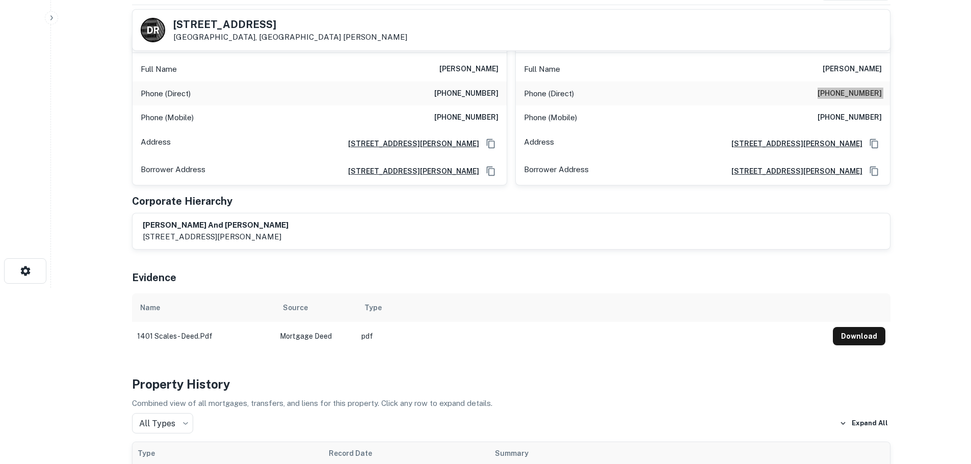
scroll to position [153, 0]
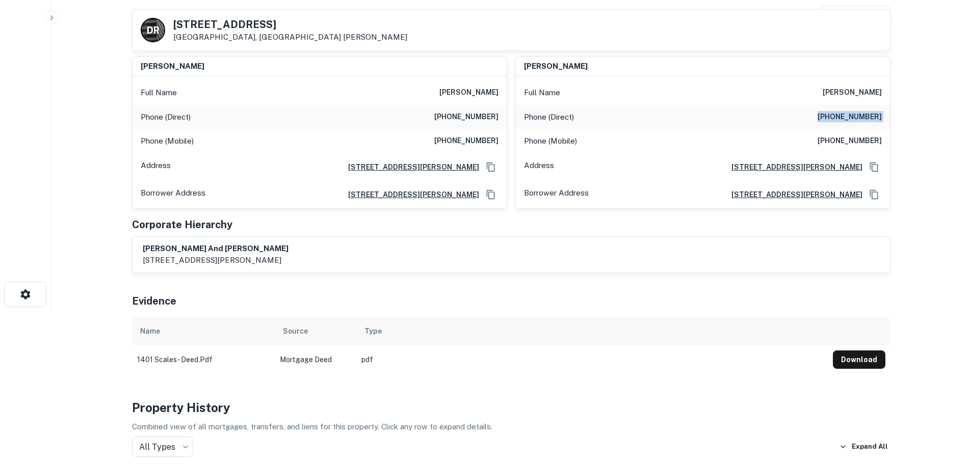
click at [849, 118] on h6 "[PHONE_NUMBER]" at bounding box center [850, 117] width 64 height 12
click at [854, 143] on h6 "[PHONE_NUMBER]" at bounding box center [850, 141] width 64 height 12
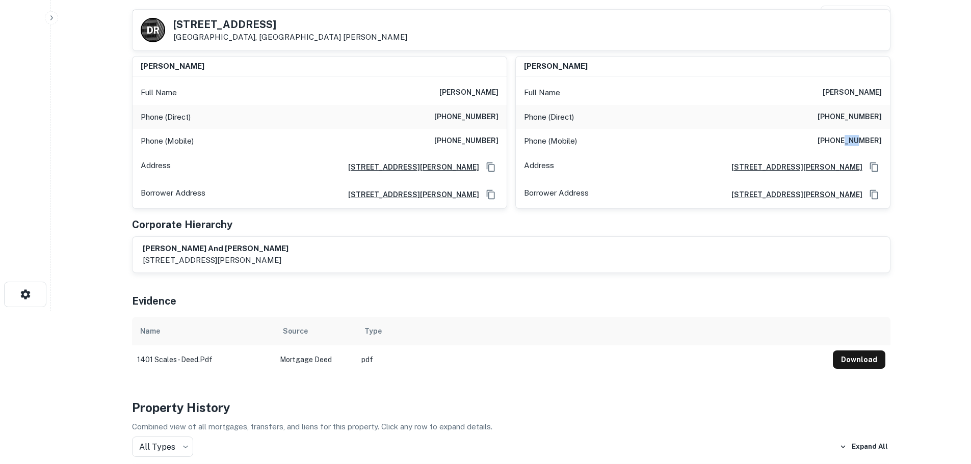
click at [854, 143] on h6 "[PHONE_NUMBER]" at bounding box center [850, 141] width 64 height 12
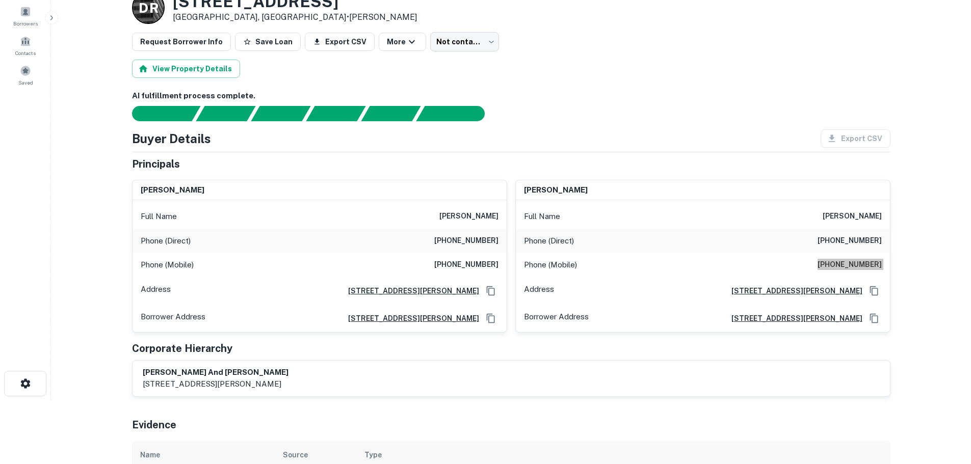
scroll to position [0, 0]
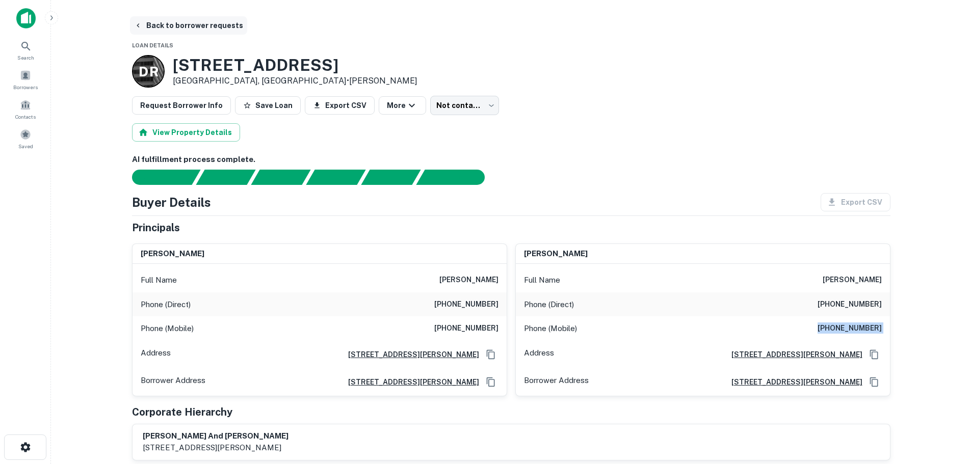
click at [215, 29] on button "Back to borrower requests" at bounding box center [188, 25] width 117 height 18
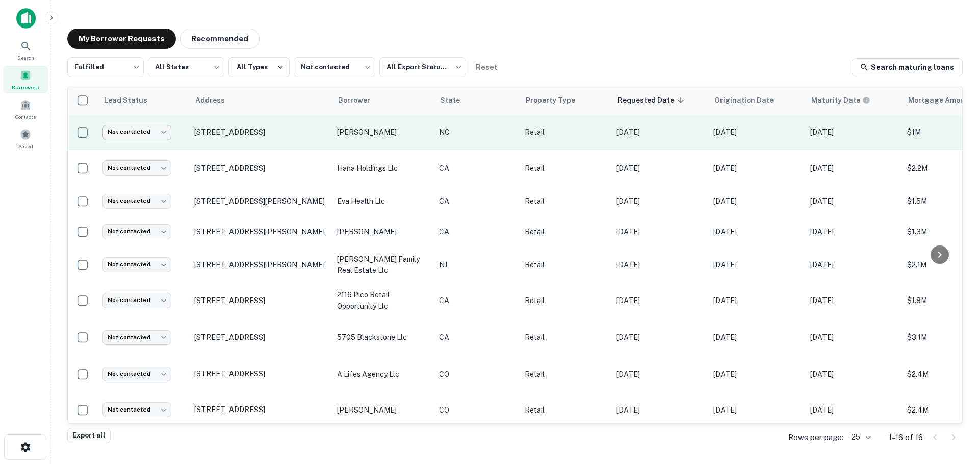
click at [132, 134] on body "Search Borrowers Contacts Saved My Borrower Requests Recommended Fulfilled ****…" at bounding box center [489, 232] width 979 height 464
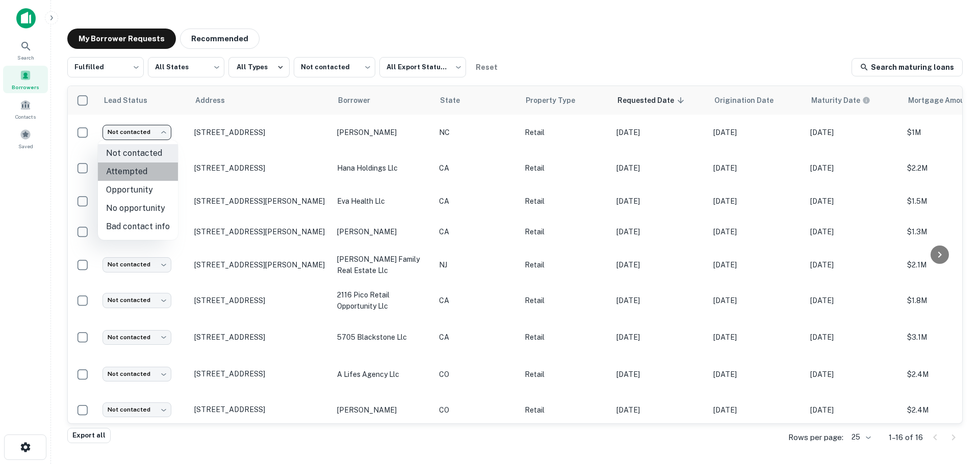
click at [148, 174] on li "Attempted" at bounding box center [138, 172] width 80 height 18
type input "*********"
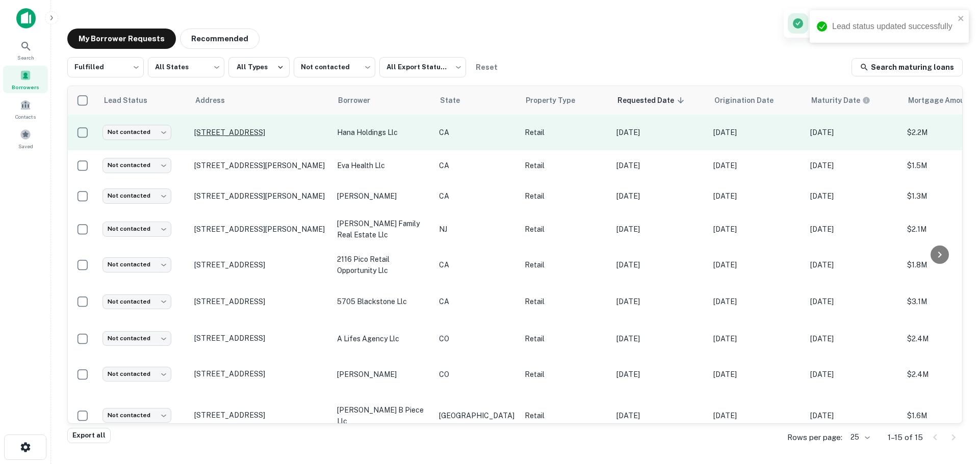
click at [276, 128] on p "[STREET_ADDRESS]" at bounding box center [260, 132] width 133 height 9
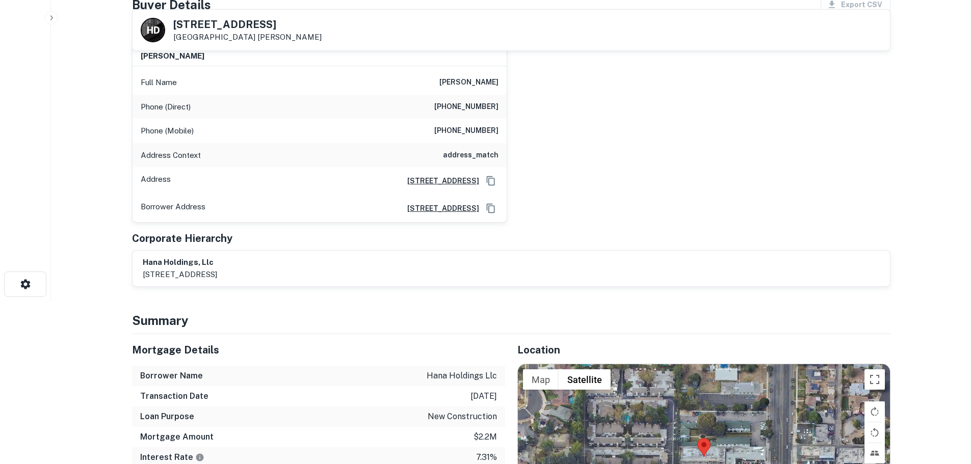
scroll to position [306, 0]
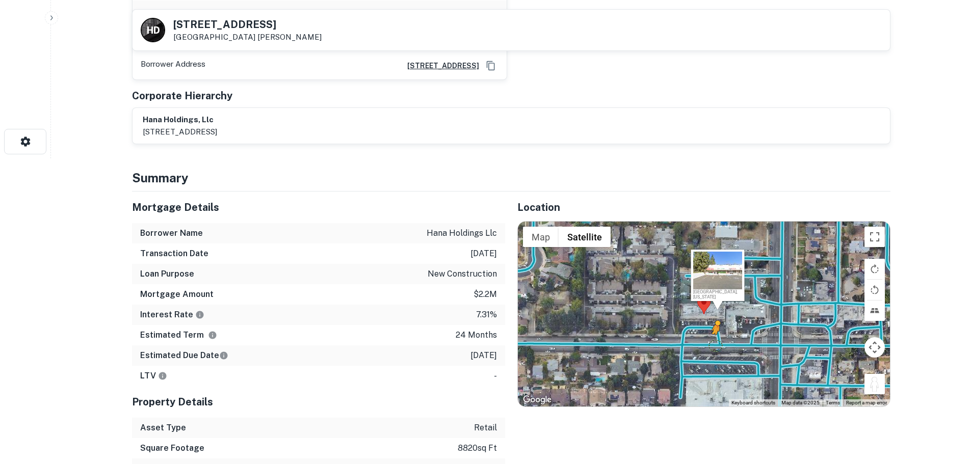
drag, startPoint x: 874, startPoint y: 385, endPoint x: 712, endPoint y: 342, distance: 167.9
click at [712, 342] on div "To activate drag with keyboard, press Alt + Enter. Once in keyboard drag state,…" at bounding box center [704, 314] width 372 height 185
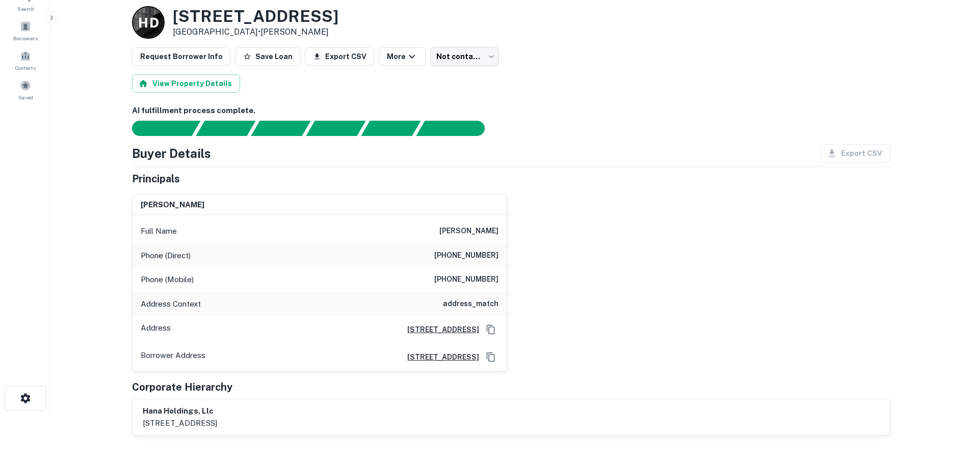
scroll to position [0, 0]
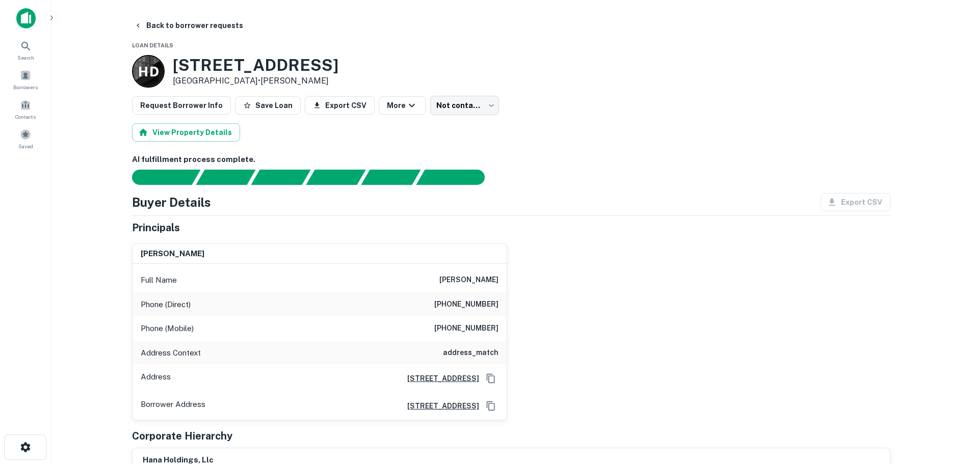
click at [485, 305] on h6 "[PHONE_NUMBER]" at bounding box center [466, 305] width 64 height 12
click at [480, 329] on h6 "[PHONE_NUMBER]" at bounding box center [466, 329] width 64 height 12
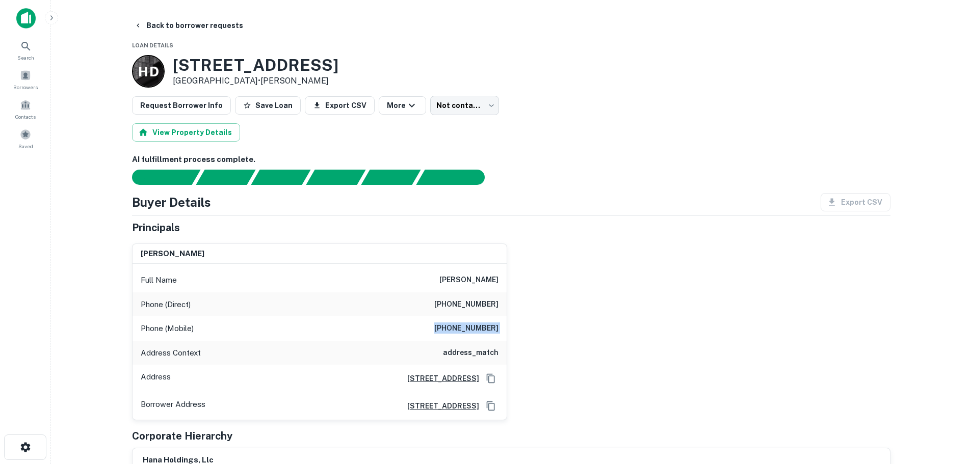
click at [480, 329] on h6 "[PHONE_NUMBER]" at bounding box center [466, 329] width 64 height 12
click at [192, 25] on button "Back to borrower requests" at bounding box center [188, 25] width 117 height 18
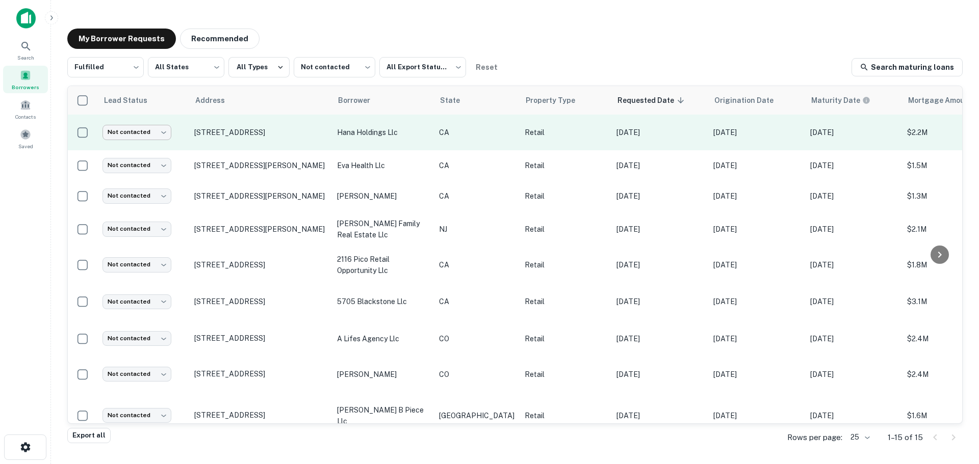
click at [157, 134] on body "Search Borrowers Contacts Saved My Borrower Requests Recommended Fulfilled ****…" at bounding box center [489, 232] width 979 height 464
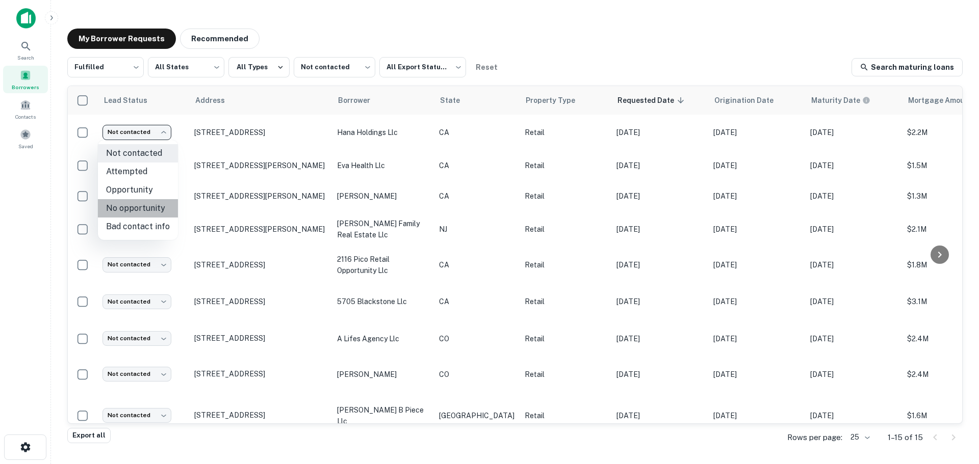
click at [150, 202] on li "No opportunity" at bounding box center [138, 208] width 80 height 18
type input "**********"
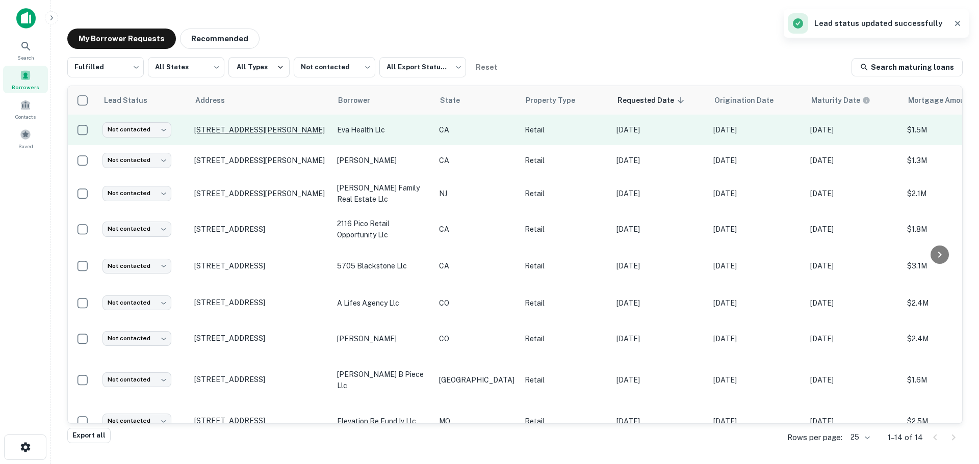
click at [286, 130] on p "[STREET_ADDRESS][PERSON_NAME]" at bounding box center [260, 129] width 133 height 9
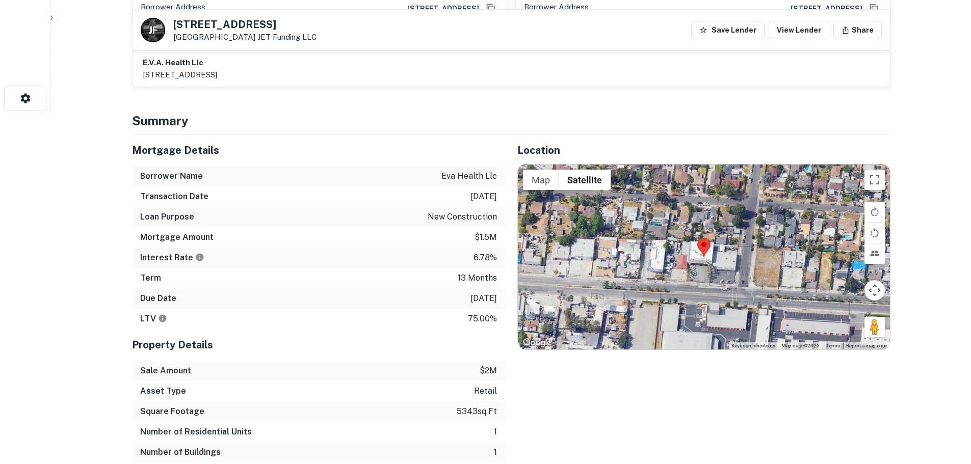
scroll to position [357, 0]
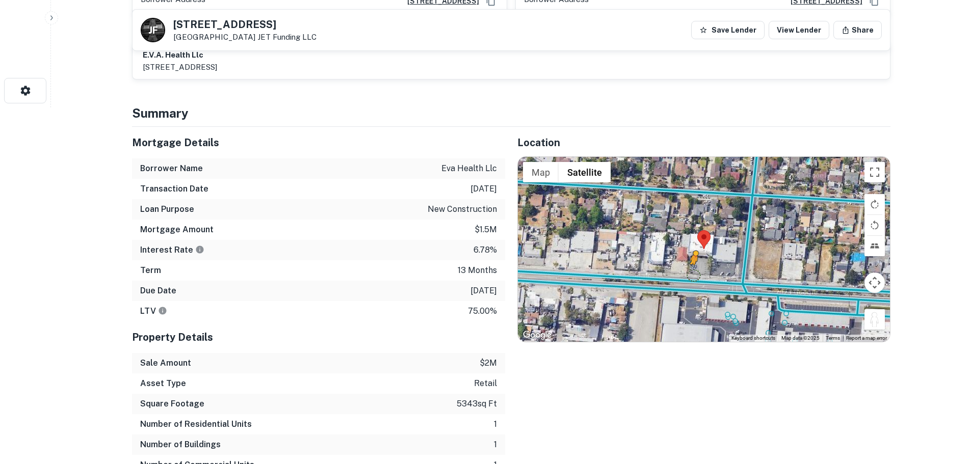
drag, startPoint x: 871, startPoint y: 315, endPoint x: 693, endPoint y: 262, distance: 185.6
click at [693, 262] on div "To activate drag with keyboard, press Alt + Enter. Once in keyboard drag state,…" at bounding box center [704, 249] width 372 height 185
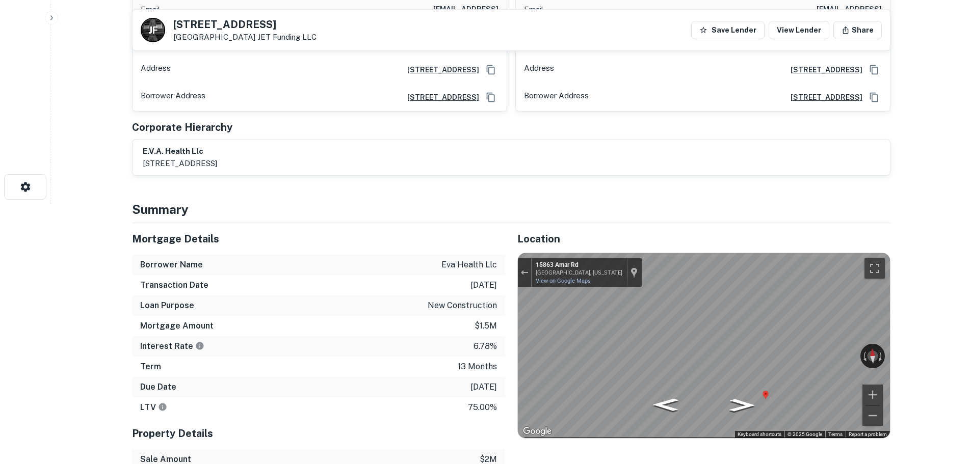
scroll to position [51, 0]
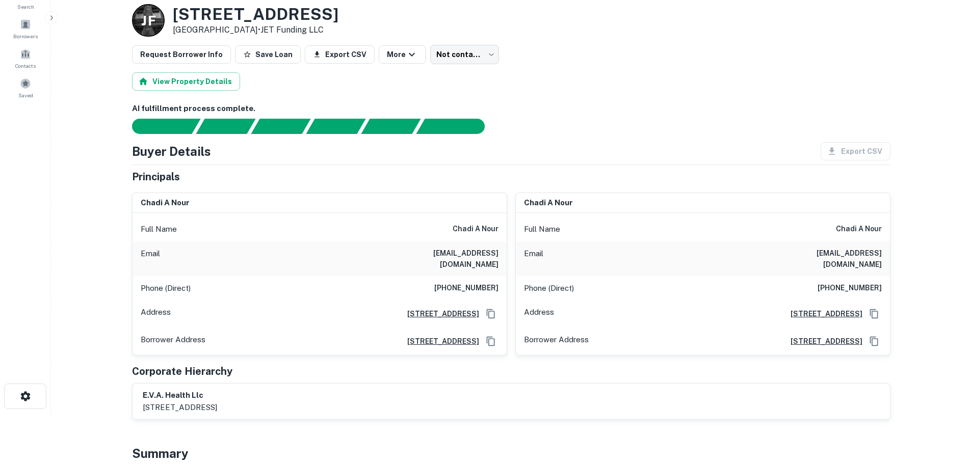
click at [482, 276] on div "Phone (Direct) [PHONE_NUMBER]" at bounding box center [320, 288] width 374 height 24
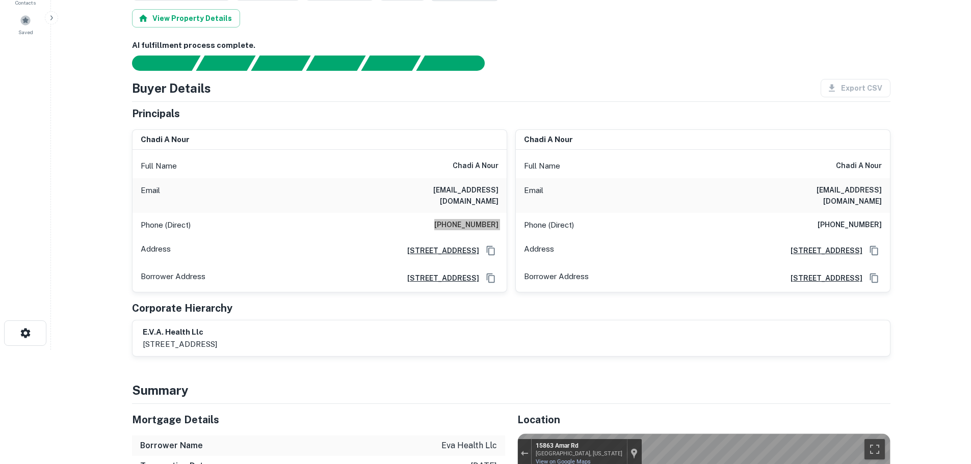
scroll to position [0, 0]
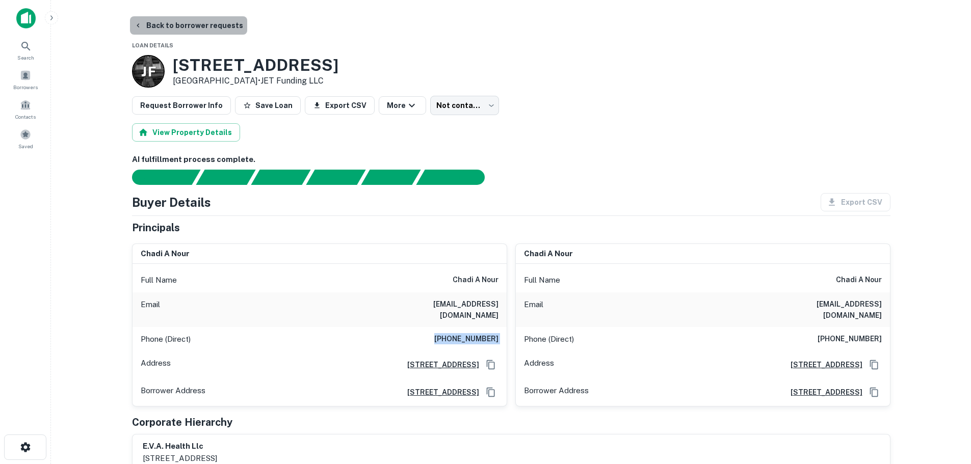
click at [223, 27] on button "Back to borrower requests" at bounding box center [188, 25] width 117 height 18
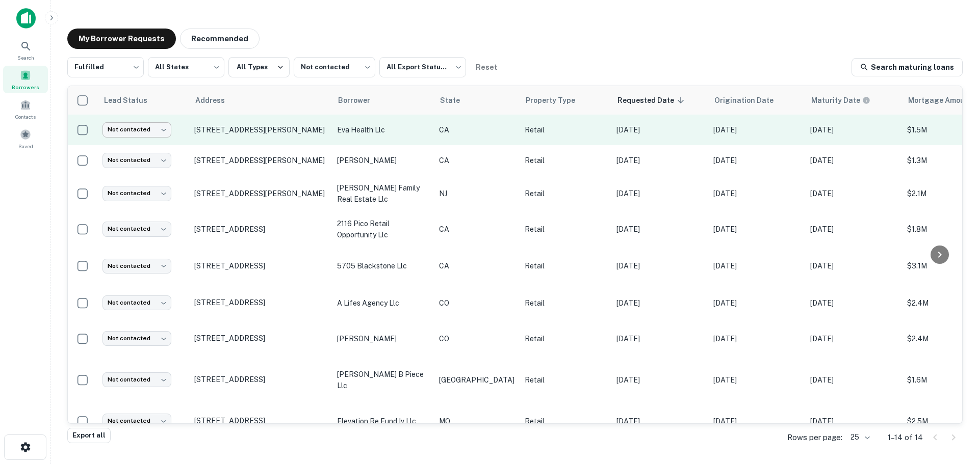
click at [148, 131] on body "Search Borrowers Contacts Saved My Borrower Requests Recommended Fulfilled ****…" at bounding box center [489, 232] width 979 height 464
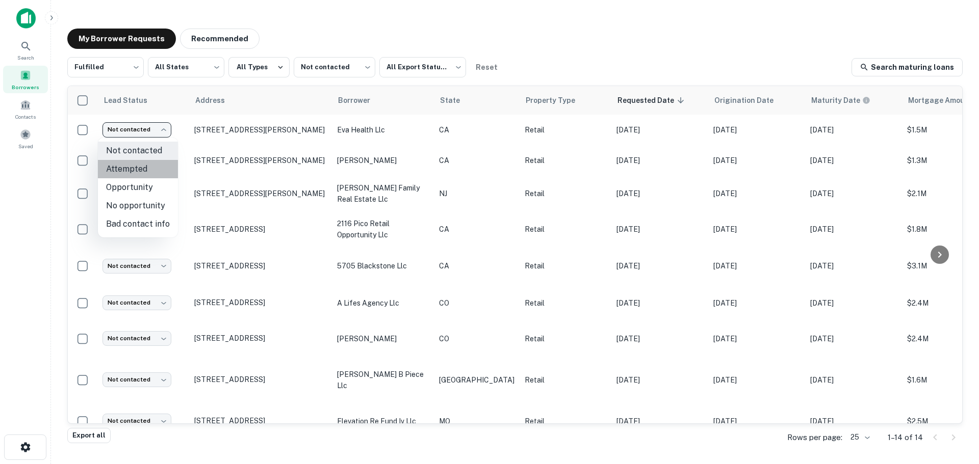
click at [166, 173] on li "Attempted" at bounding box center [138, 169] width 80 height 18
type input "*********"
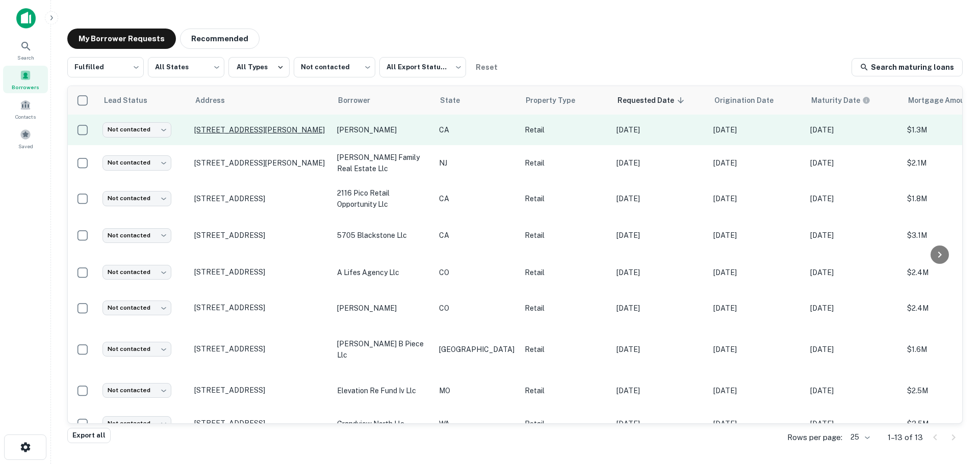
click at [272, 134] on p "[STREET_ADDRESS][PERSON_NAME]" at bounding box center [260, 129] width 133 height 9
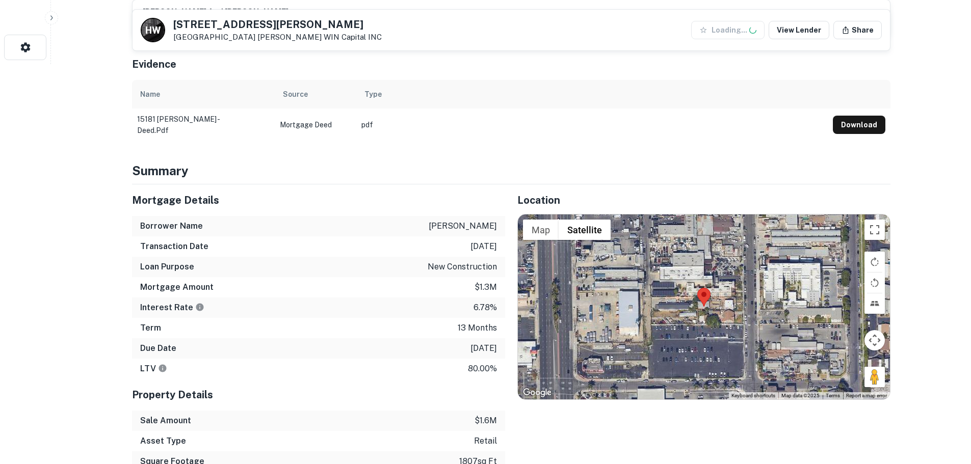
scroll to position [408, 0]
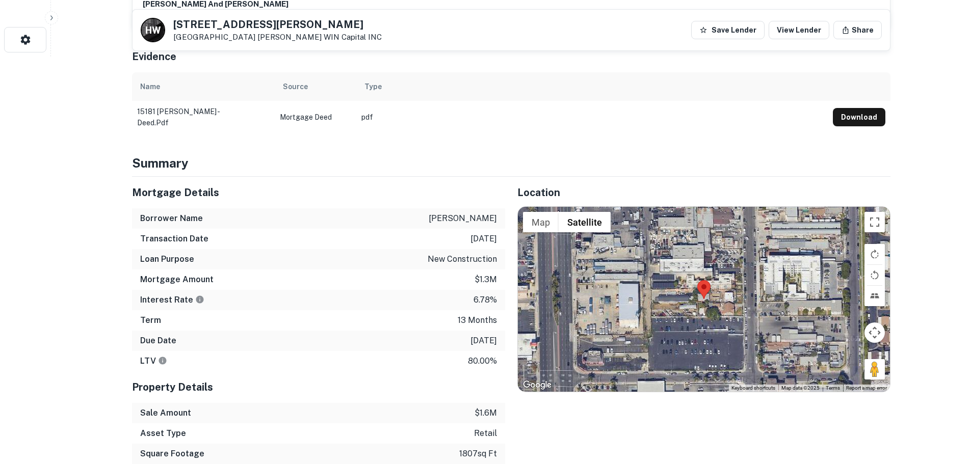
click at [242, 26] on h5 "[STREET_ADDRESS][PERSON_NAME]" at bounding box center [277, 24] width 209 height 10
click at [875, 223] on button "Toggle fullscreen view" at bounding box center [875, 222] width 20 height 20
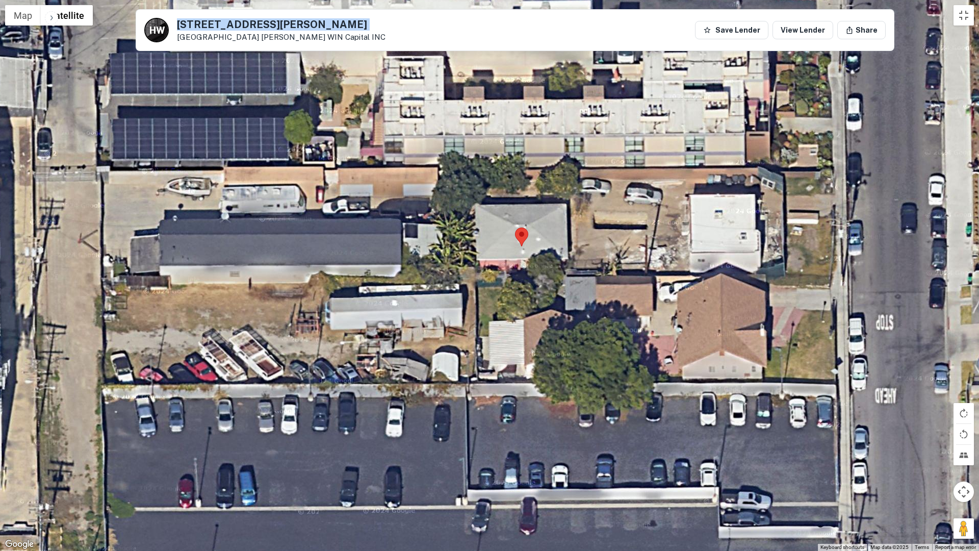
drag, startPoint x: 550, startPoint y: 203, endPoint x: 549, endPoint y: 305, distance: 102.0
click at [549, 305] on div at bounding box center [489, 275] width 979 height 551
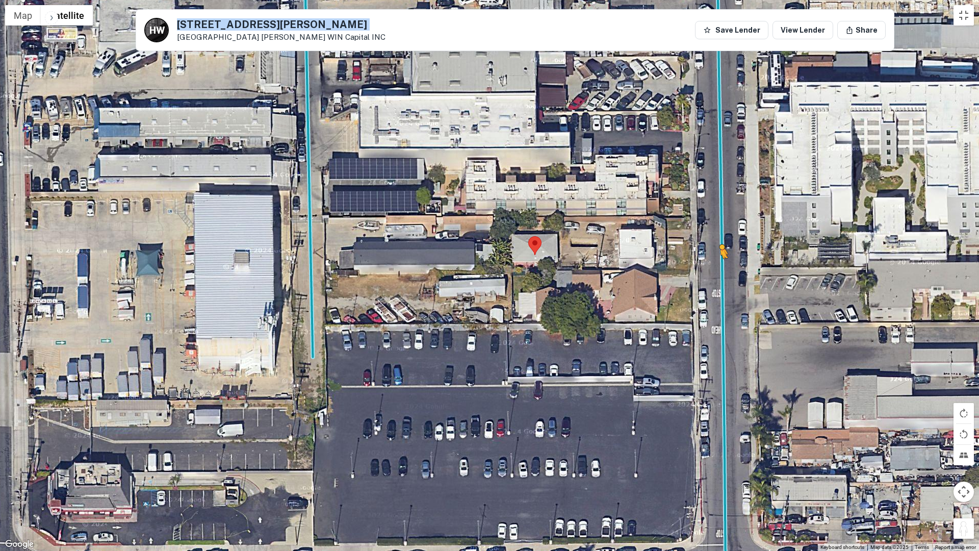
drag, startPoint x: 967, startPoint y: 528, endPoint x: 720, endPoint y: 269, distance: 357.7
click at [720, 269] on div "To activate drag with keyboard, press Alt + Enter. Once in keyboard drag state,…" at bounding box center [489, 275] width 979 height 551
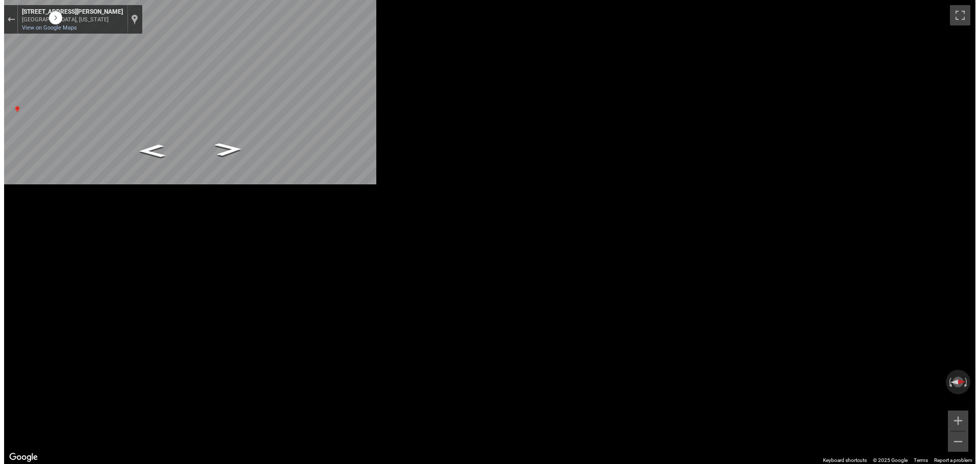
scroll to position [0, 0]
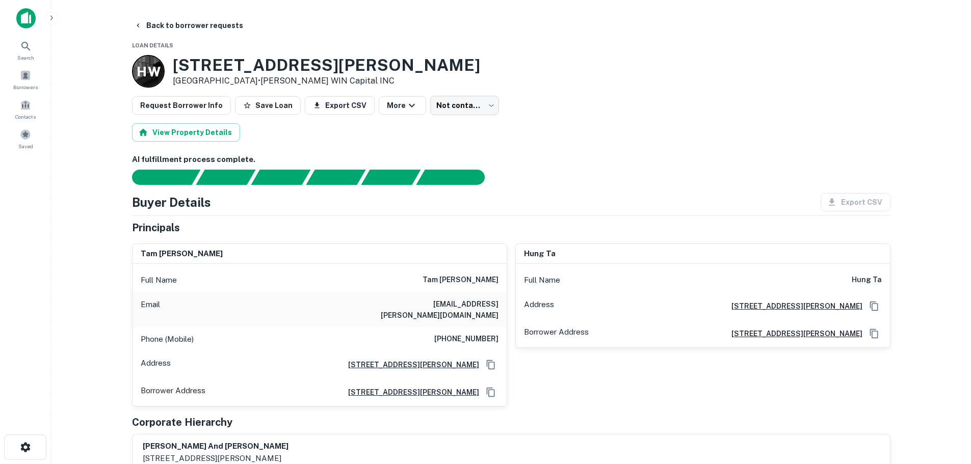
click at [487, 348] on div "Phone (Mobile) [PHONE_NUMBER]" at bounding box center [320, 339] width 374 height 24
click at [487, 338] on h6 "[PHONE_NUMBER]" at bounding box center [466, 339] width 64 height 12
click at [199, 25] on button "Back to borrower requests" at bounding box center [188, 25] width 117 height 18
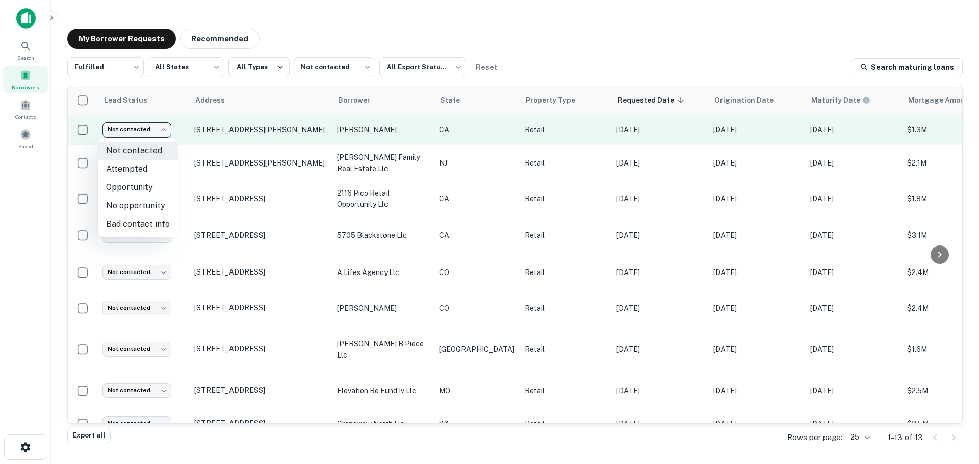
click at [136, 124] on body "Search Borrowers Contacts Saved My Borrower Requests Recommended Fulfilled ****…" at bounding box center [489, 232] width 979 height 464
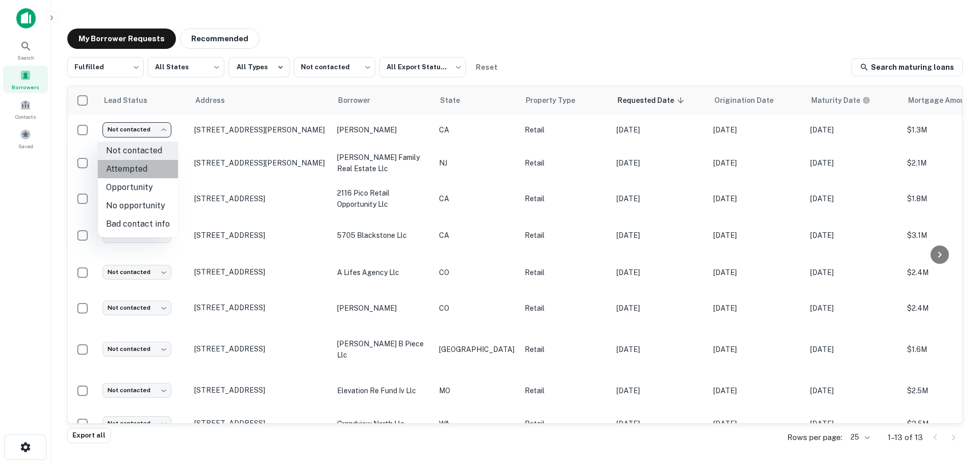
click at [146, 176] on li "Attempted" at bounding box center [138, 169] width 80 height 18
type input "*********"
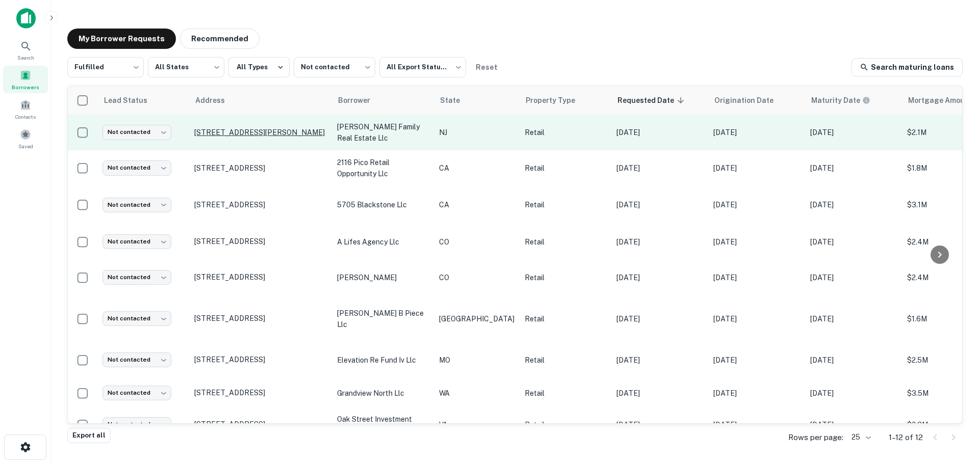
click at [273, 128] on p "[STREET_ADDRESS][PERSON_NAME]" at bounding box center [260, 132] width 133 height 9
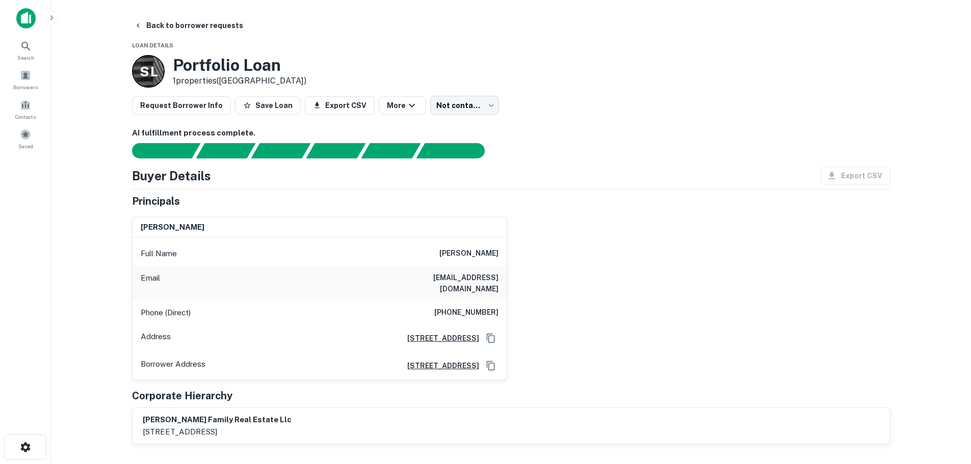
click at [488, 307] on h6 "[PHONE_NUMBER]" at bounding box center [466, 313] width 64 height 12
click at [167, 25] on button "Back to borrower requests" at bounding box center [188, 25] width 117 height 18
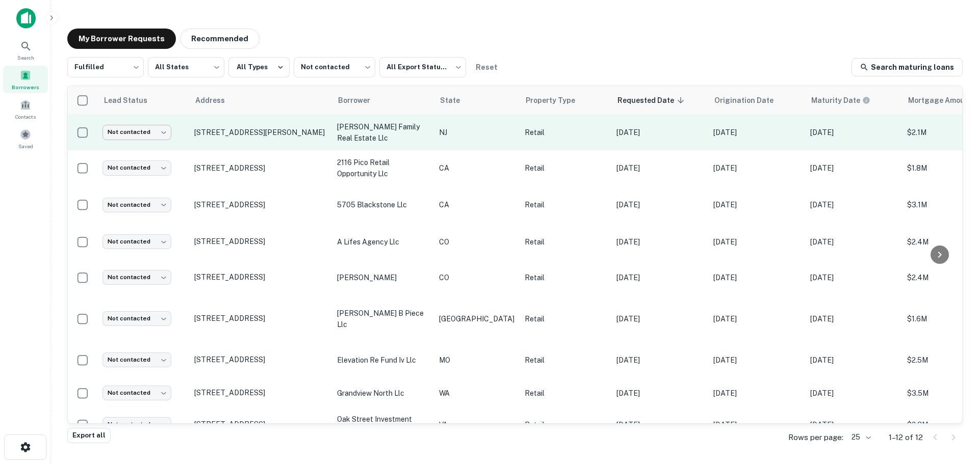
click at [107, 138] on body "Search Borrowers Contacts Saved My Borrower Requests Recommended Fulfilled ****…" at bounding box center [489, 232] width 979 height 464
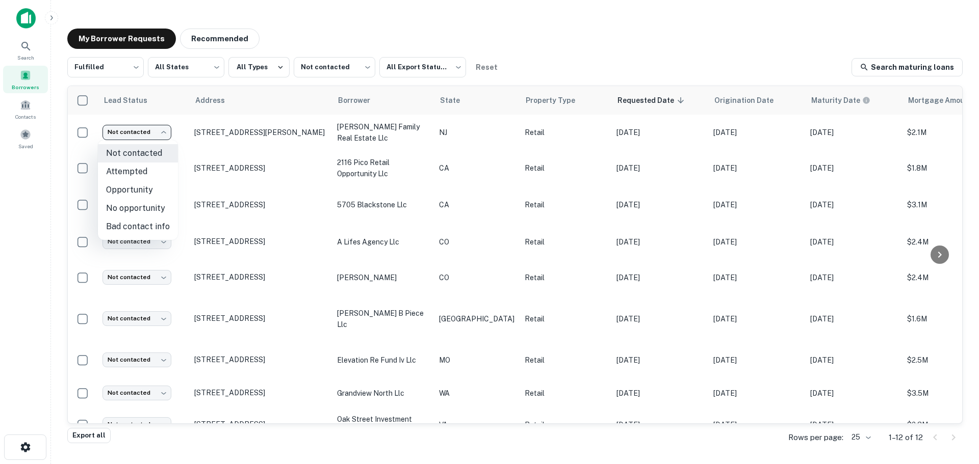
click at [149, 172] on li "Attempted" at bounding box center [138, 172] width 80 height 18
type input "*********"
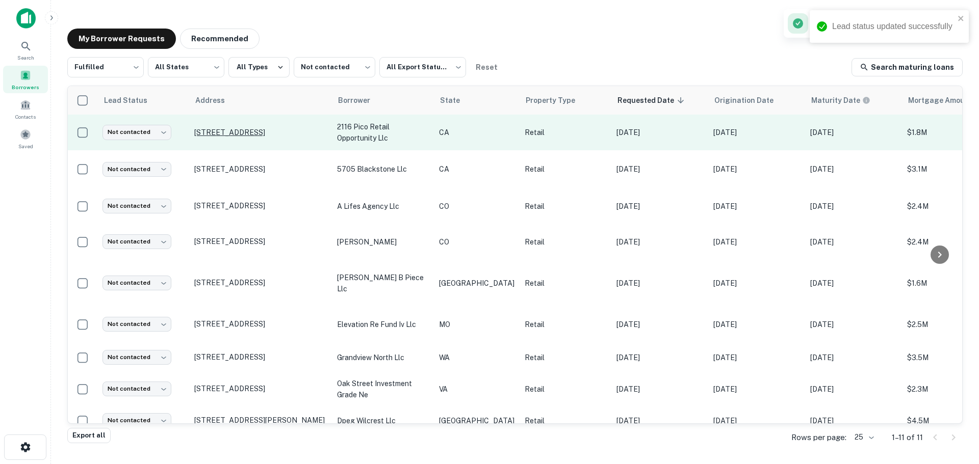
click at [277, 134] on p "[STREET_ADDRESS]" at bounding box center [260, 132] width 133 height 9
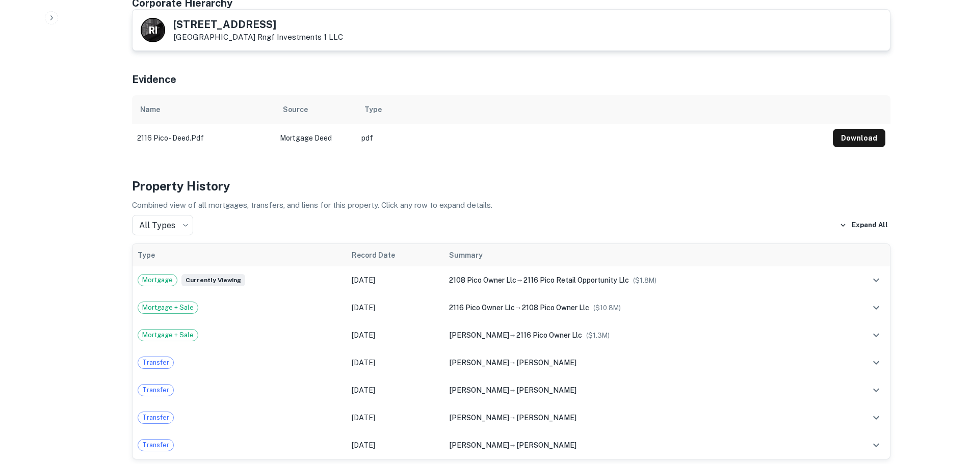
scroll to position [765, 0]
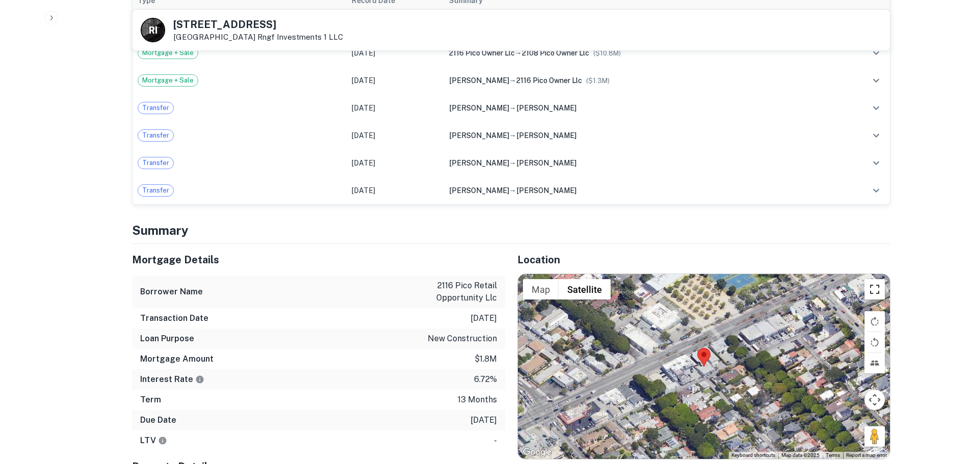
click at [876, 279] on button "Toggle fullscreen view" at bounding box center [875, 289] width 20 height 20
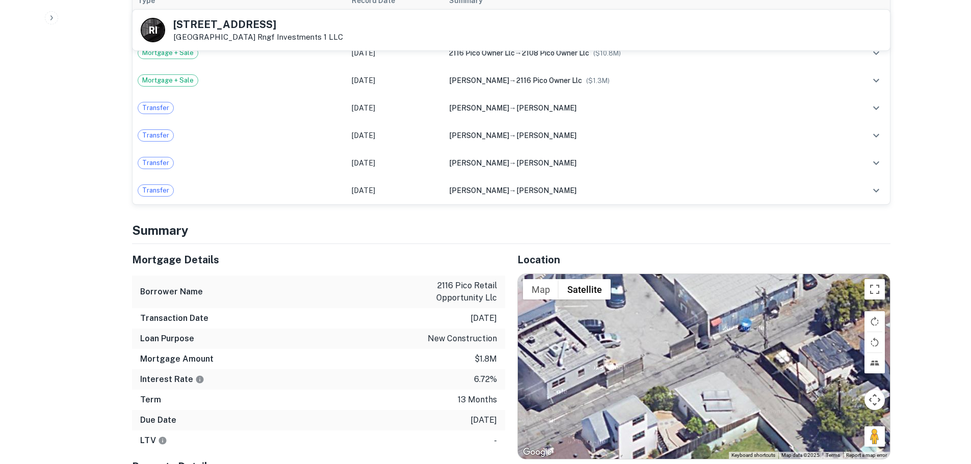
click at [229, 29] on h5 "[STREET_ADDRESS]" at bounding box center [258, 24] width 170 height 10
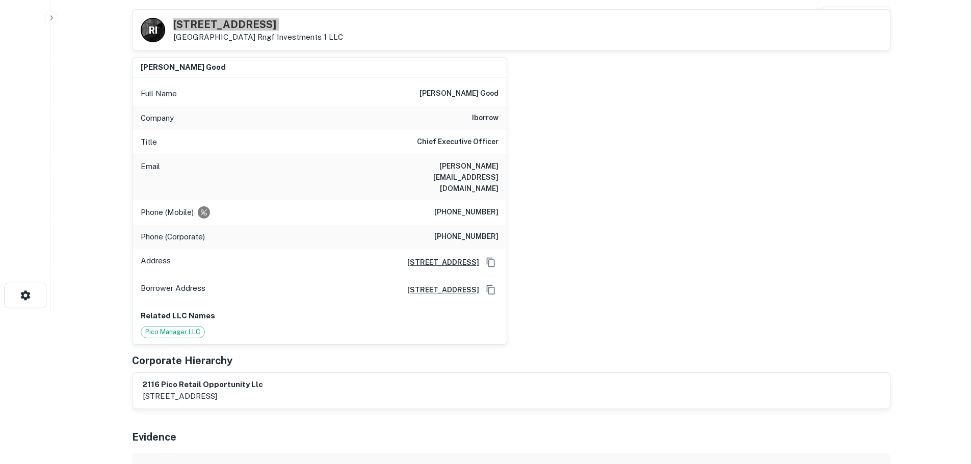
scroll to position [51, 0]
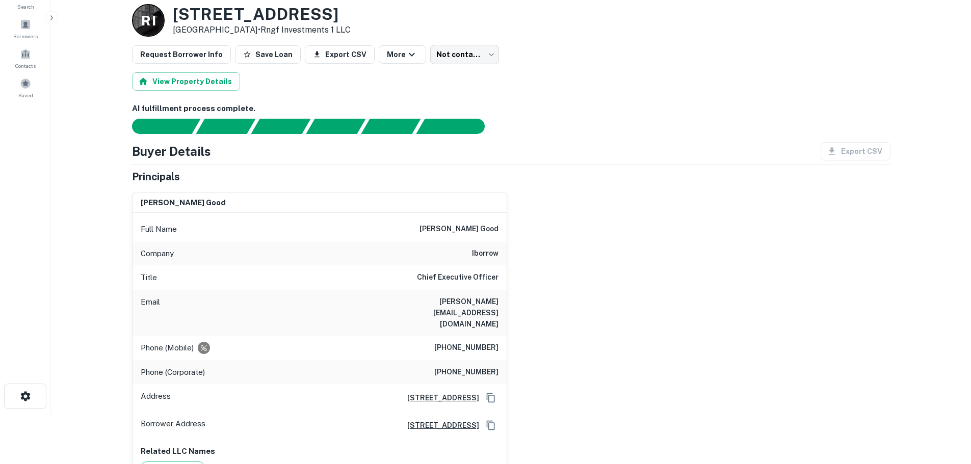
click at [463, 337] on div "Phone (Mobile) [PHONE_NUMBER]" at bounding box center [320, 348] width 374 height 24
click at [466, 342] on h6 "[PHONE_NUMBER]" at bounding box center [466, 348] width 64 height 12
click at [487, 256] on h6 "iborrow" at bounding box center [485, 254] width 27 height 12
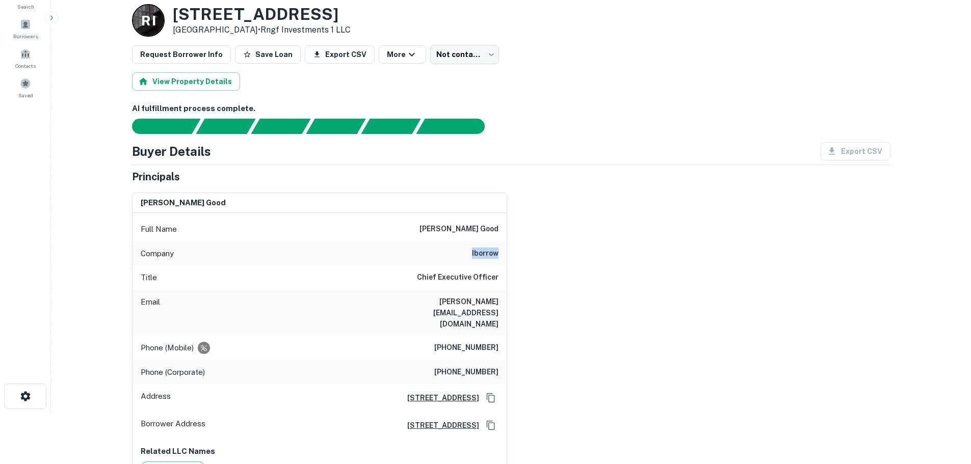
click at [487, 256] on h6 "iborrow" at bounding box center [485, 254] width 27 height 12
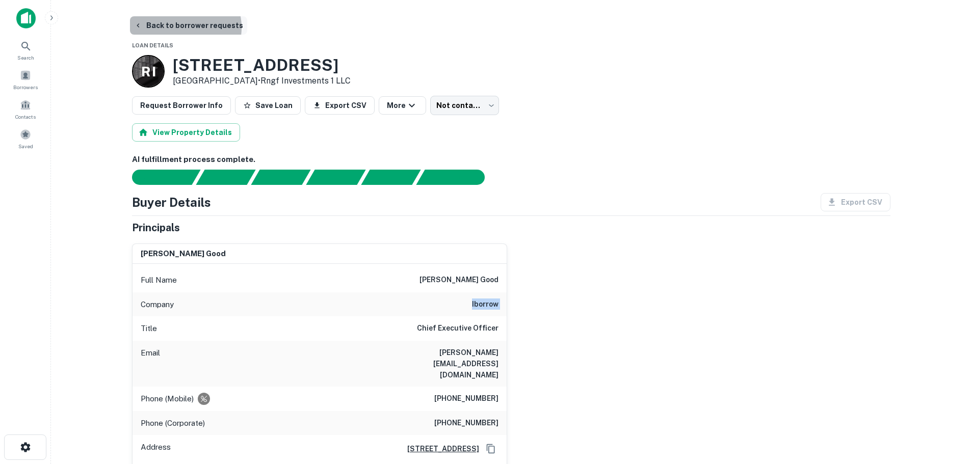
click at [179, 28] on button "Back to borrower requests" at bounding box center [188, 25] width 117 height 18
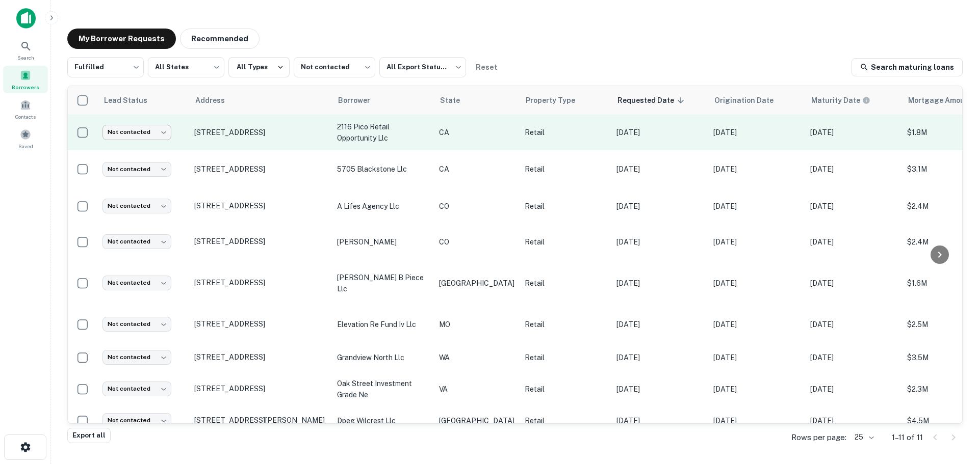
click at [153, 129] on body "Search Borrowers Contacts Saved My Borrower Requests Recommended Fulfilled ****…" at bounding box center [489, 232] width 979 height 464
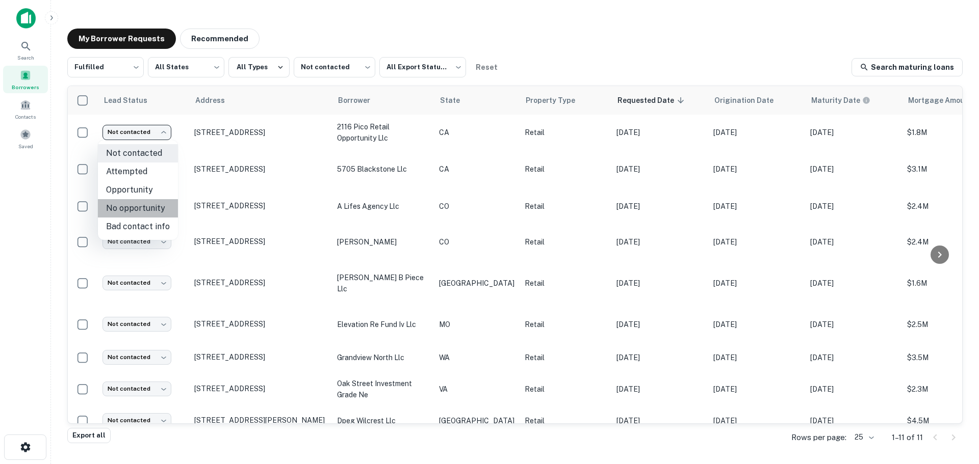
click at [151, 205] on li "No opportunity" at bounding box center [138, 208] width 80 height 18
type input "**********"
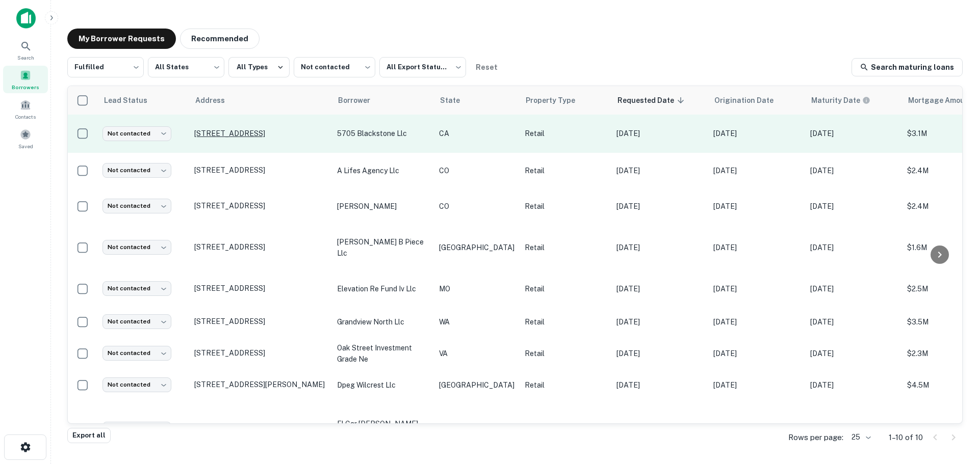
click at [286, 129] on p "[STREET_ADDRESS]" at bounding box center [260, 133] width 133 height 9
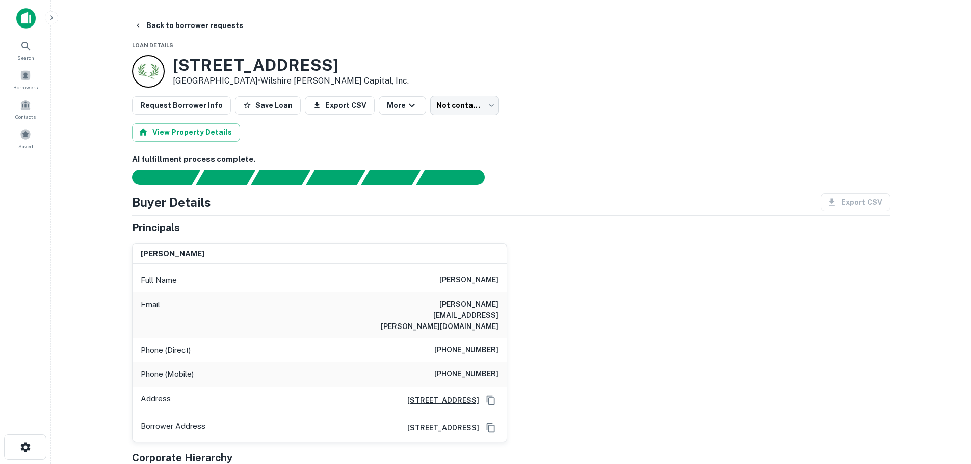
click at [319, 66] on h3 "[STREET_ADDRESS]" at bounding box center [291, 65] width 236 height 19
click at [484, 345] on h6 "[PHONE_NUMBER]" at bounding box center [466, 351] width 64 height 12
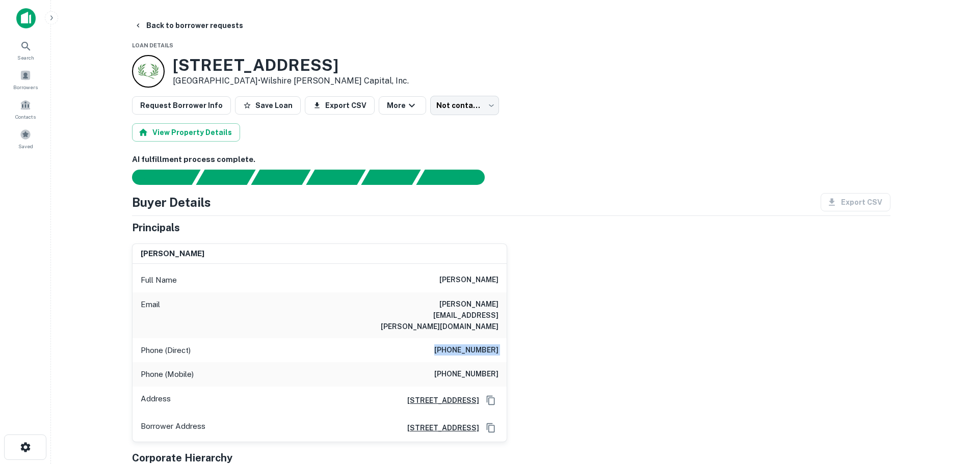
click at [484, 345] on h6 "[PHONE_NUMBER]" at bounding box center [466, 351] width 64 height 12
click at [461, 369] on h6 "[PHONE_NUMBER]" at bounding box center [466, 375] width 64 height 12
click at [197, 27] on button "Back to borrower requests" at bounding box center [188, 25] width 117 height 18
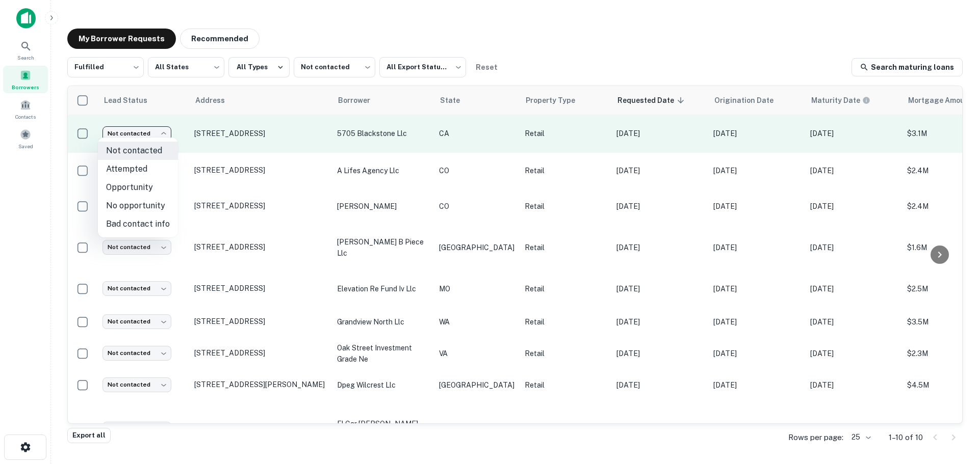
click at [144, 129] on body "Search Borrowers Contacts Saved My Borrower Requests Recommended Fulfilled ****…" at bounding box center [489, 232] width 979 height 464
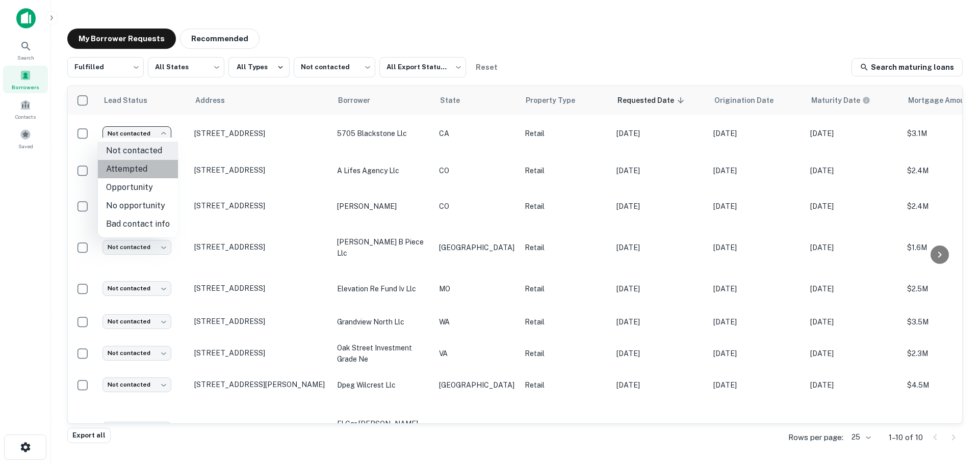
click at [146, 167] on li "Attempted" at bounding box center [138, 169] width 80 height 18
type input "*********"
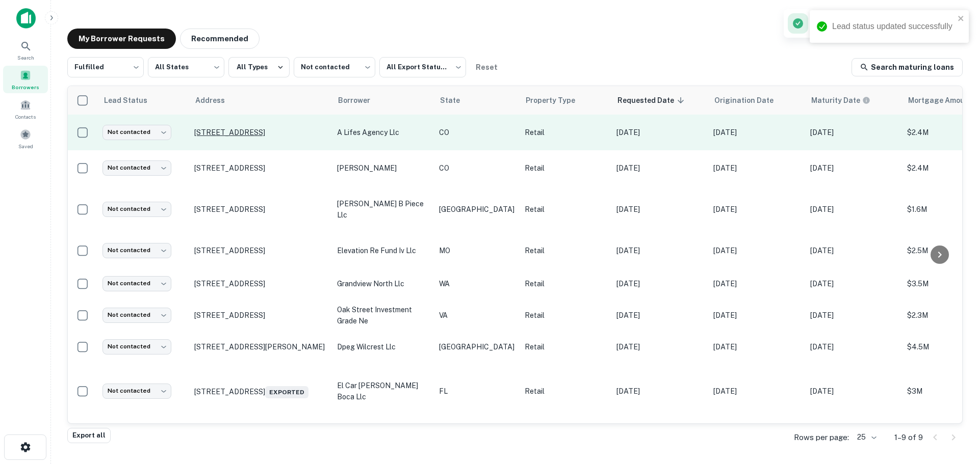
click at [278, 133] on p "[STREET_ADDRESS]" at bounding box center [260, 132] width 133 height 9
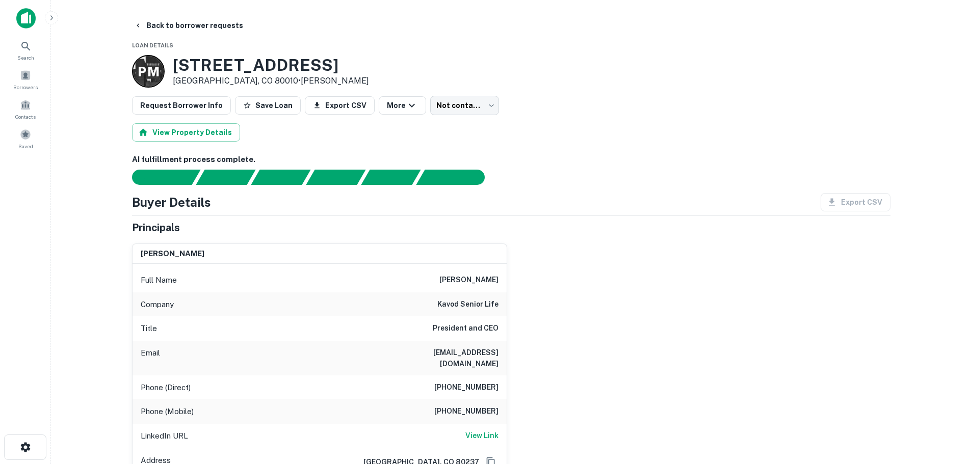
scroll to position [51, 0]
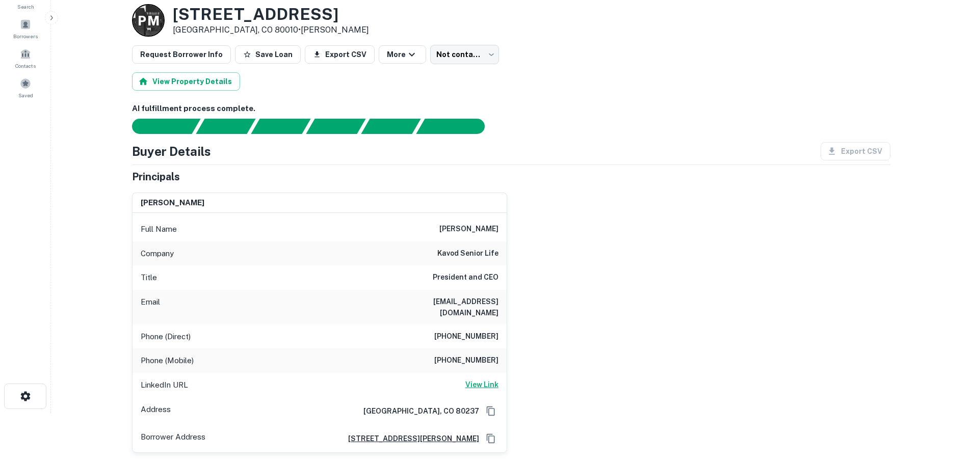
click at [485, 379] on h6 "View Link" at bounding box center [481, 384] width 33 height 11
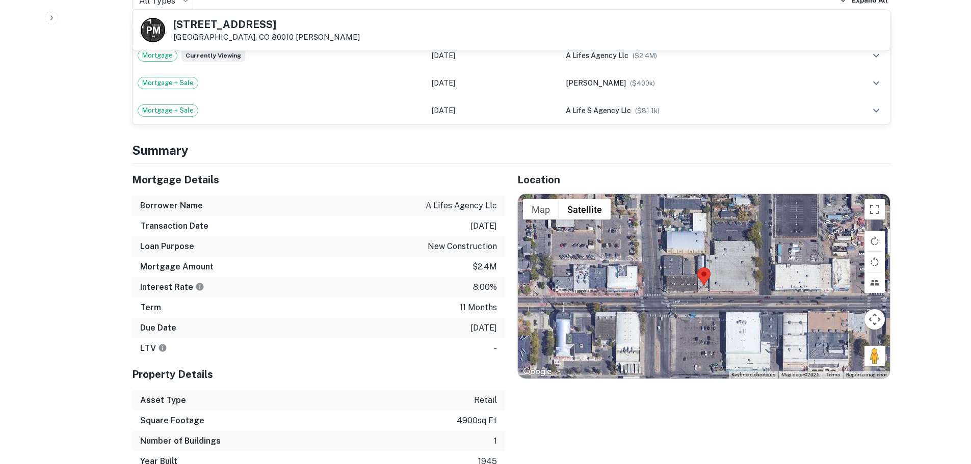
scroll to position [714, 0]
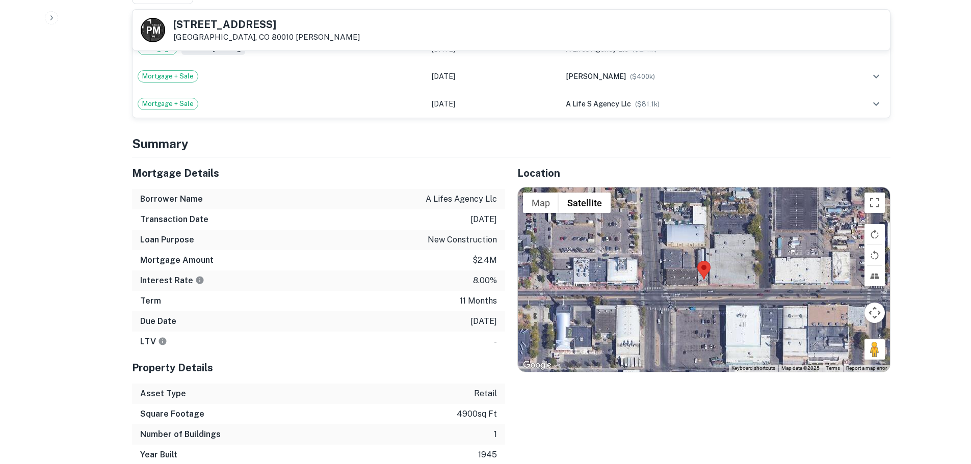
drag, startPoint x: 878, startPoint y: 347, endPoint x: 697, endPoint y: 304, distance: 185.5
click at [697, 304] on div "Map Terrain Satellite Labels Keyboard shortcuts Map Data Map data ©2025 Map dat…" at bounding box center [704, 280] width 372 height 185
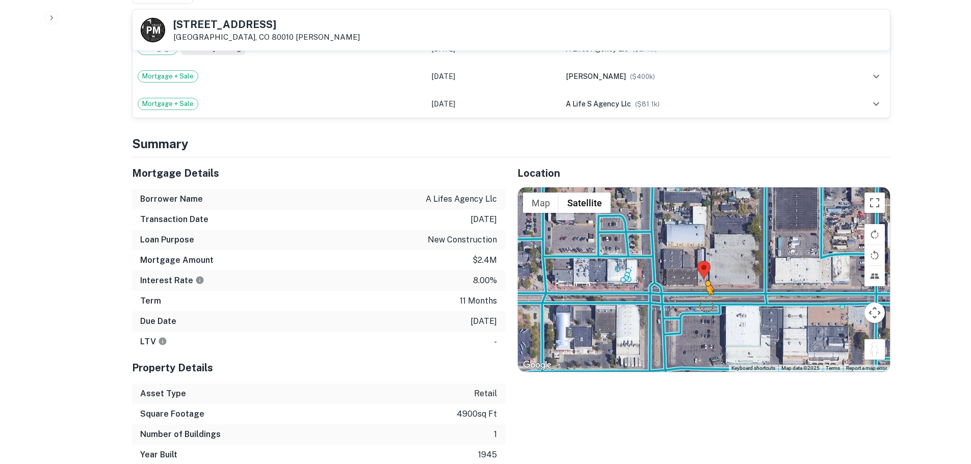
drag, startPoint x: 871, startPoint y: 342, endPoint x: 704, endPoint y: 294, distance: 174.1
click at [704, 294] on div "To activate drag with keyboard, press Alt + Enter. Once in keyboard drag state,…" at bounding box center [704, 280] width 372 height 185
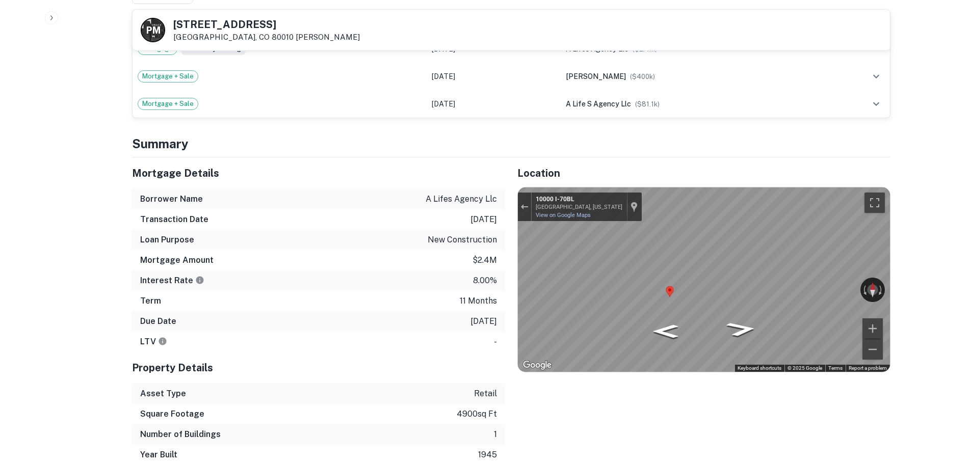
click at [251, 19] on h5 "[STREET_ADDRESS]" at bounding box center [266, 24] width 187 height 10
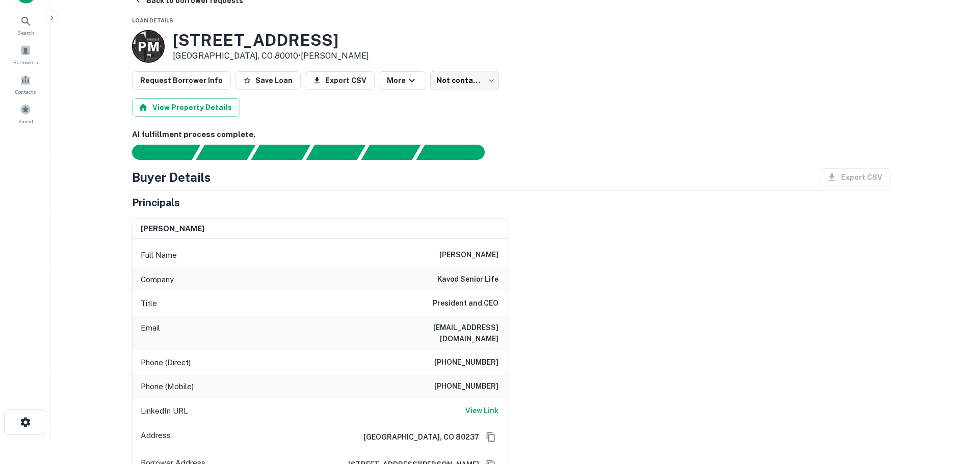
scroll to position [0, 0]
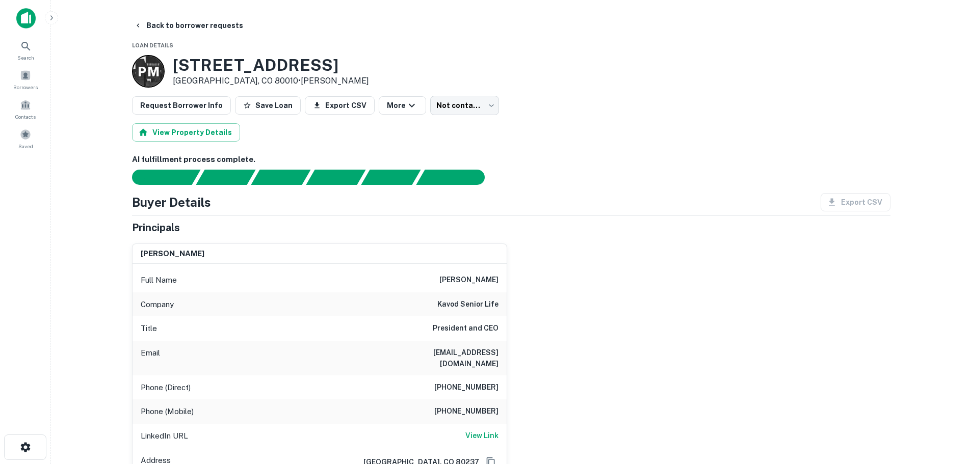
click at [483, 382] on h6 "[PHONE_NUMBER]" at bounding box center [466, 388] width 64 height 12
click at [475, 376] on div "Phone (Direct) [PHONE_NUMBER]" at bounding box center [320, 388] width 374 height 24
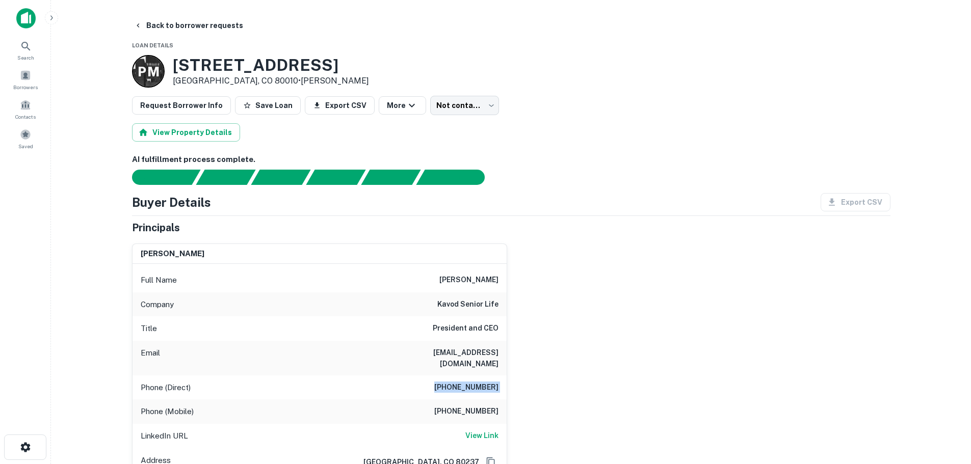
click at [475, 376] on div "Phone (Direct) [PHONE_NUMBER]" at bounding box center [320, 388] width 374 height 24
click at [489, 406] on h6 "[PHONE_NUMBER]" at bounding box center [466, 412] width 64 height 12
click at [216, 14] on main "Back to borrower requests Loan Details P M [STREET_ADDRESS] • [PERSON_NAME] Req…" at bounding box center [511, 232] width 920 height 464
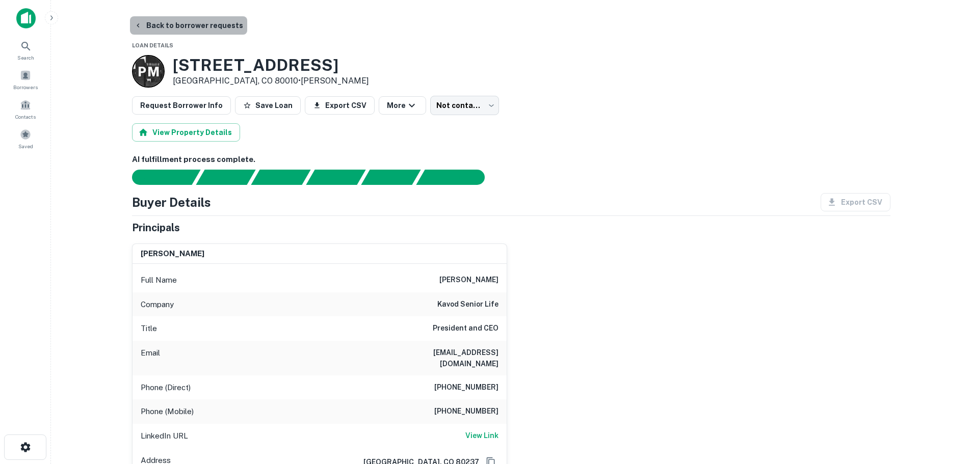
click at [216, 27] on button "Back to borrower requests" at bounding box center [188, 25] width 117 height 18
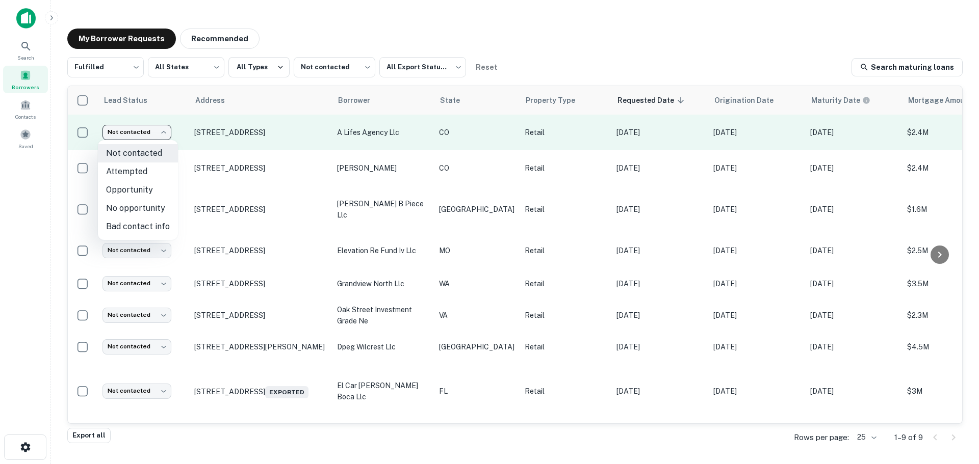
click at [138, 135] on body "Search Borrowers Contacts Saved My Borrower Requests Recommended Fulfilled ****…" at bounding box center [489, 232] width 979 height 464
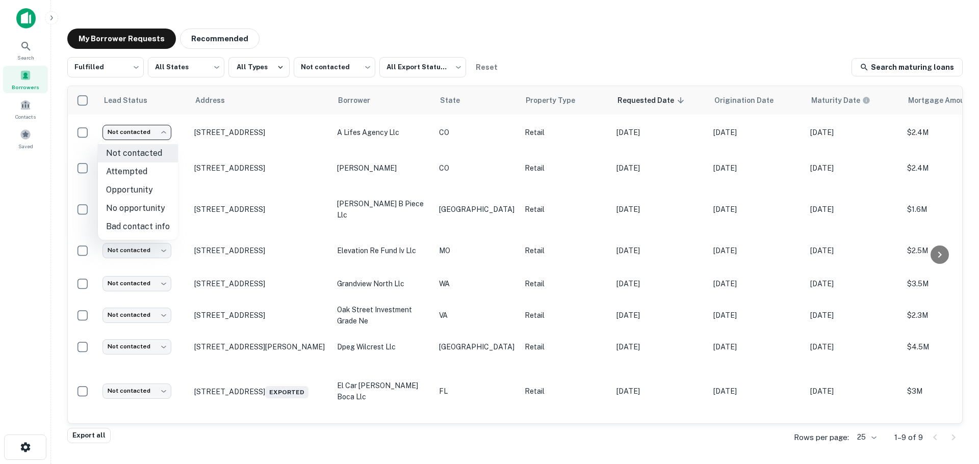
click at [148, 223] on li "Bad contact info" at bounding box center [138, 227] width 80 height 18
type input "**********"
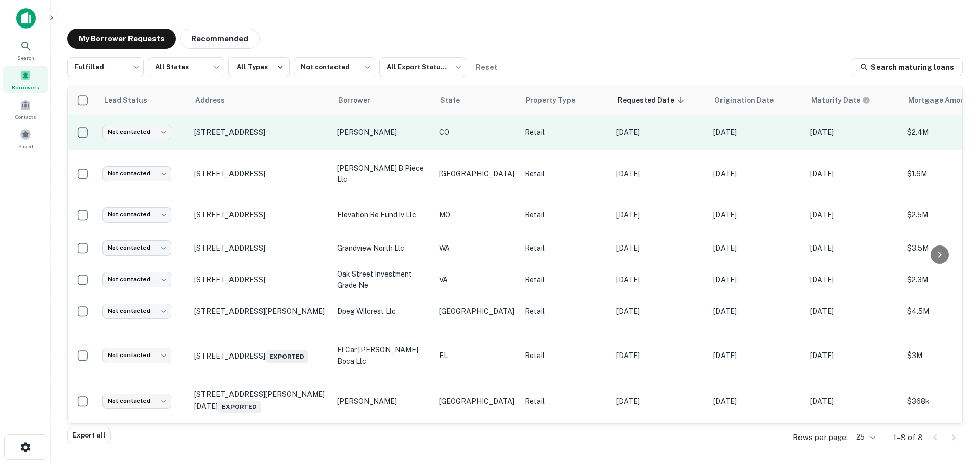
click at [254, 138] on td "[STREET_ADDRESS]" at bounding box center [260, 133] width 143 height 36
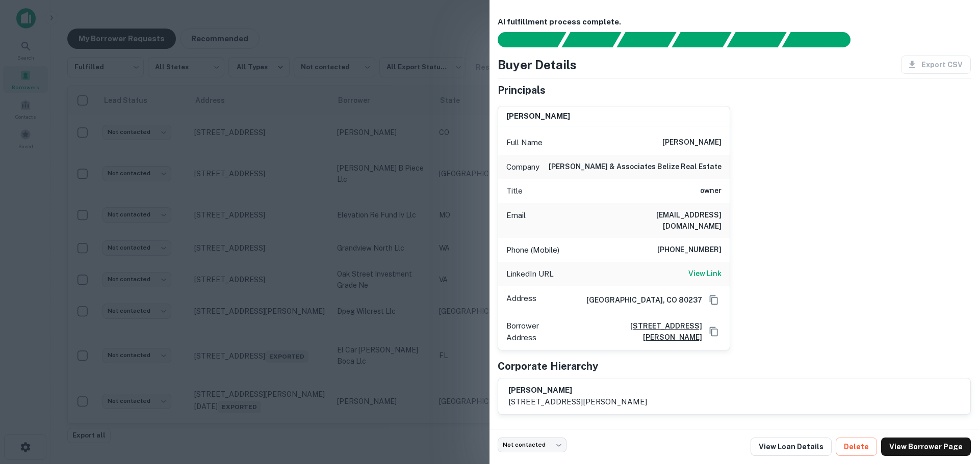
click at [289, 137] on div at bounding box center [489, 232] width 979 height 464
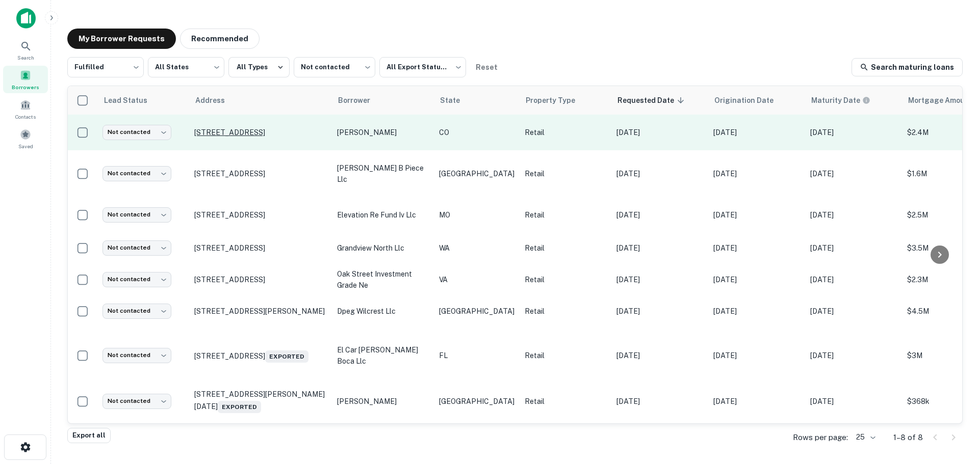
click at [289, 131] on p "[STREET_ADDRESS]" at bounding box center [260, 132] width 133 height 9
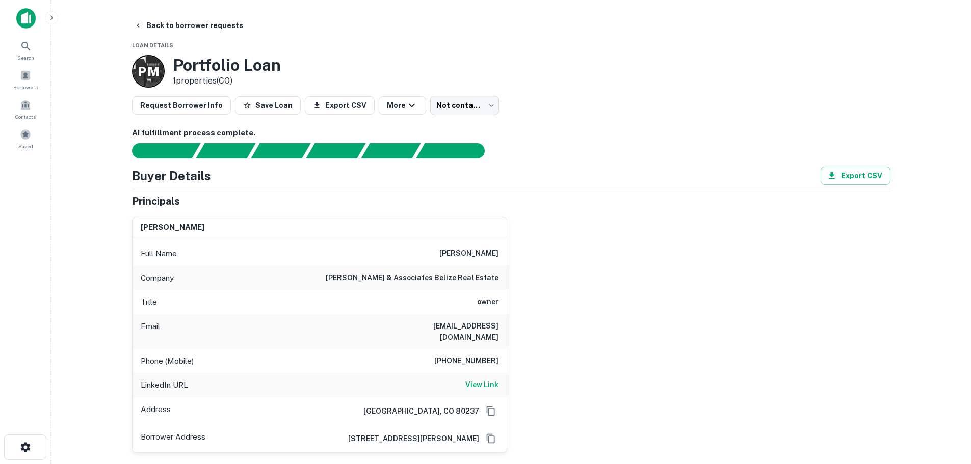
click at [417, 276] on h6 "[PERSON_NAME] & associates belize real estate" at bounding box center [412, 278] width 173 height 12
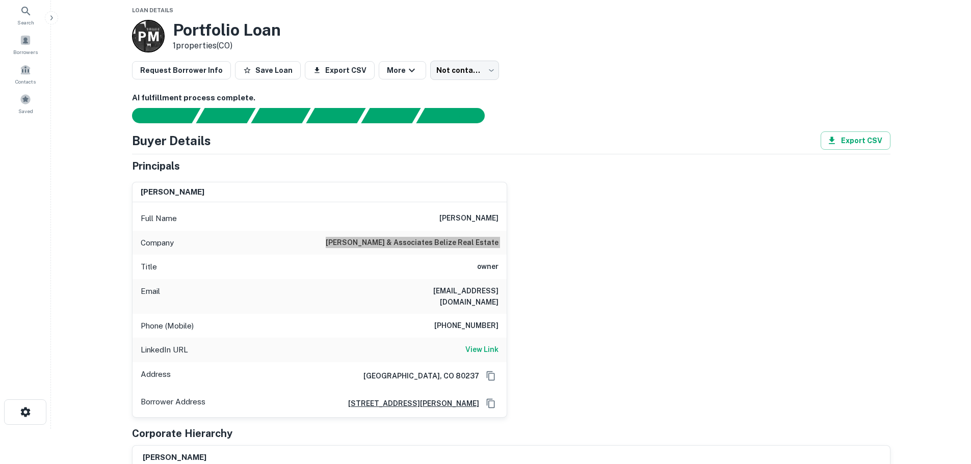
scroll to position [51, 0]
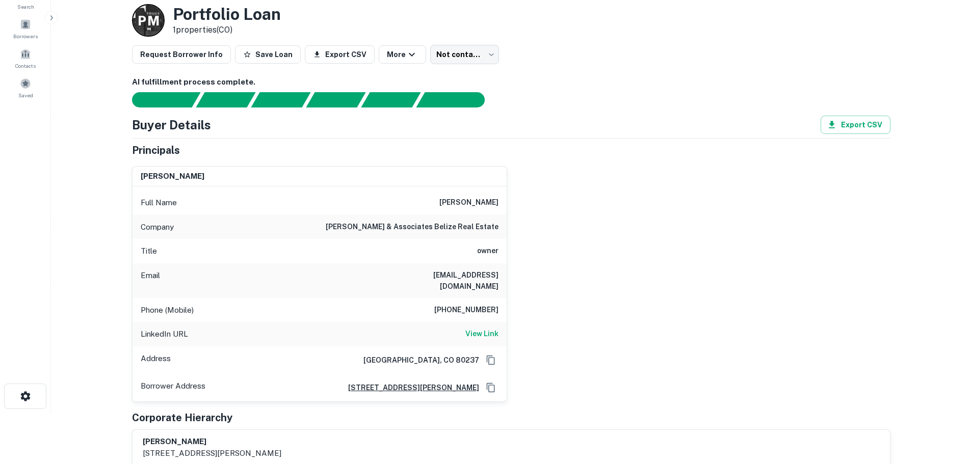
click at [492, 322] on div "LinkedIn URL View Link" at bounding box center [320, 334] width 374 height 24
click at [476, 328] on h6 "View Link" at bounding box center [481, 333] width 33 height 11
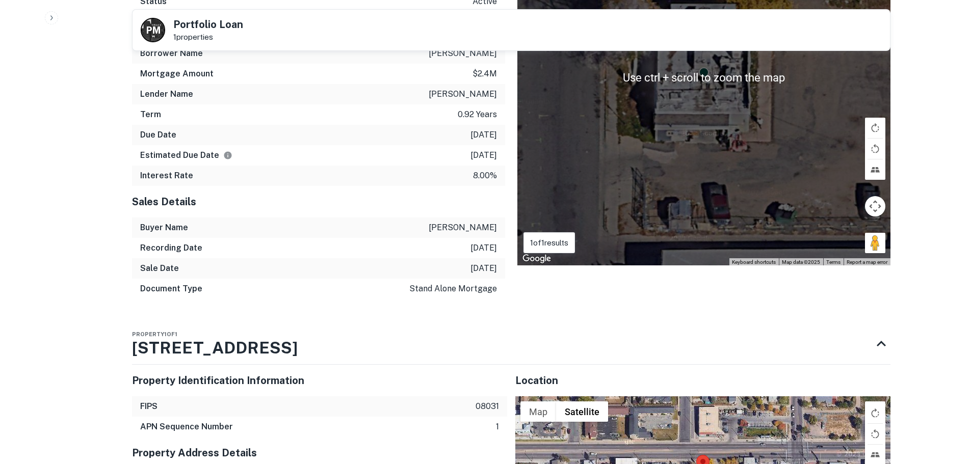
scroll to position [1223, 0]
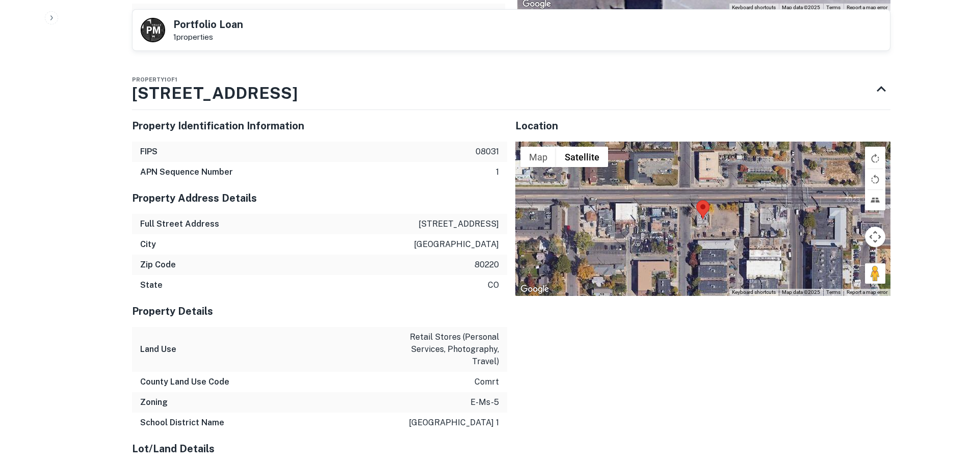
drag, startPoint x: 869, startPoint y: 266, endPoint x: 739, endPoint y: 217, distance: 138.9
click at [739, 217] on div "Map Terrain Satellite Labels Keyboard shortcuts Map Data Map data ©2025 Map dat…" at bounding box center [702, 219] width 375 height 154
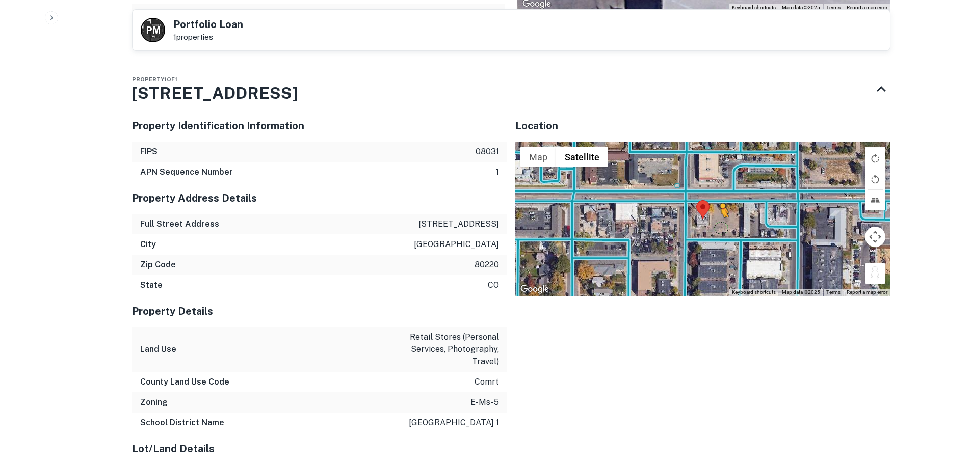
drag, startPoint x: 878, startPoint y: 263, endPoint x: 710, endPoint y: 215, distance: 175.1
click at [710, 215] on div "To activate drag with keyboard, press Alt + Enter. Once in keyboard drag state,…" at bounding box center [702, 219] width 375 height 154
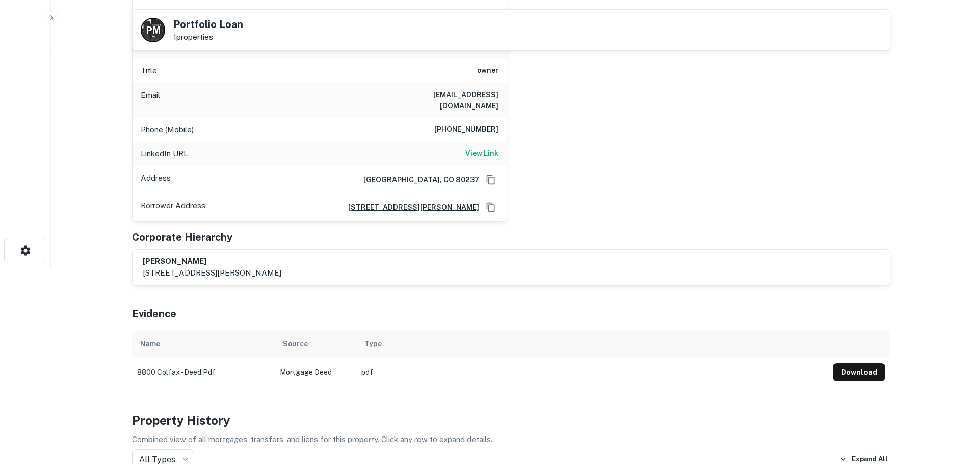
scroll to position [0, 0]
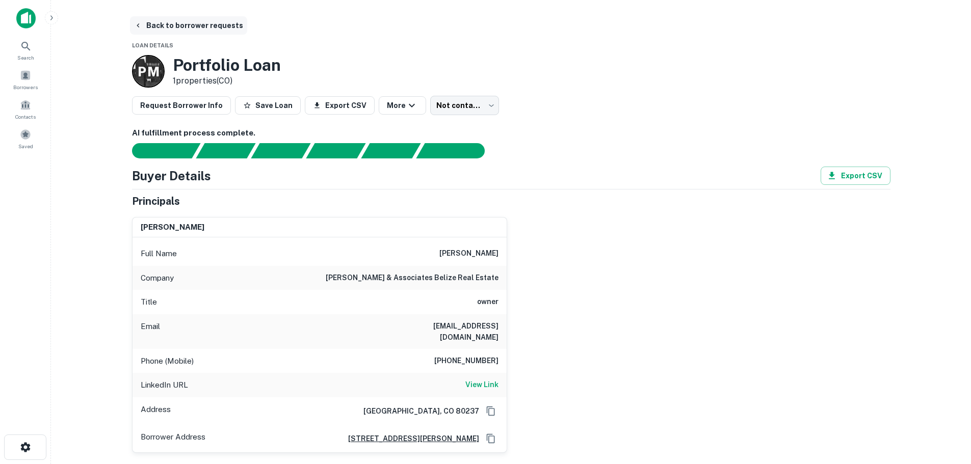
click at [166, 19] on button "Back to borrower requests" at bounding box center [188, 25] width 117 height 18
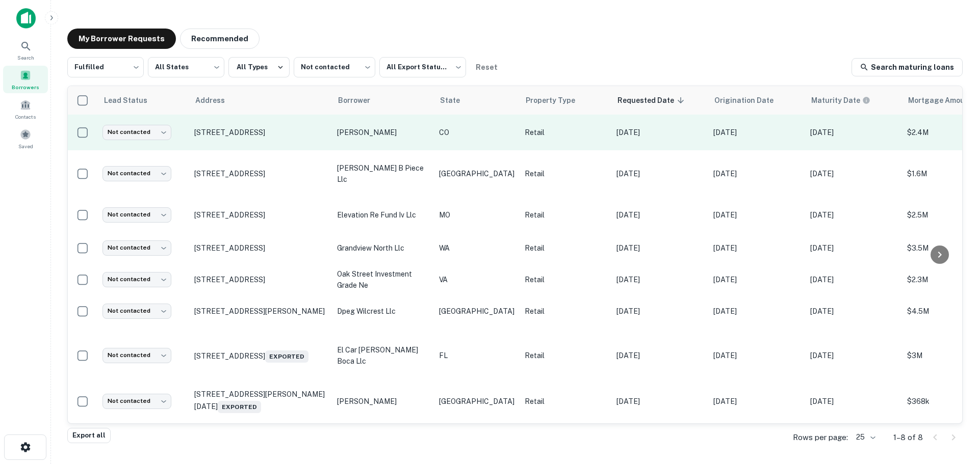
click at [142, 141] on td "Not contacted **** ​" at bounding box center [143, 133] width 92 height 36
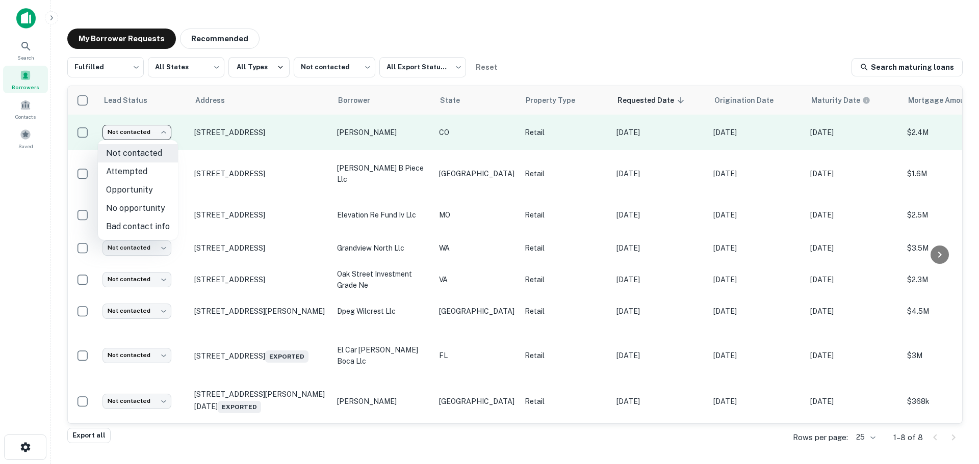
click at [147, 132] on body "Search Borrowers Contacts Saved My Borrower Requests Recommended Fulfilled ****…" at bounding box center [489, 232] width 979 height 464
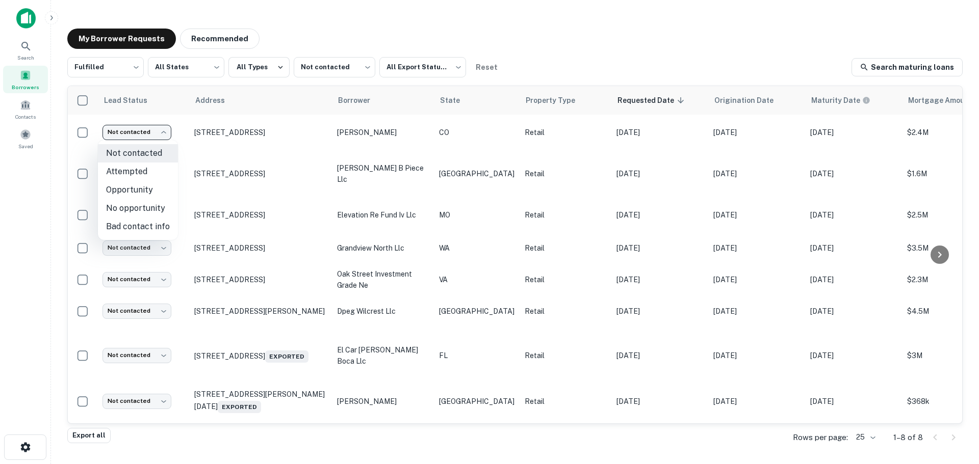
click at [144, 209] on li "No opportunity" at bounding box center [138, 208] width 80 height 18
type input "**********"
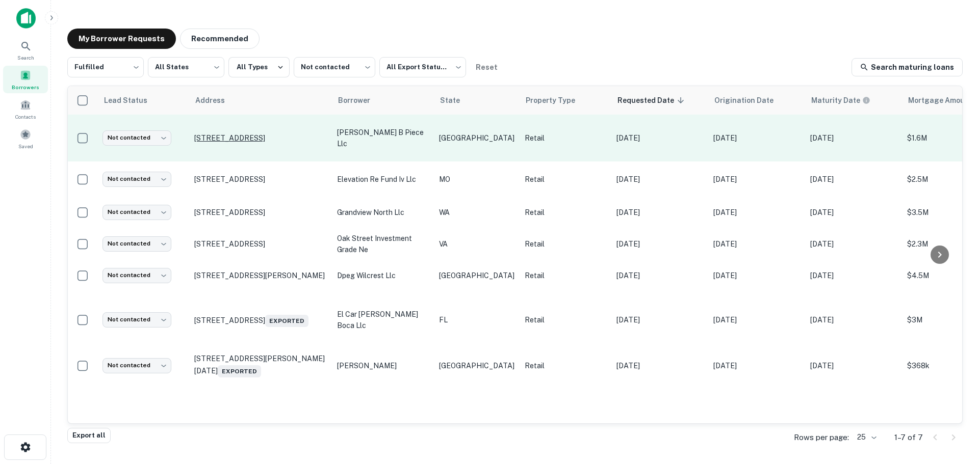
click at [250, 140] on p "[STREET_ADDRESS]" at bounding box center [260, 138] width 133 height 9
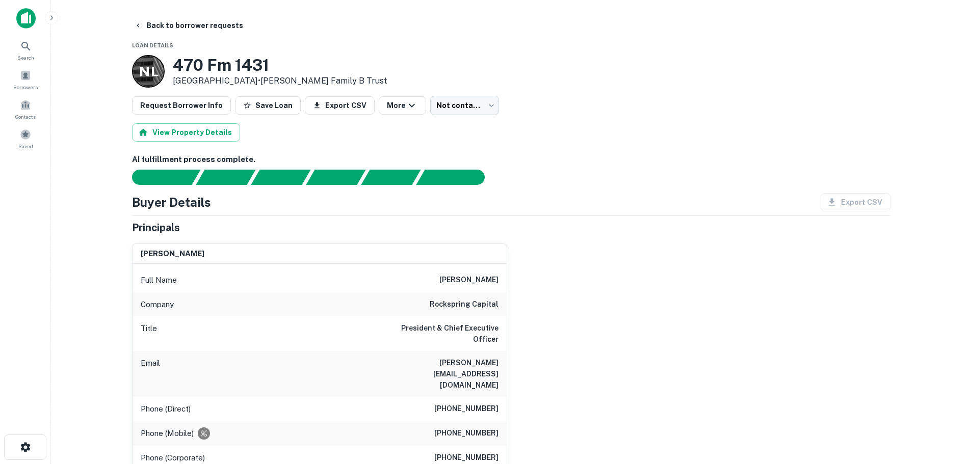
scroll to position [51, 0]
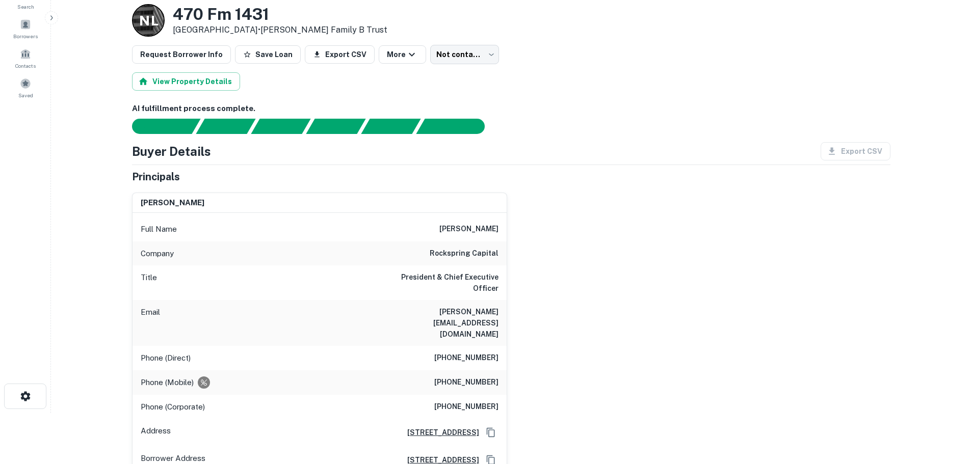
click at [492, 251] on h6 "rockspring capital" at bounding box center [464, 254] width 69 height 12
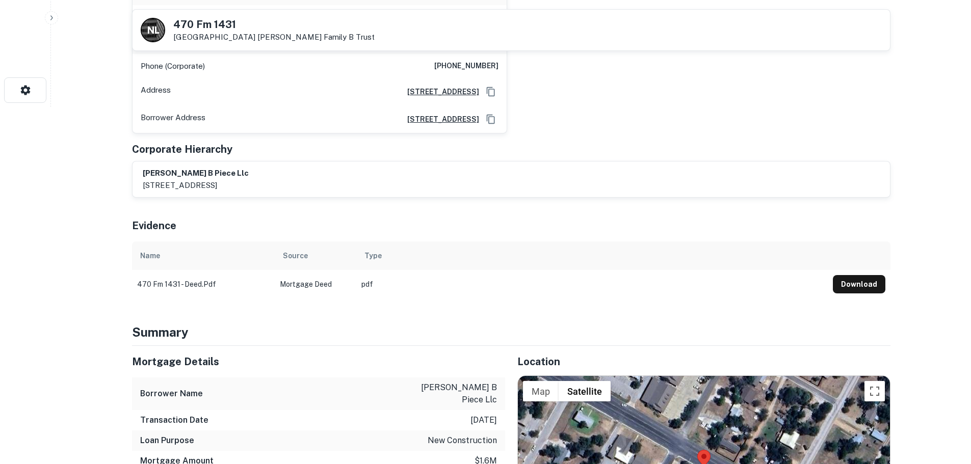
scroll to position [561, 0]
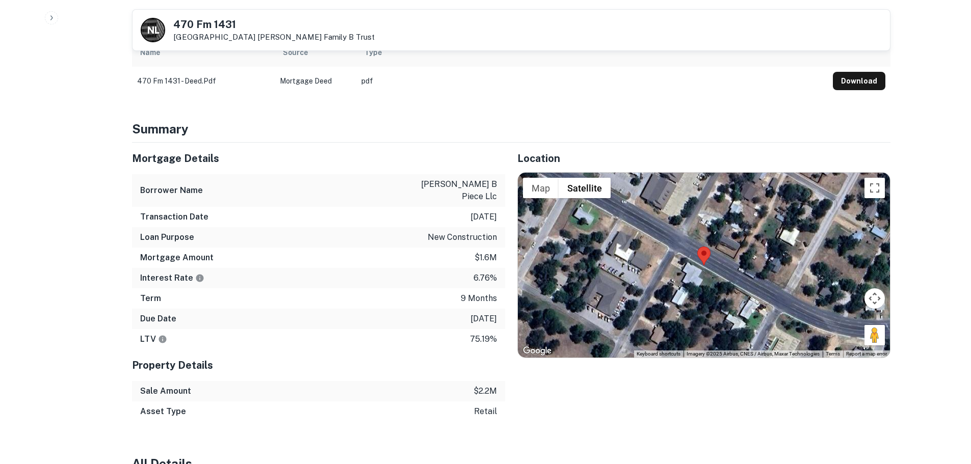
click at [184, 23] on h5 "470 Fm 1431" at bounding box center [273, 24] width 201 height 10
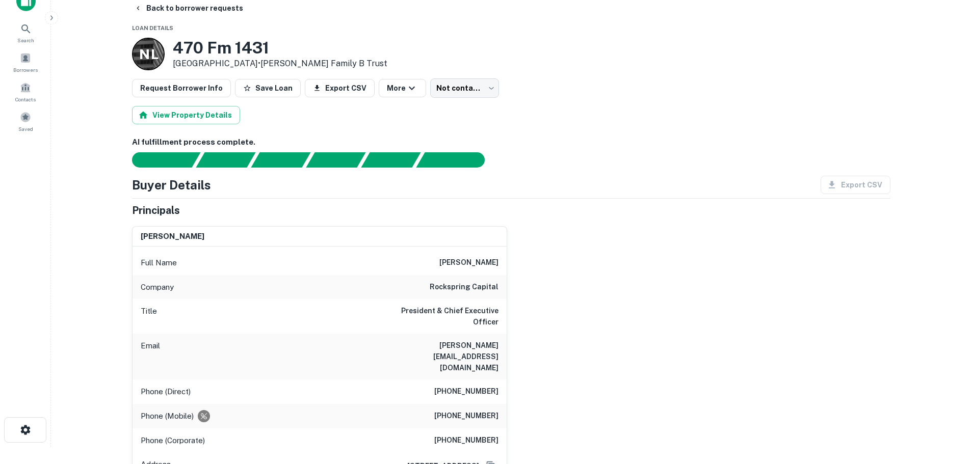
scroll to position [0, 0]
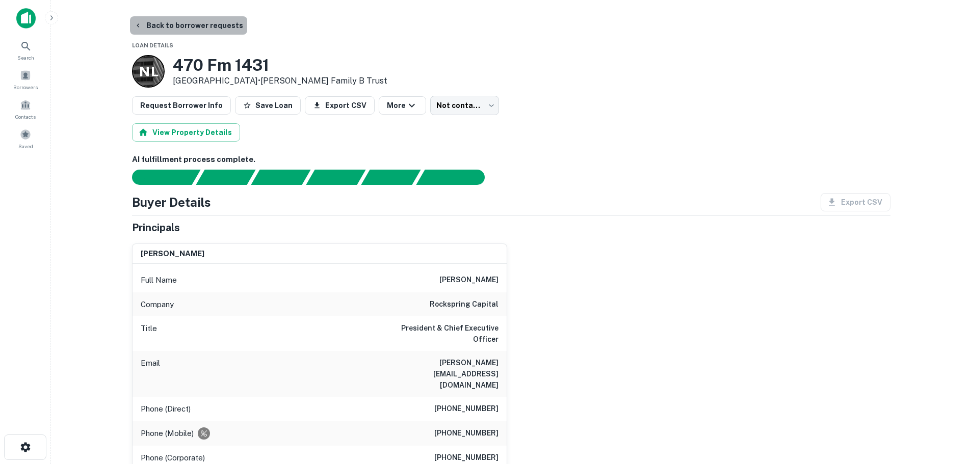
click at [205, 27] on button "Back to borrower requests" at bounding box center [188, 25] width 117 height 18
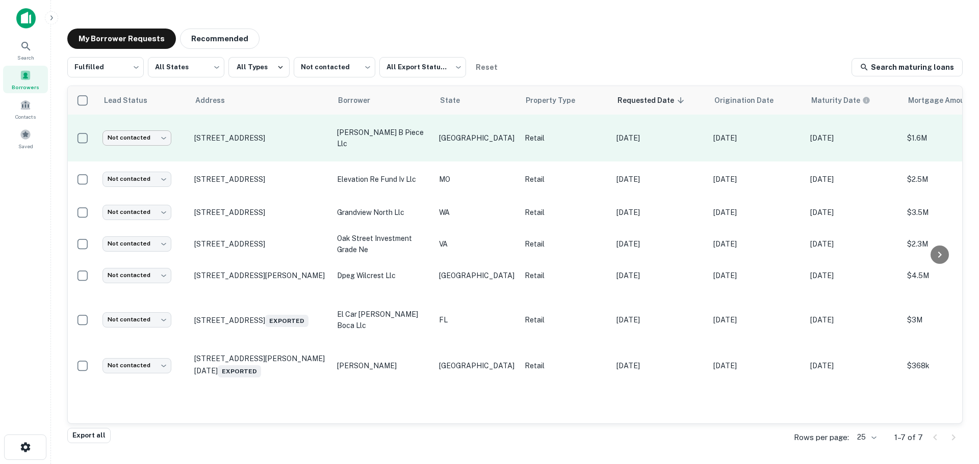
click at [152, 139] on body "Search Borrowers Contacts Saved My Borrower Requests Recommended Fulfilled ****…" at bounding box center [489, 232] width 979 height 464
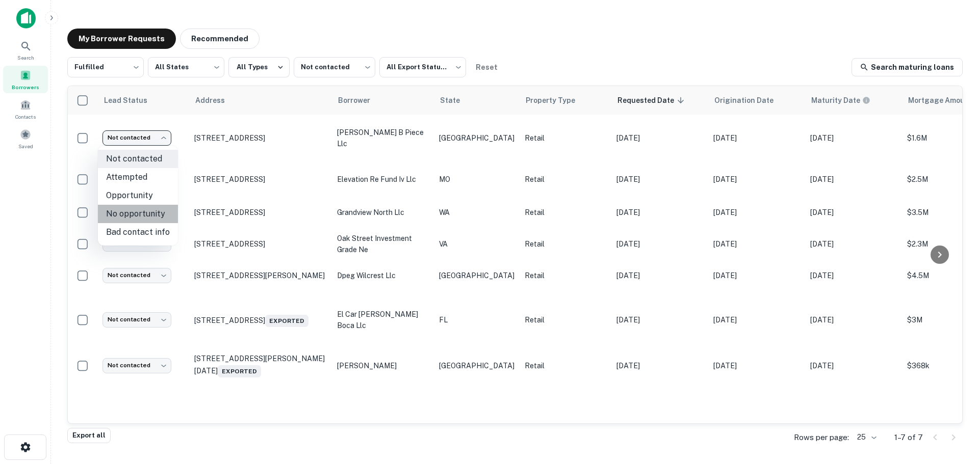
click at [157, 211] on li "No opportunity" at bounding box center [138, 214] width 80 height 18
type input "**********"
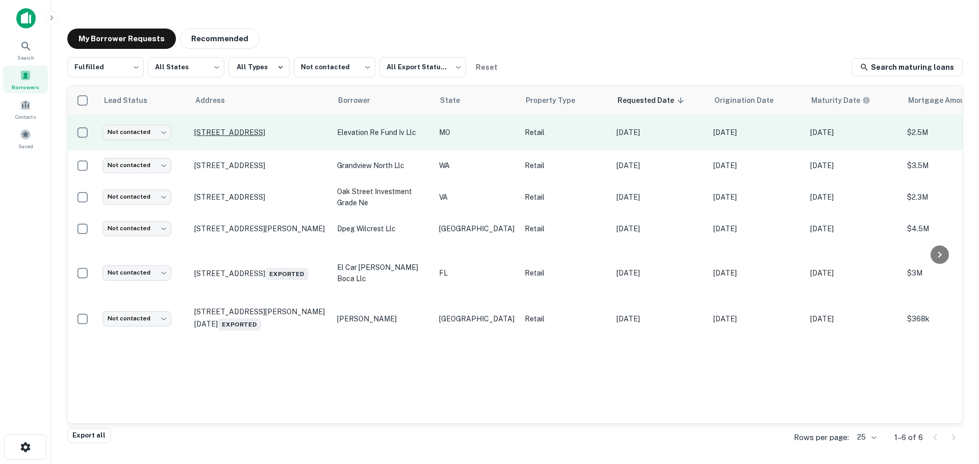
click at [278, 134] on p "[STREET_ADDRESS]" at bounding box center [260, 132] width 133 height 9
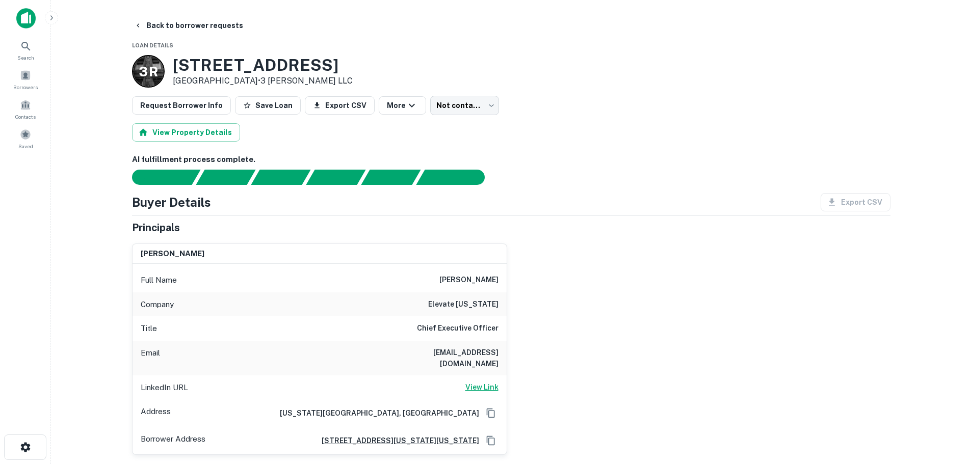
click at [477, 382] on h6 "View Link" at bounding box center [481, 387] width 33 height 11
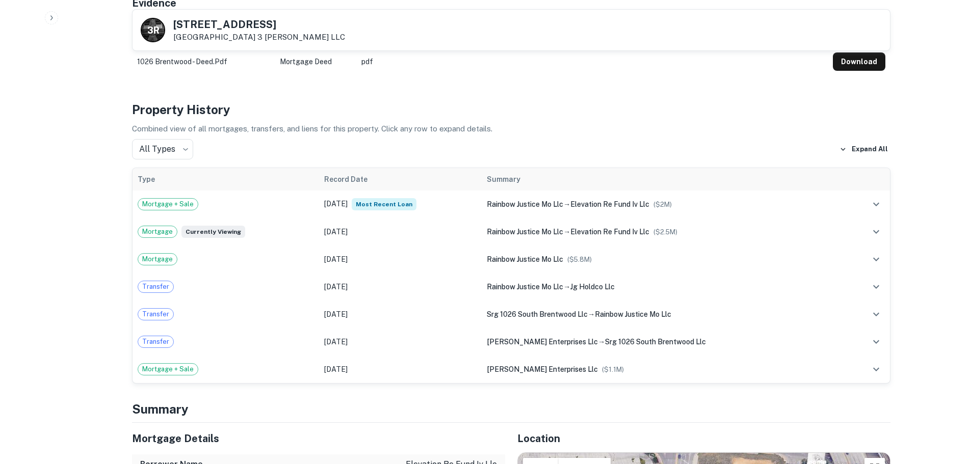
scroll to position [816, 0]
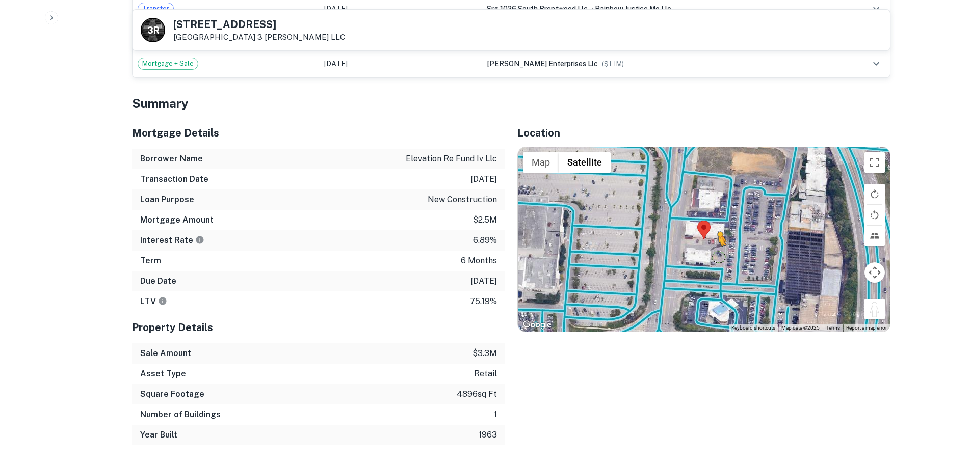
drag, startPoint x: 873, startPoint y: 300, endPoint x: 719, endPoint y: 246, distance: 163.6
click at [719, 246] on div "To activate drag with keyboard, press Alt + Enter. Once in keyboard drag state,…" at bounding box center [704, 239] width 372 height 185
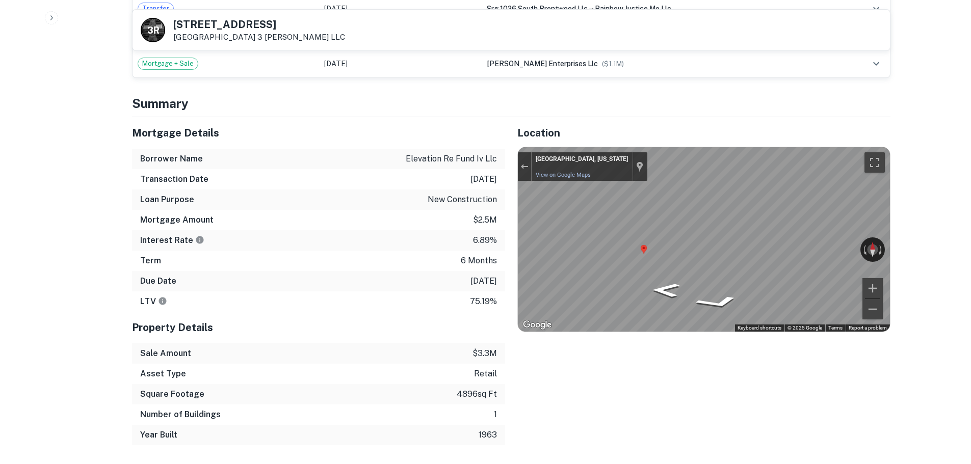
click at [354, 250] on div "Mortgage Details Borrower Name elevation re fund iv llc Transaction Date [DATE]…" at bounding box center [505, 281] width 771 height 328
click at [564, 172] on link "View on Google Maps" at bounding box center [563, 175] width 55 height 7
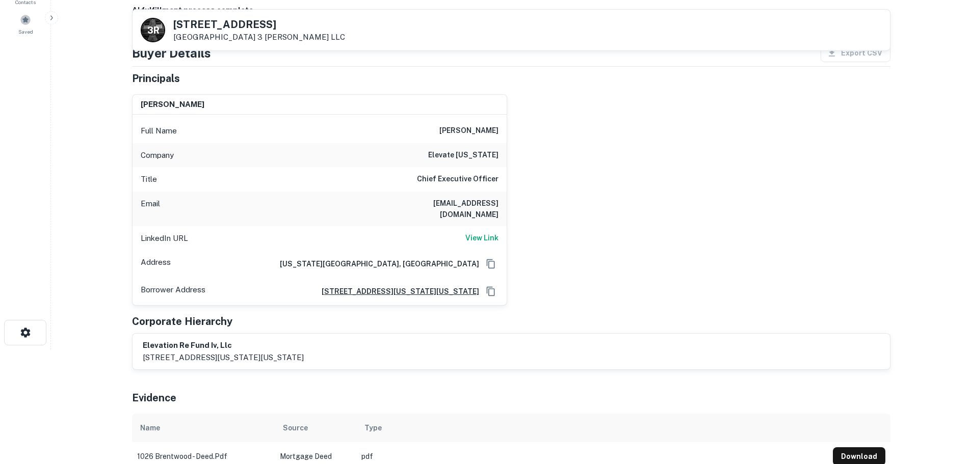
scroll to position [102, 0]
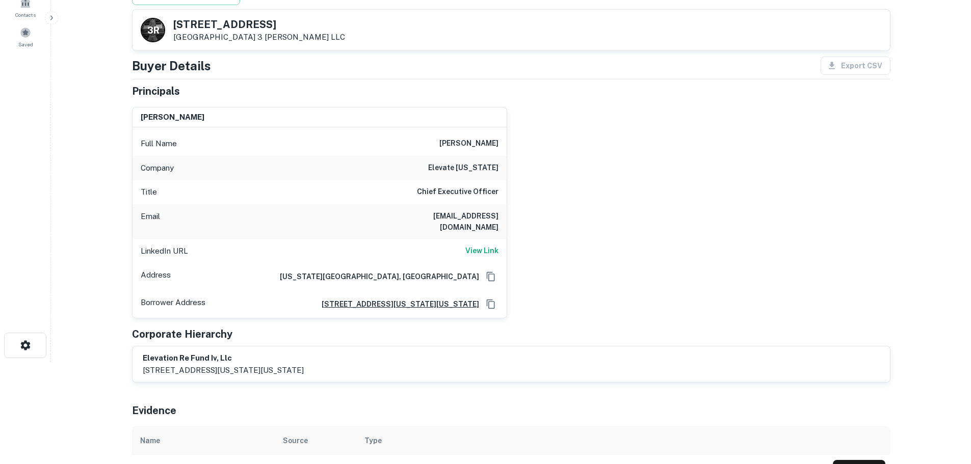
click at [481, 142] on h6 "[PERSON_NAME]" at bounding box center [468, 144] width 59 height 12
click at [474, 164] on h6 "elevate [US_STATE]" at bounding box center [463, 168] width 70 height 12
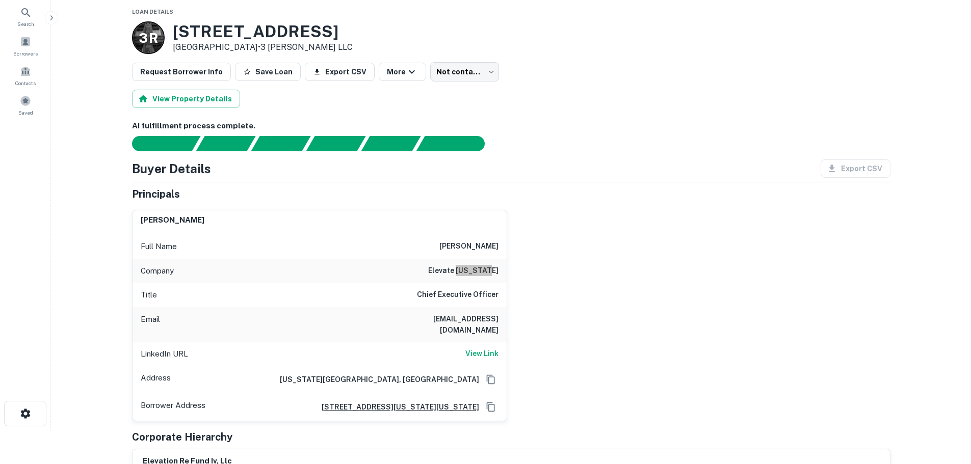
scroll to position [0, 0]
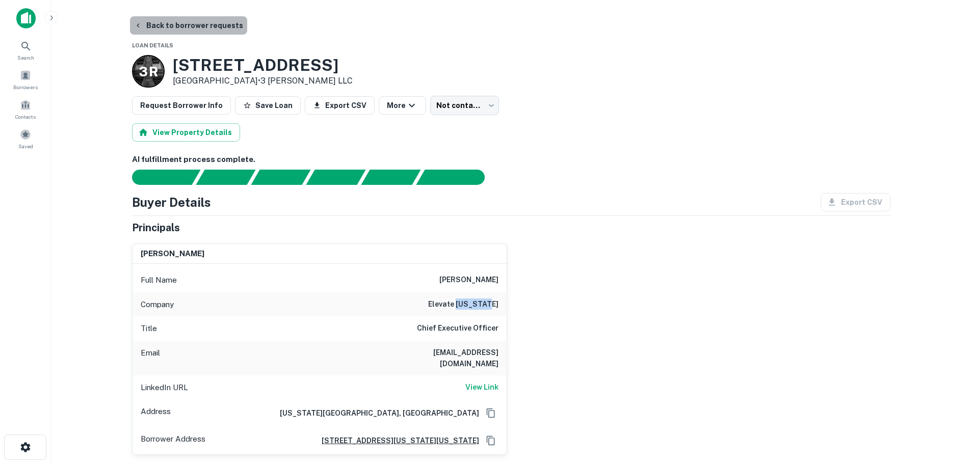
click at [204, 20] on button "Back to borrower requests" at bounding box center [188, 25] width 117 height 18
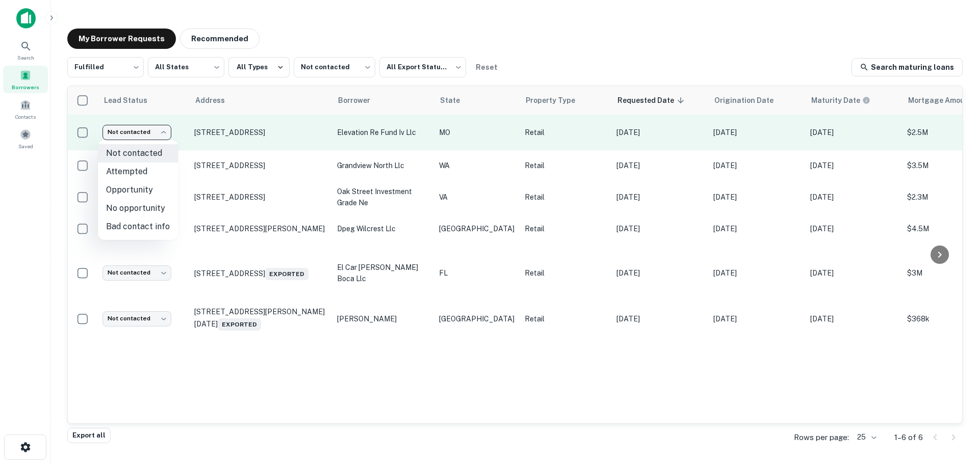
click at [162, 127] on body "Search Borrowers Contacts Saved My Borrower Requests Recommended Fulfilled ****…" at bounding box center [489, 232] width 979 height 464
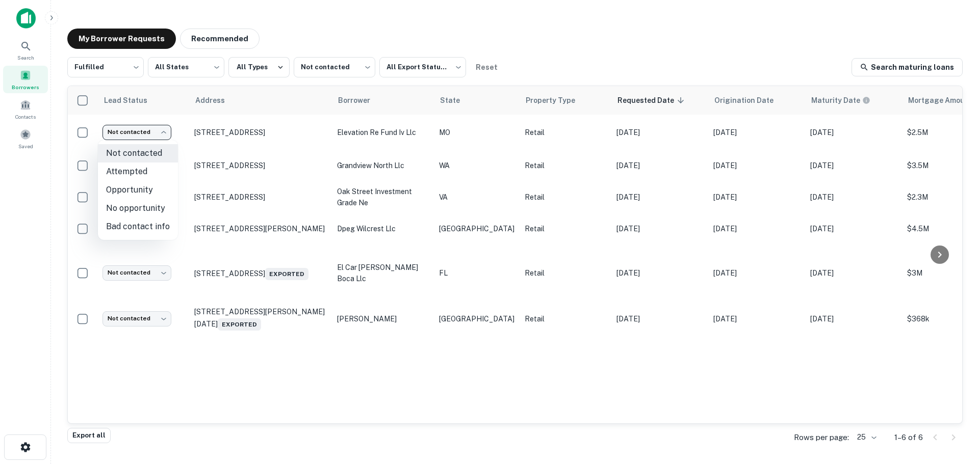
click at [148, 172] on li "Attempted" at bounding box center [138, 172] width 80 height 18
type input "*********"
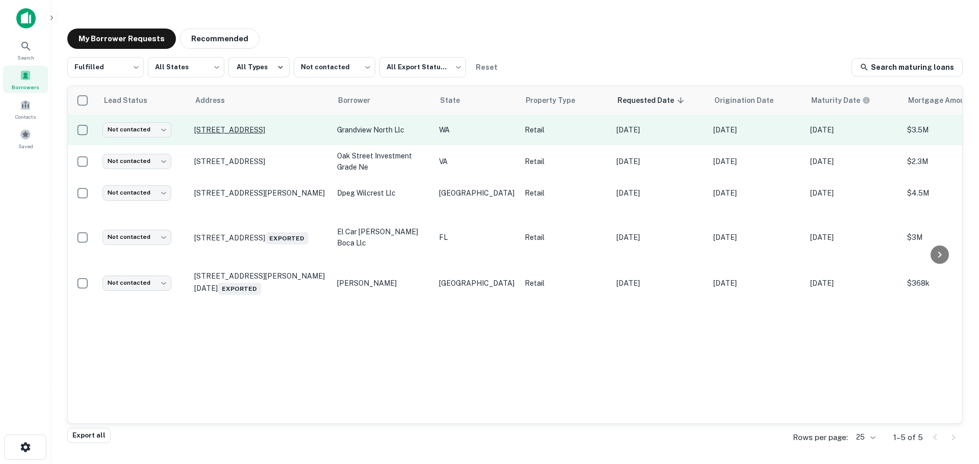
click at [253, 129] on p "[STREET_ADDRESS]" at bounding box center [260, 129] width 133 height 9
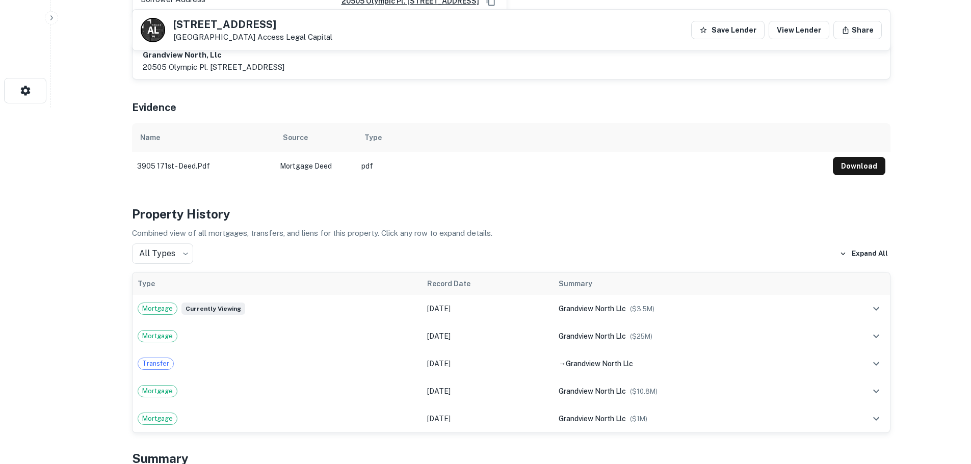
scroll to position [561, 0]
